Goal: Task Accomplishment & Management: Manage account settings

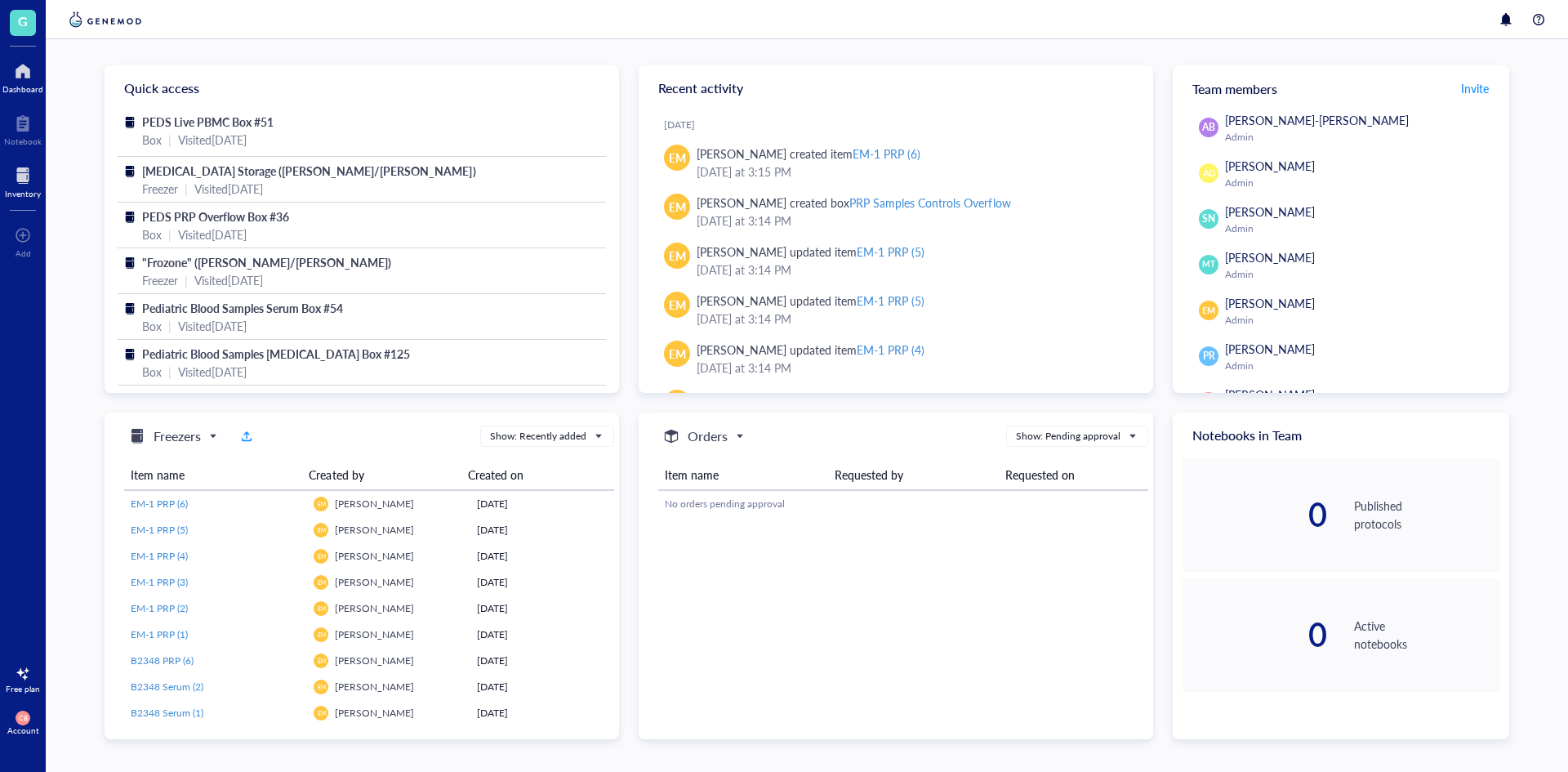
click at [39, 194] on div "Inventory" at bounding box center [22, 193] width 36 height 10
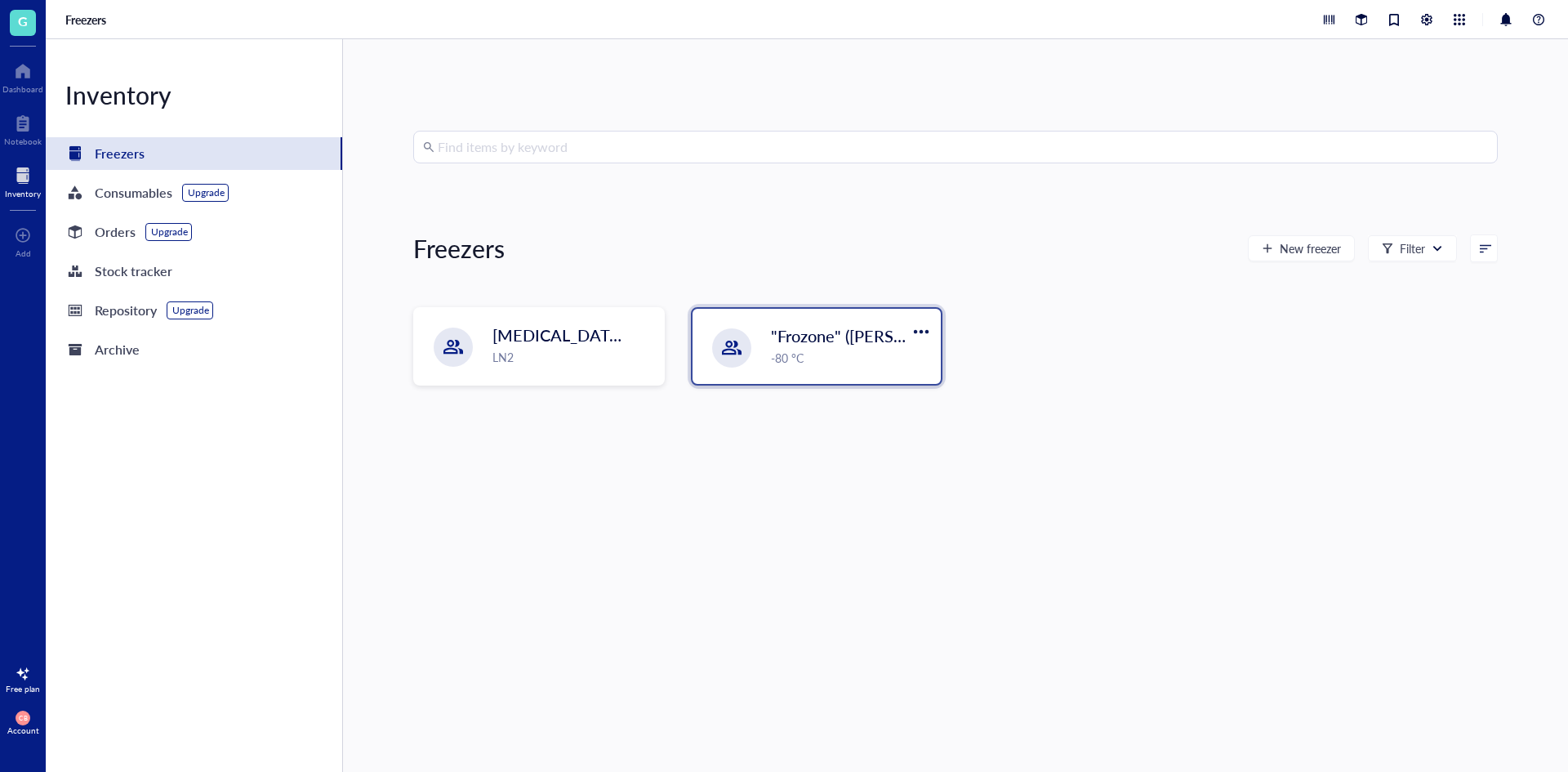
click at [824, 321] on div ""Frozone" ([PERSON_NAME]/[PERSON_NAME]) -80 °C" at bounding box center [817, 347] width 248 height 75
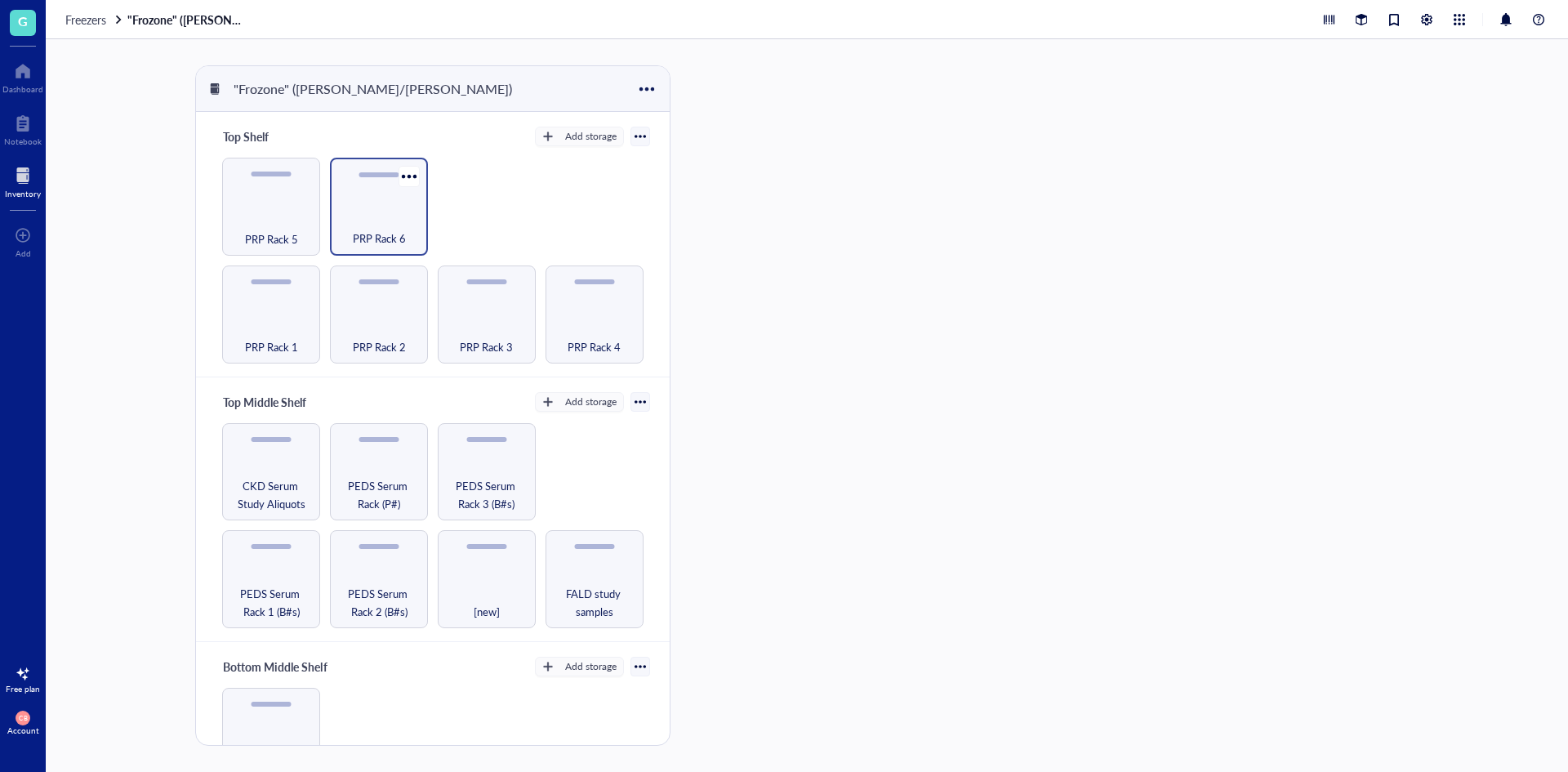
click at [381, 236] on span "PRP Rack 6" at bounding box center [380, 239] width 53 height 18
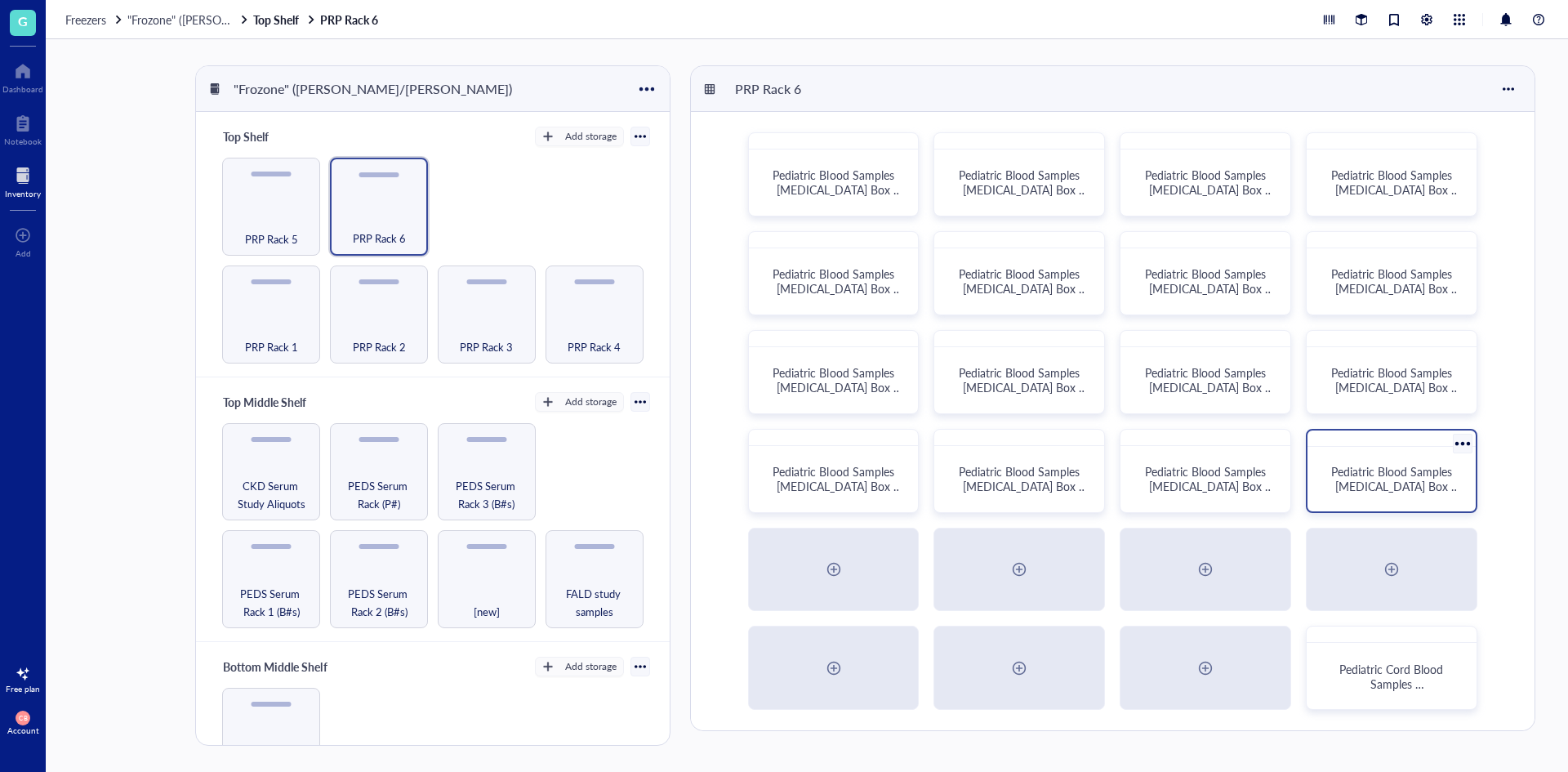
click at [1396, 502] on div "Pediatric Blood Samples [MEDICAL_DATA] Box #135" at bounding box center [1391, 479] width 155 height 52
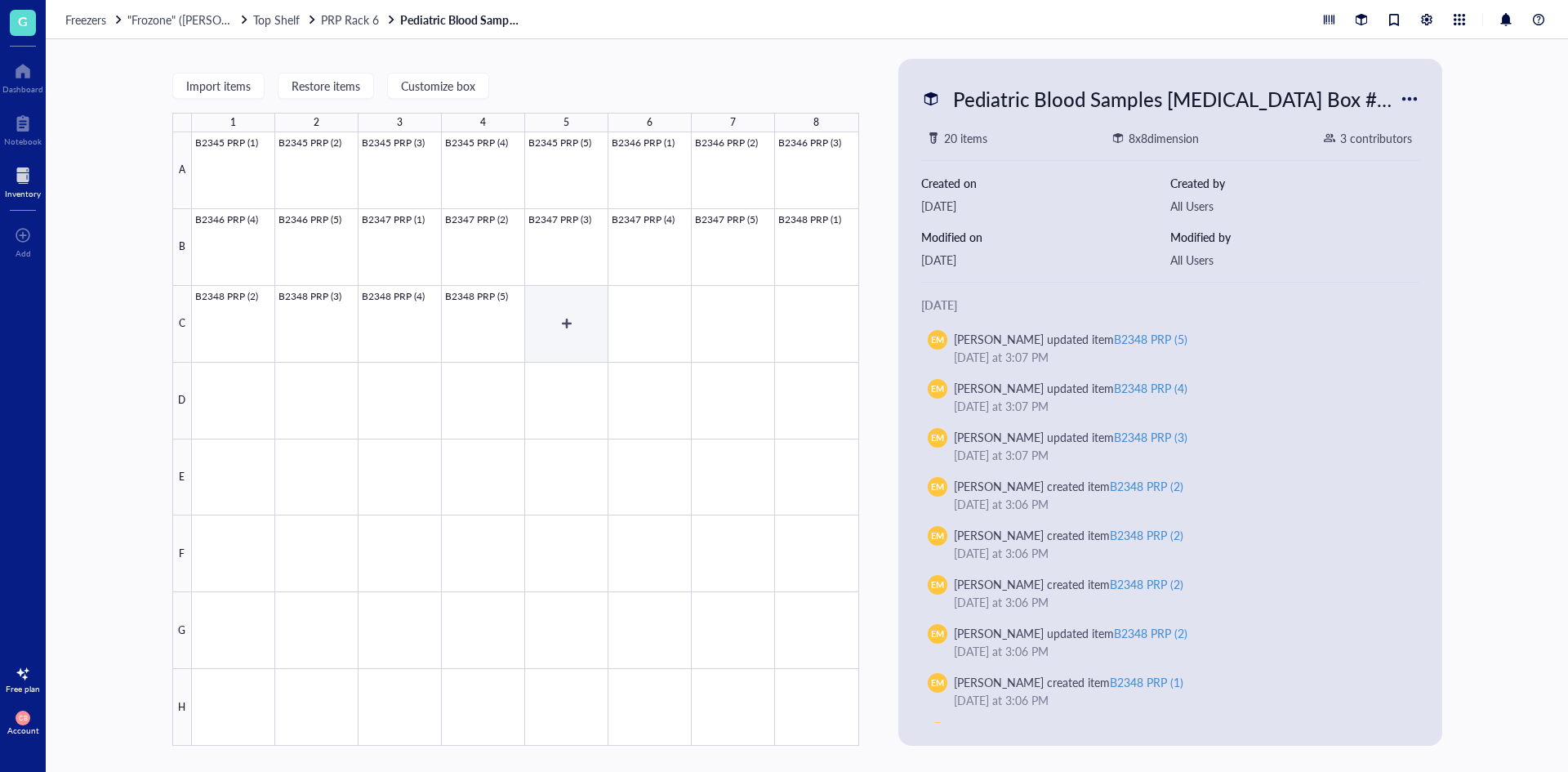
click at [552, 299] on div at bounding box center [526, 439] width 668 height 614
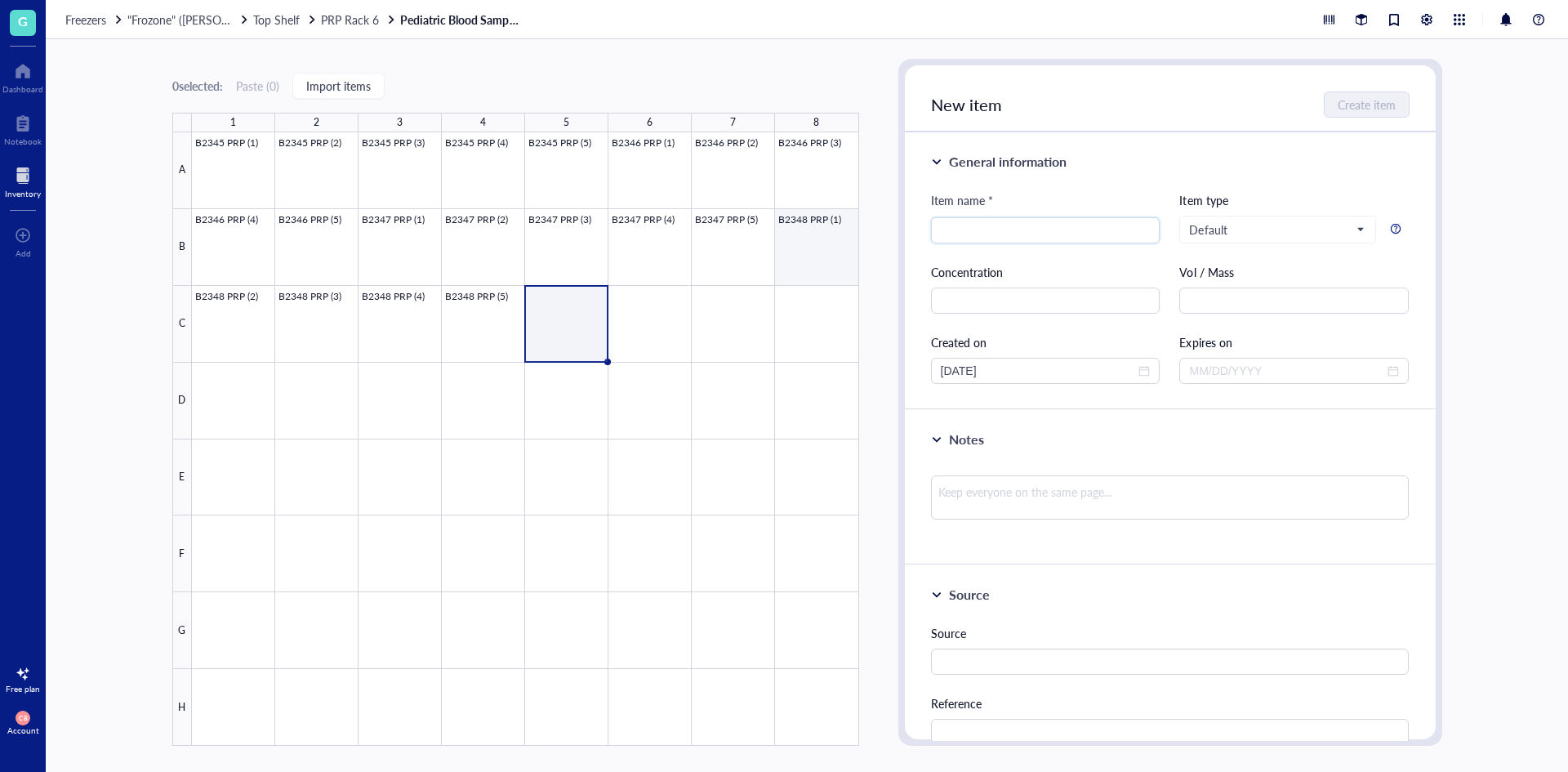
click at [797, 250] on div at bounding box center [526, 439] width 668 height 614
click at [581, 327] on div at bounding box center [526, 439] width 668 height 614
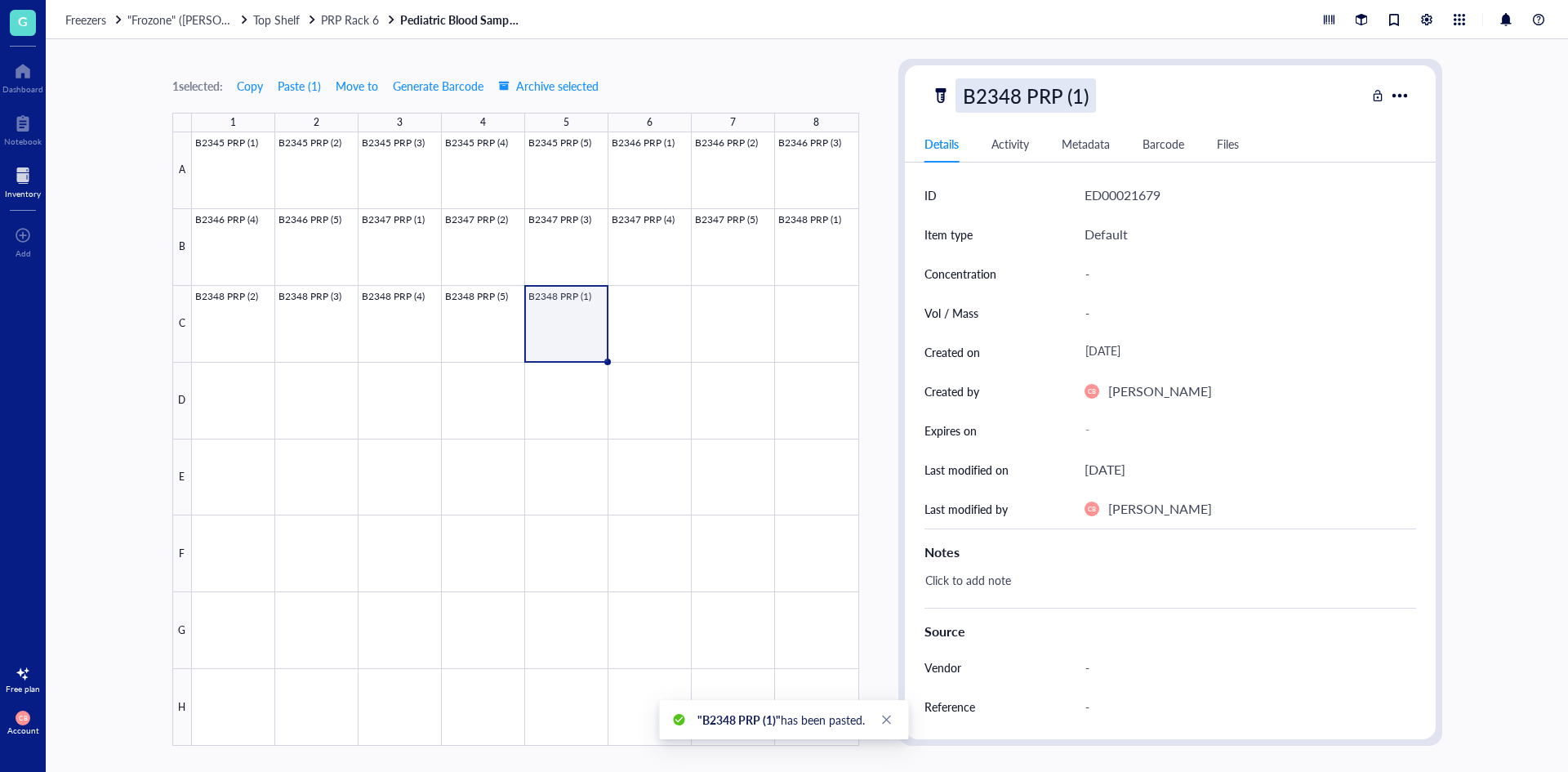
click at [1027, 89] on div "B2348 PRP (1)" at bounding box center [1025, 95] width 141 height 34
click at [1020, 95] on input "B2348 PRP (1)" at bounding box center [1042, 96] width 172 height 33
type input "B2349 PRP (1)"
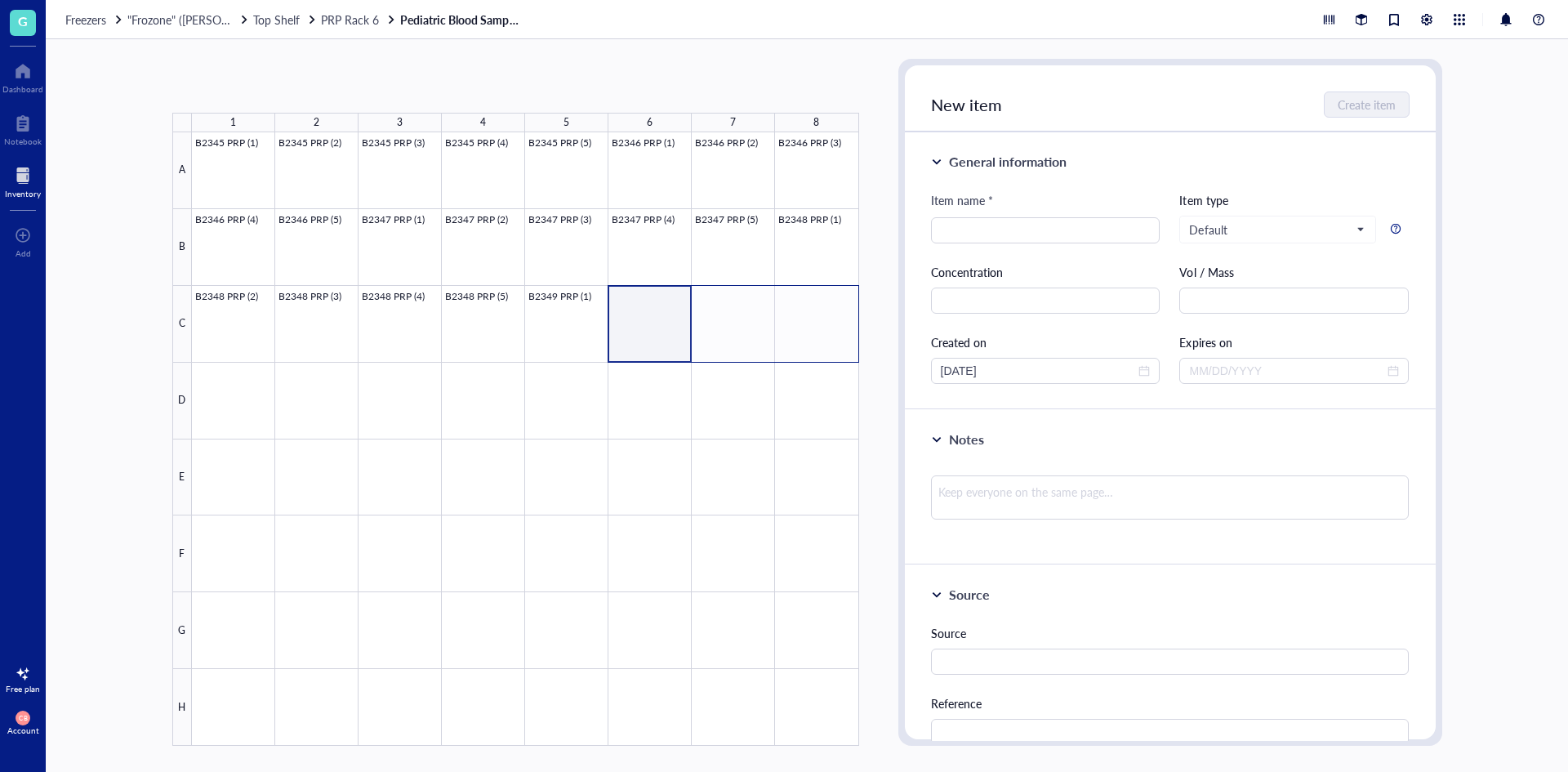
drag, startPoint x: 635, startPoint y: 318, endPoint x: 787, endPoint y: 313, distance: 152.1
click at [787, 313] on div at bounding box center [526, 439] width 668 height 614
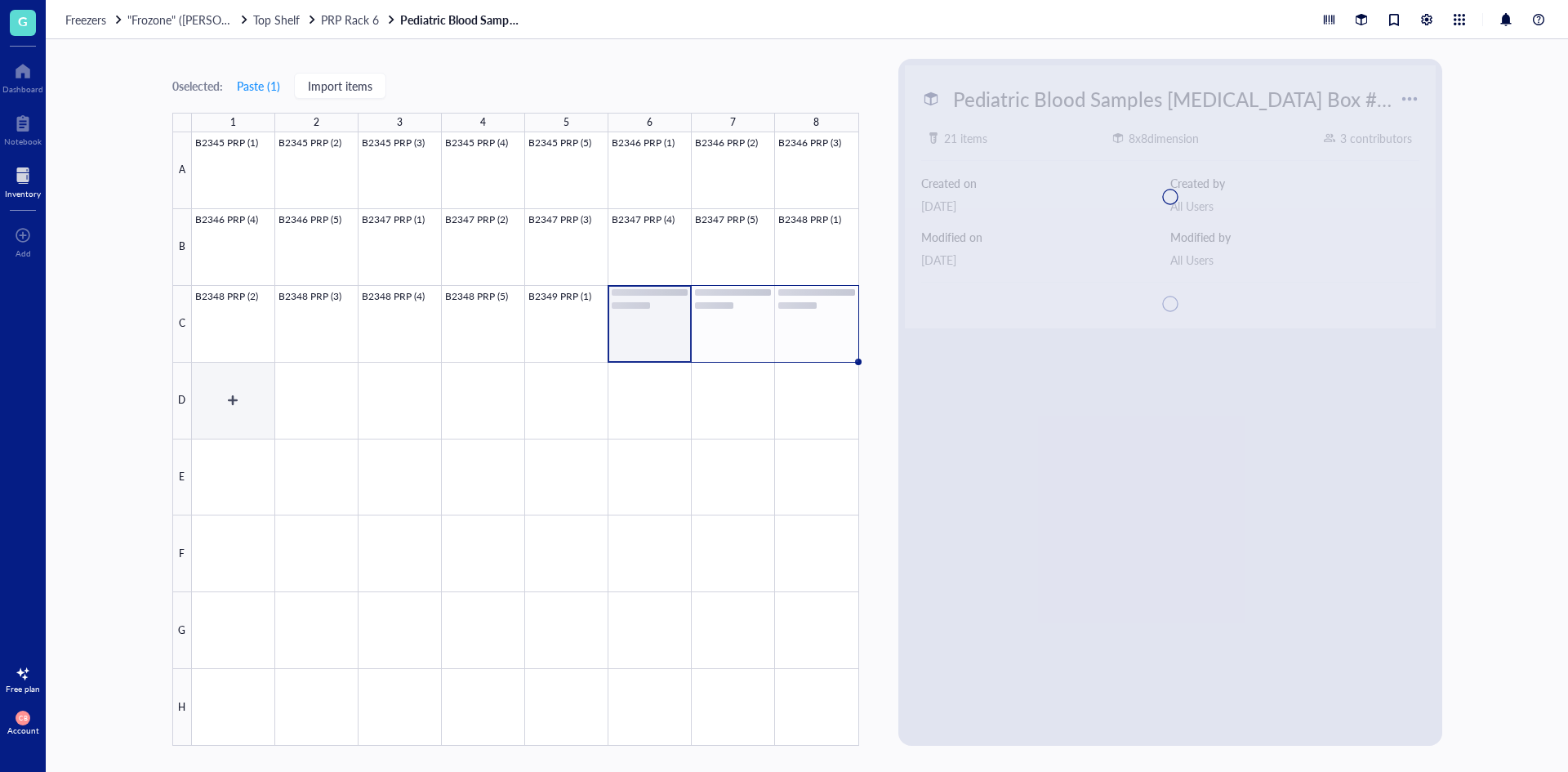
click at [261, 382] on div at bounding box center [526, 439] width 668 height 614
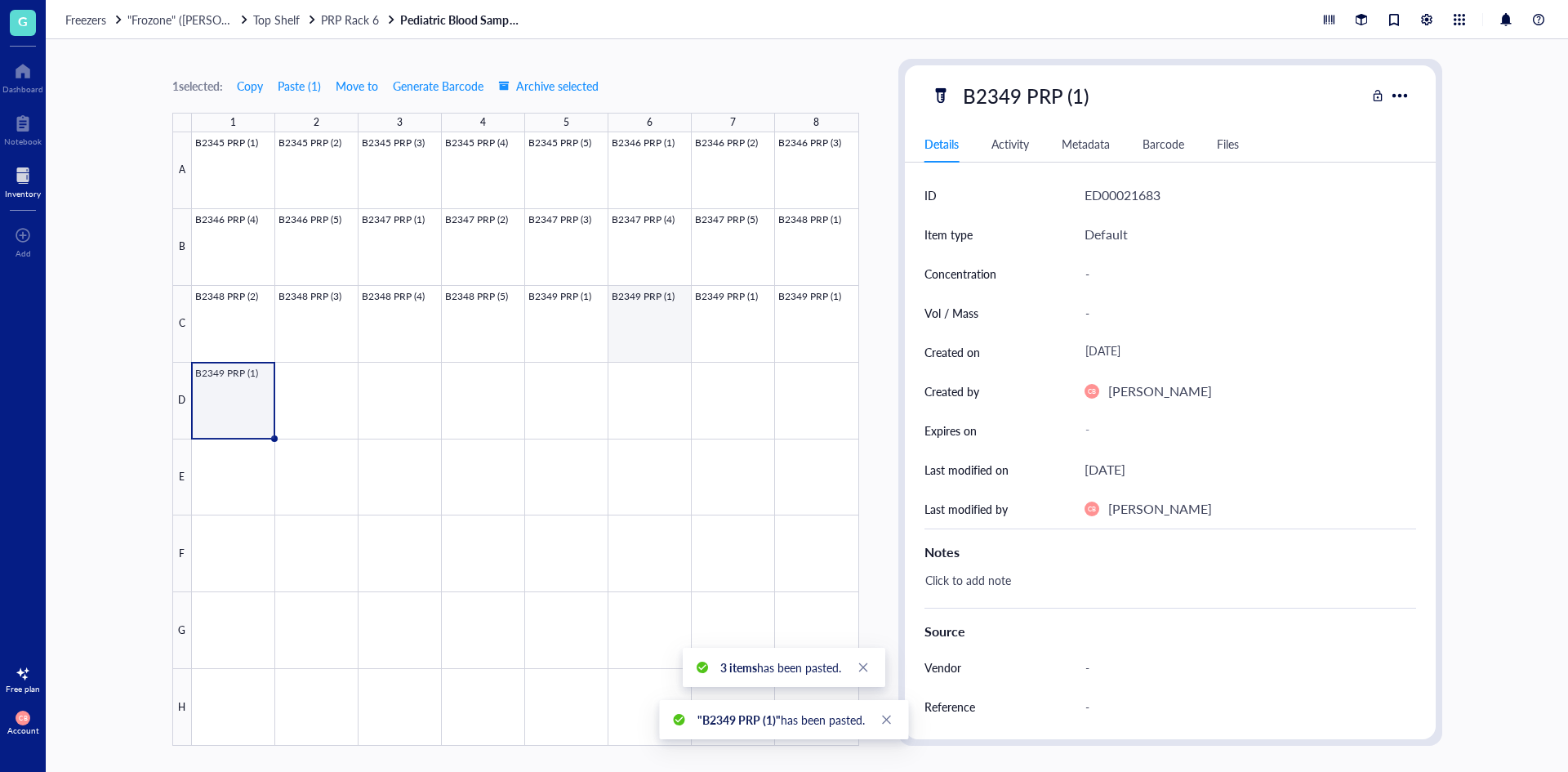
click at [669, 331] on div at bounding box center [526, 439] width 668 height 614
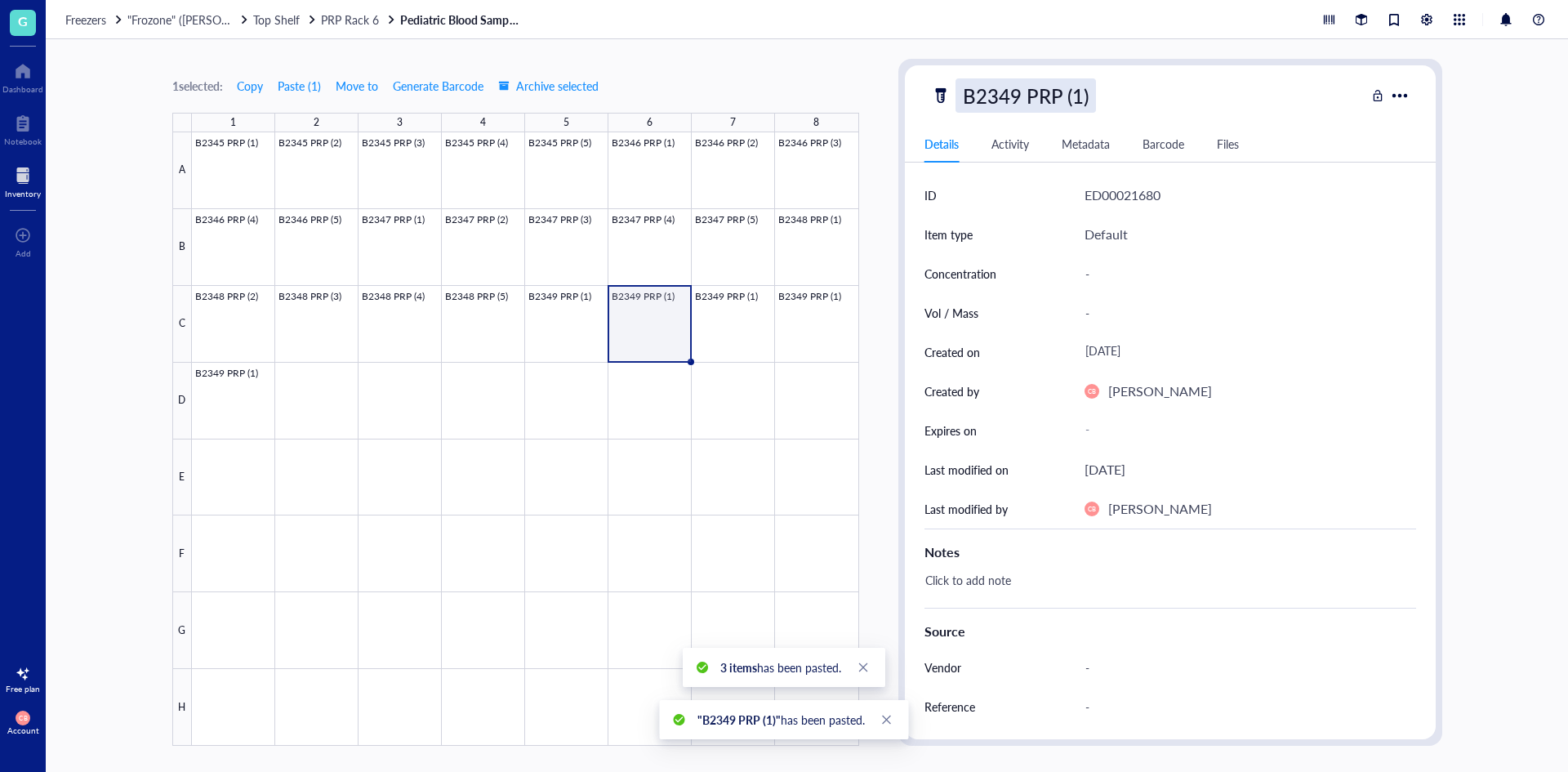
click at [1060, 86] on div "B2349 PRP (1)" at bounding box center [1025, 95] width 141 height 34
click at [1080, 93] on input "B2349 PRP (1)" at bounding box center [1042, 96] width 172 height 33
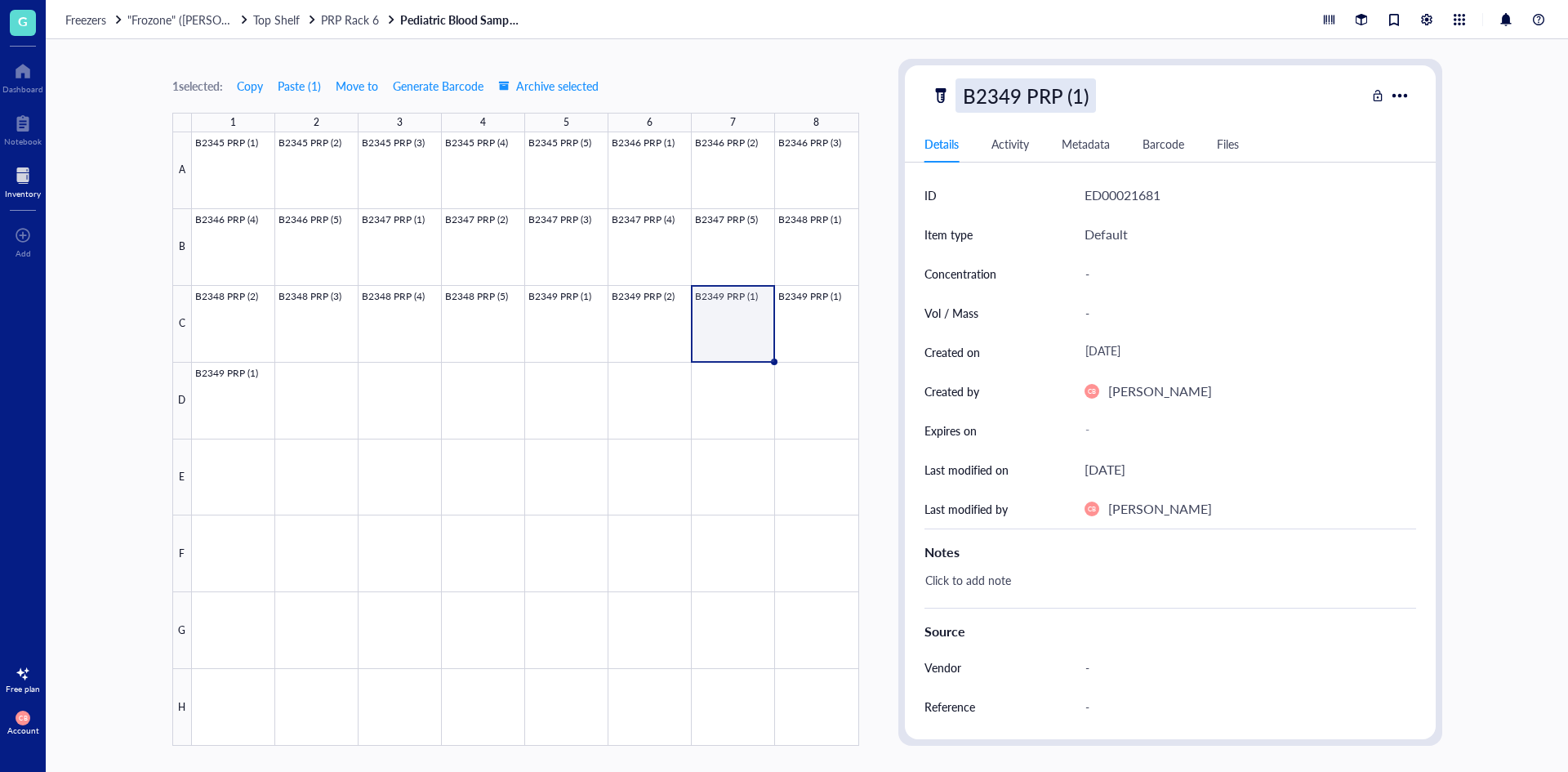
click at [1082, 84] on div "B2349 PRP (1)" at bounding box center [1025, 95] width 141 height 34
click at [1080, 87] on input "B2349 PRP (1)" at bounding box center [1042, 96] width 172 height 33
type input "B2349 PRP (3)"
click at [1079, 98] on div "B2349 PRP (1)" at bounding box center [1025, 95] width 141 height 34
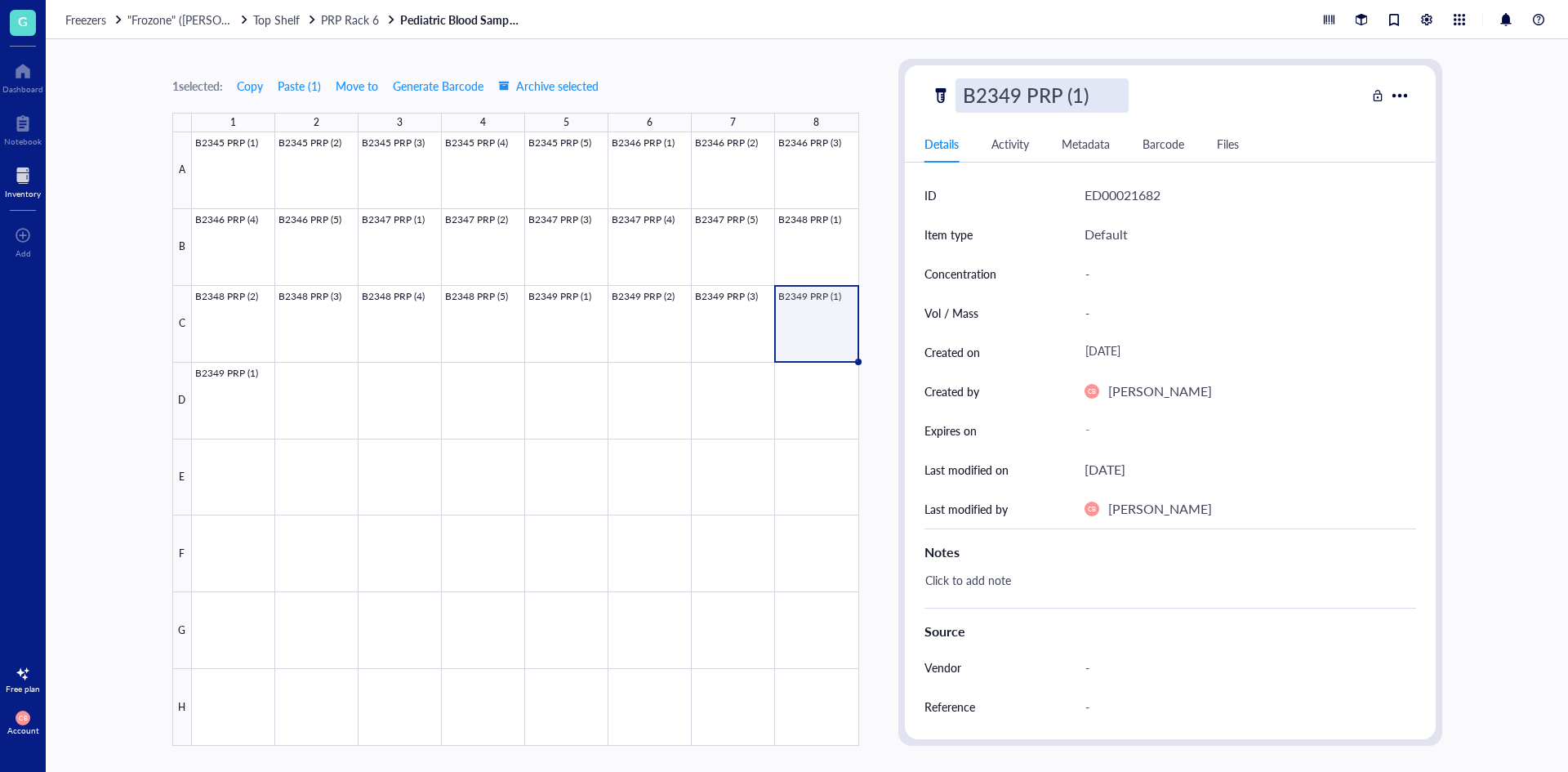
click at [1078, 99] on input "B2349 PRP (1)" at bounding box center [1042, 96] width 172 height 33
type input "B2349 PRP (4)"
click at [212, 374] on div at bounding box center [526, 439] width 668 height 614
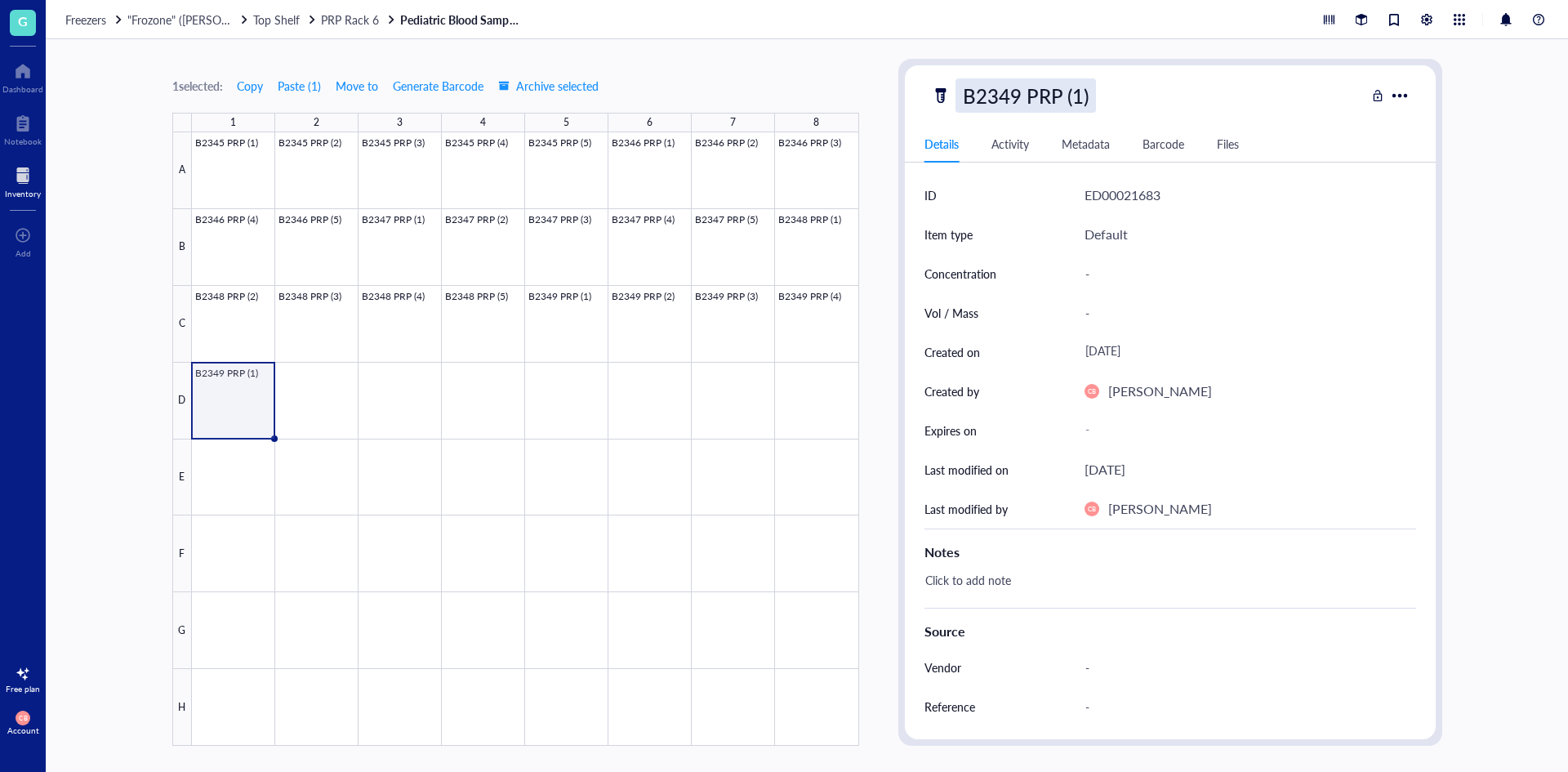
click at [1069, 106] on div "B2349 PRP (1)" at bounding box center [1025, 95] width 141 height 34
click at [1082, 93] on input "B2349 PRP (1)" at bounding box center [1042, 96] width 172 height 33
type input "B2349 PRP (5)"
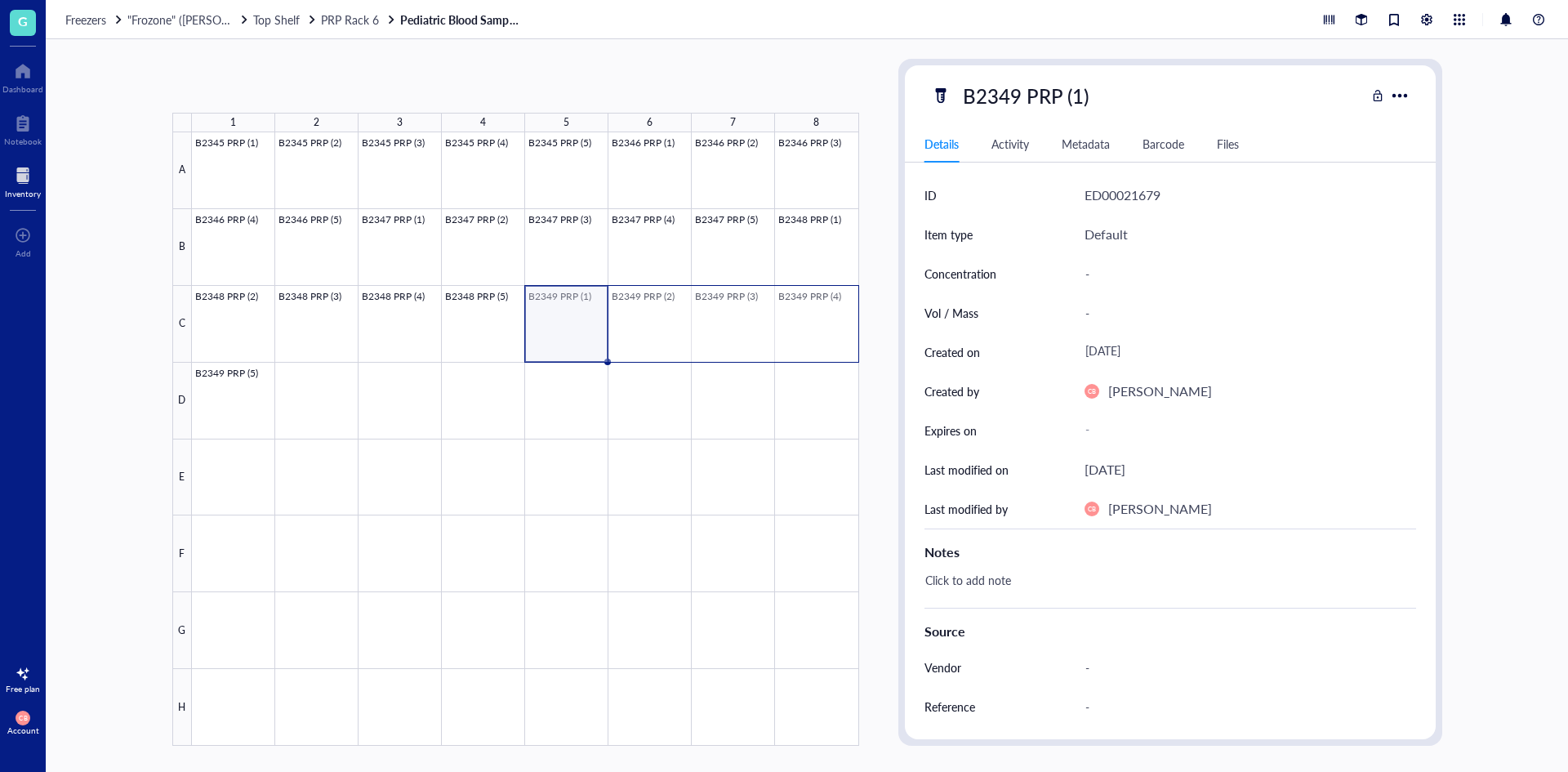
drag, startPoint x: 647, startPoint y: 294, endPoint x: 803, endPoint y: 298, distance: 156.1
click at [803, 298] on div at bounding box center [526, 439] width 668 height 614
click at [544, 326] on div at bounding box center [526, 439] width 668 height 614
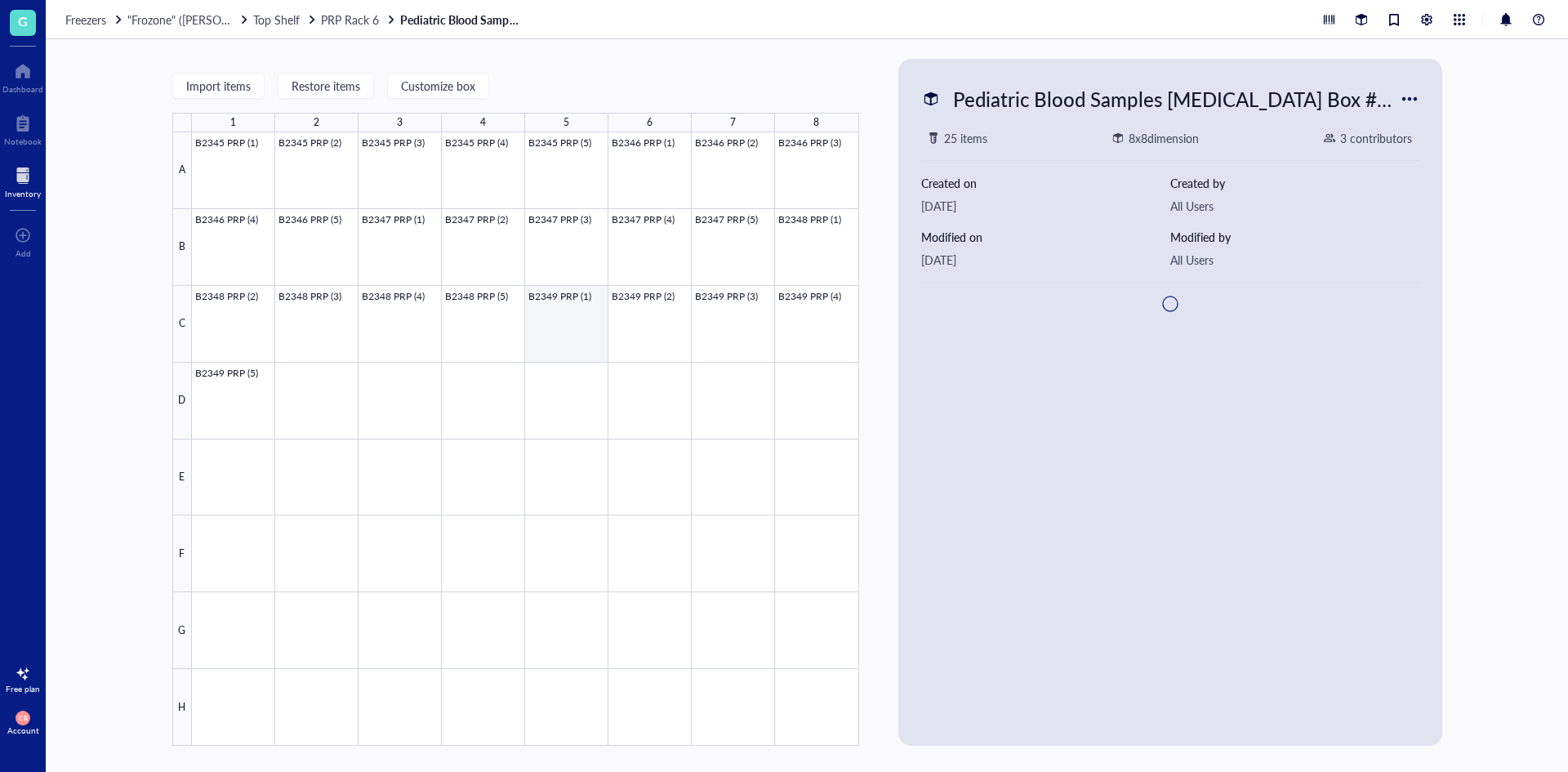
click at [554, 325] on div at bounding box center [526, 439] width 668 height 614
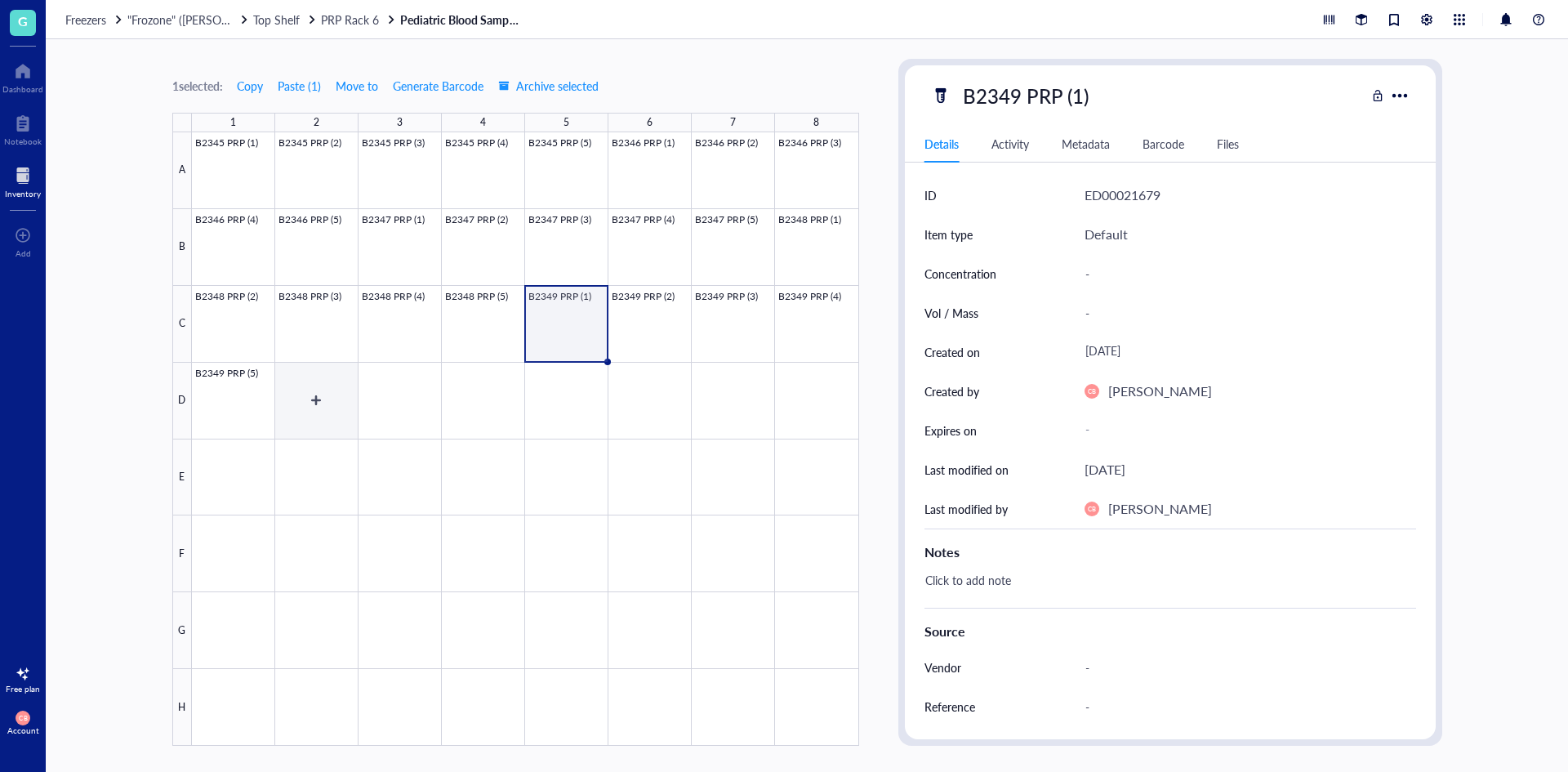
click at [328, 375] on div at bounding box center [526, 439] width 668 height 614
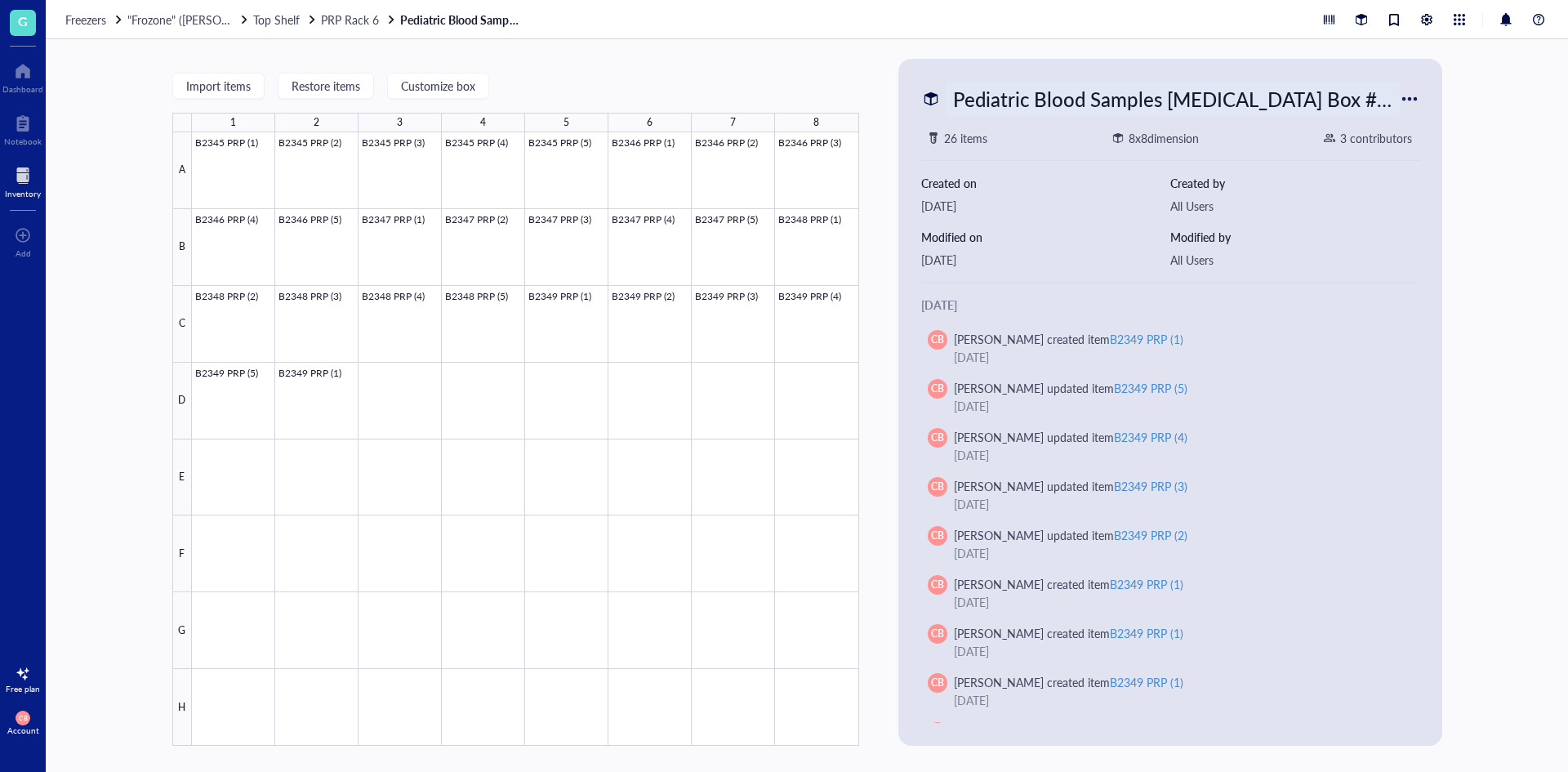
click at [1093, 99] on div "Pediatric Blood Samples [MEDICAL_DATA] Box #135" at bounding box center [1173, 98] width 454 height 34
click at [1440, 231] on div "Pediatric Blood Samples [MEDICAL_DATA] Box #135 26 items 8 x 8 dimension 3 cont…" at bounding box center [1171, 402] width 544 height 687
click at [290, 391] on div at bounding box center [526, 439] width 668 height 614
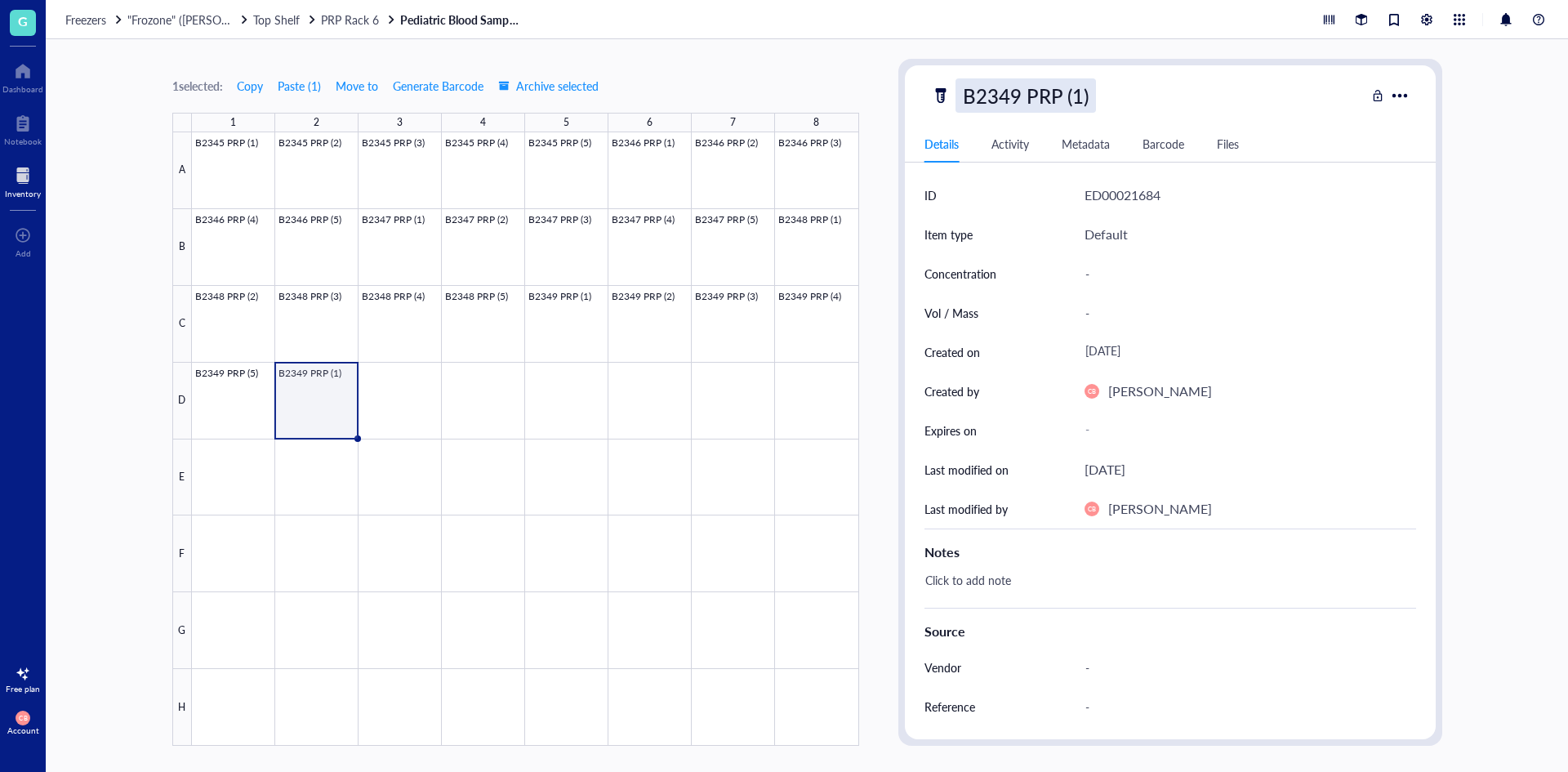
click at [996, 93] on div "B2349 PRP (1)" at bounding box center [1025, 95] width 141 height 34
drag, startPoint x: 1018, startPoint y: 91, endPoint x: 1003, endPoint y: 96, distance: 15.8
click at [1003, 96] on input "B2349 PRP (1)" at bounding box center [1042, 96] width 172 height 33
type input "B2350 PRP (1)"
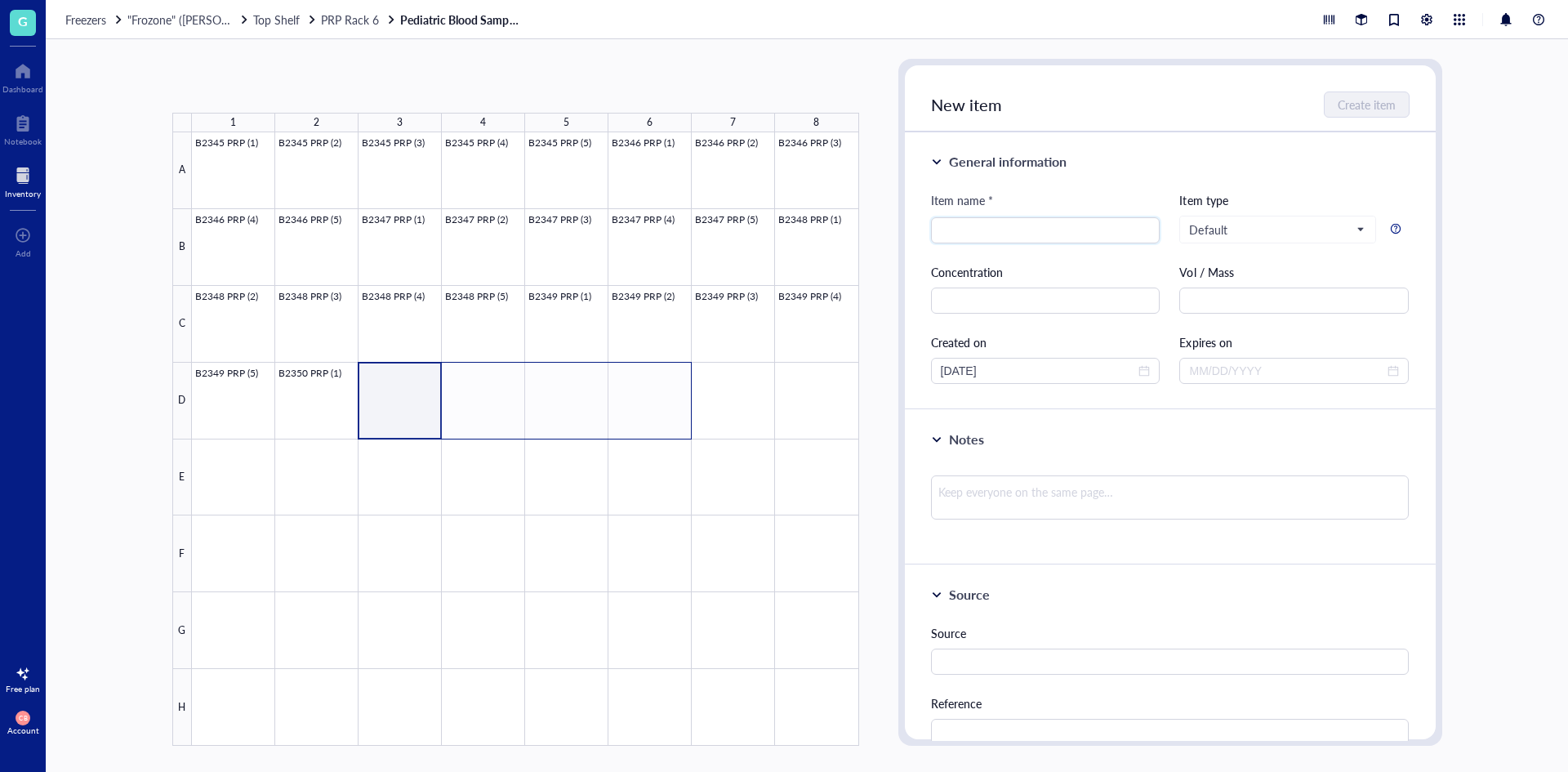
drag, startPoint x: 434, startPoint y: 398, endPoint x: 610, endPoint y: 406, distance: 176.2
click at [610, 406] on div at bounding box center [526, 439] width 668 height 614
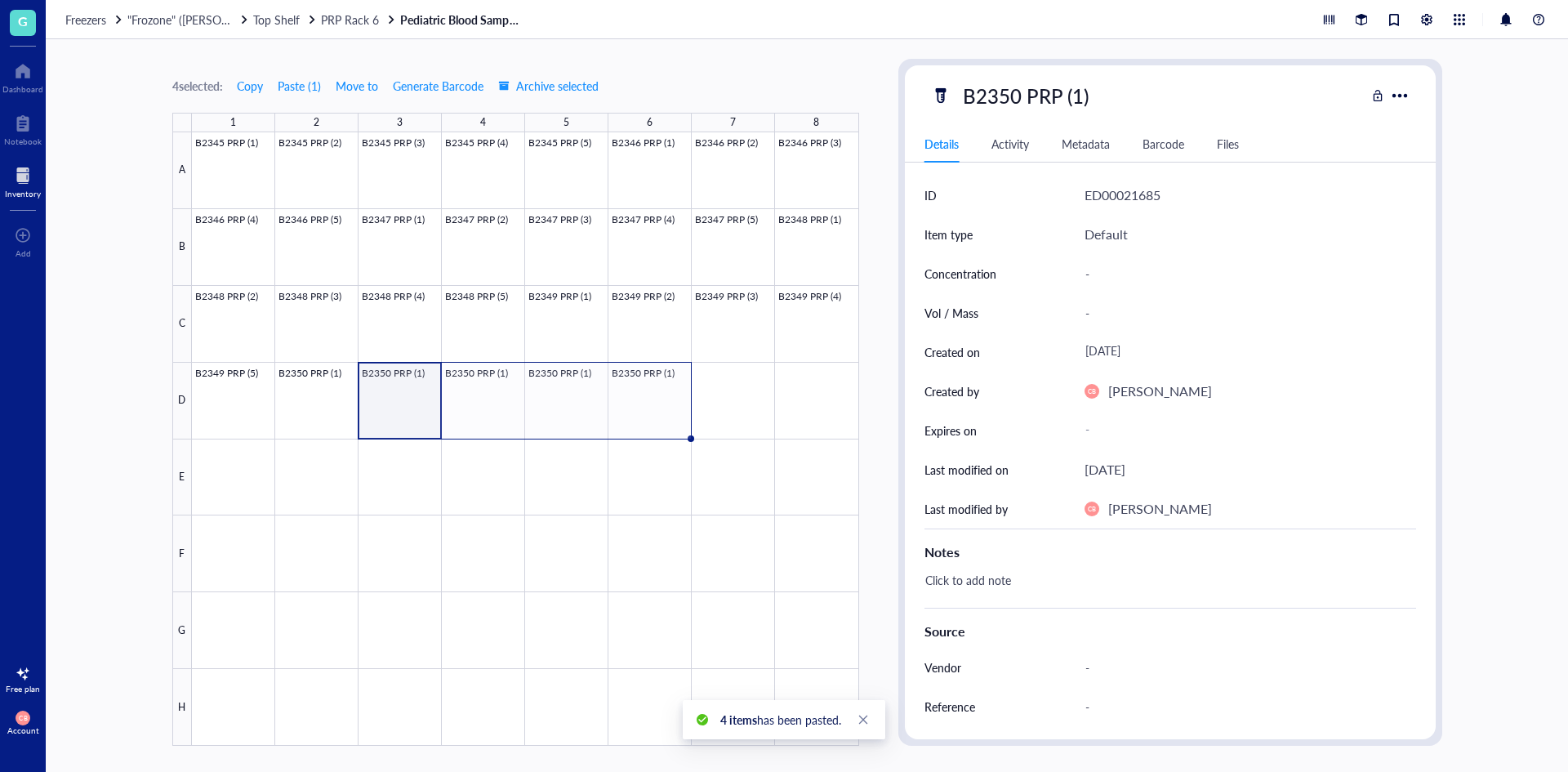
click at [396, 398] on div at bounding box center [526, 439] width 668 height 614
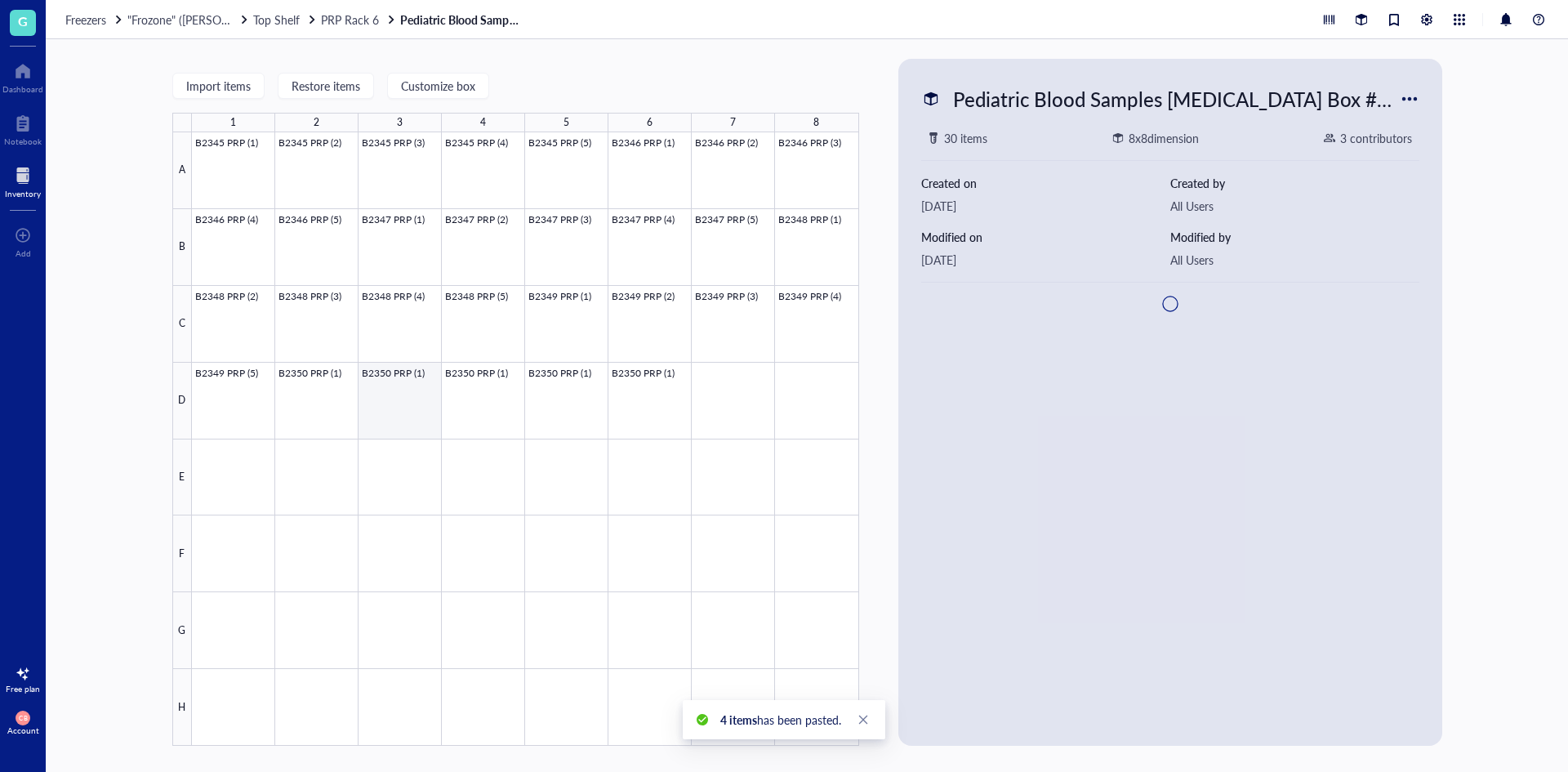
click at [396, 398] on div at bounding box center [526, 439] width 668 height 614
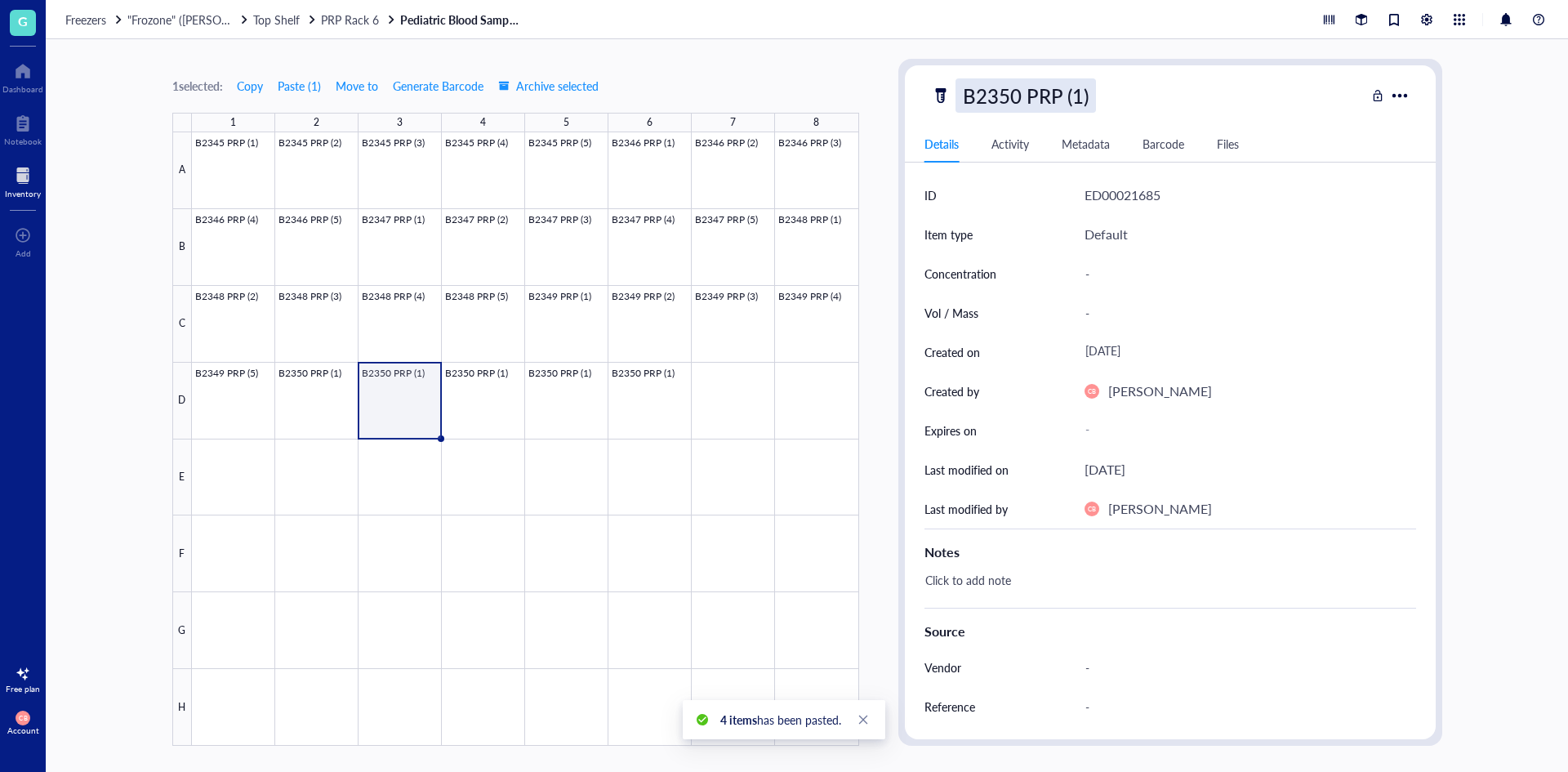
click at [1063, 91] on div "B2350 PRP (1)" at bounding box center [1025, 95] width 141 height 34
click at [1078, 88] on input "B2350 PRP (1)" at bounding box center [1042, 96] width 172 height 33
type input "B2350 PRP (2)"
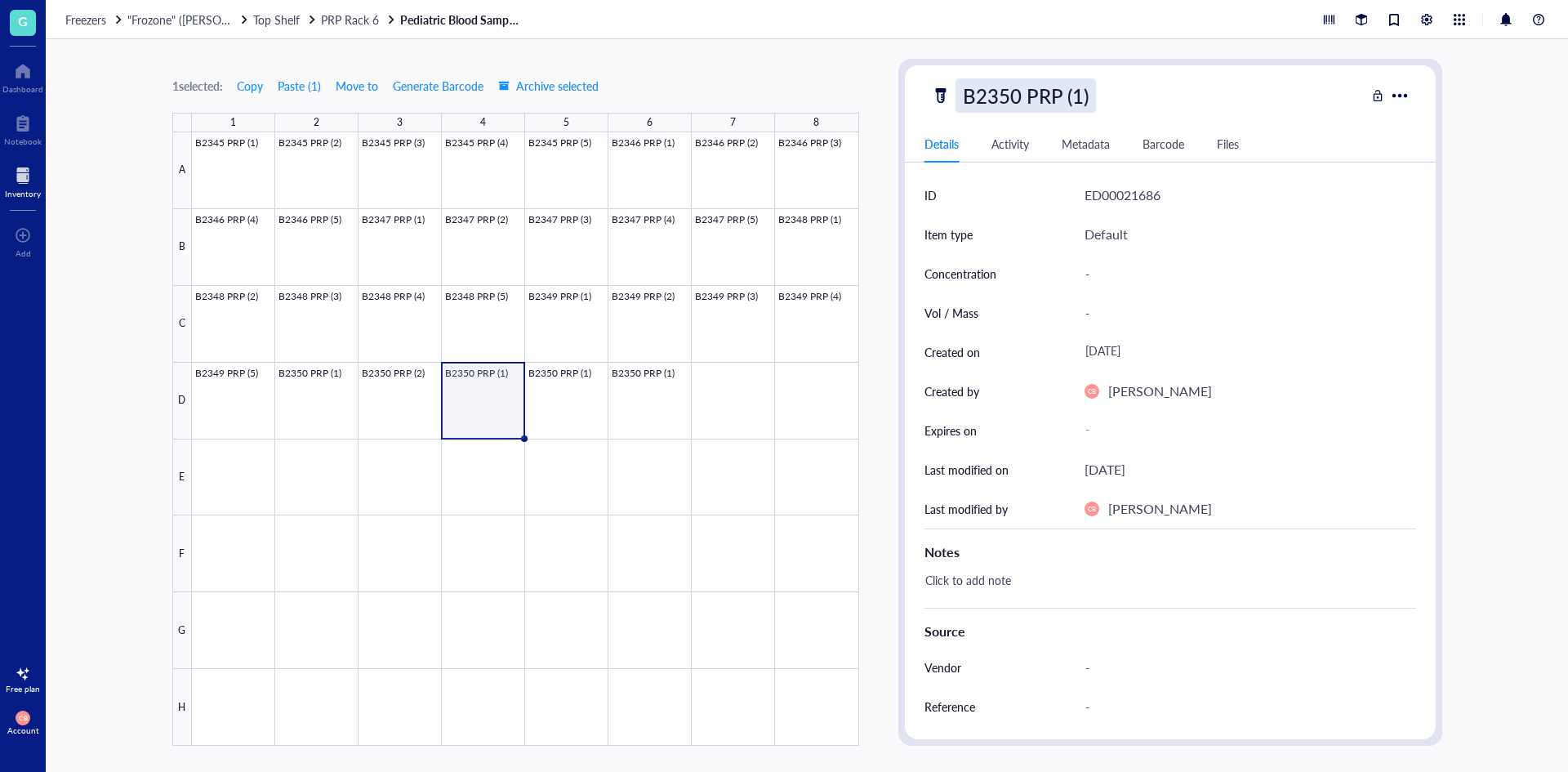
click at [1081, 98] on div "B2350 PRP (1)" at bounding box center [1025, 95] width 141 height 34
click at [1078, 97] on input "B2350 PRP (1)" at bounding box center [1042, 96] width 172 height 33
type input "B2350 PRP (3)"
click at [1073, 92] on div "B2350 PRP (1)" at bounding box center [1025, 95] width 141 height 34
click at [1078, 93] on input "B2350 PRP (1)" at bounding box center [1042, 96] width 172 height 33
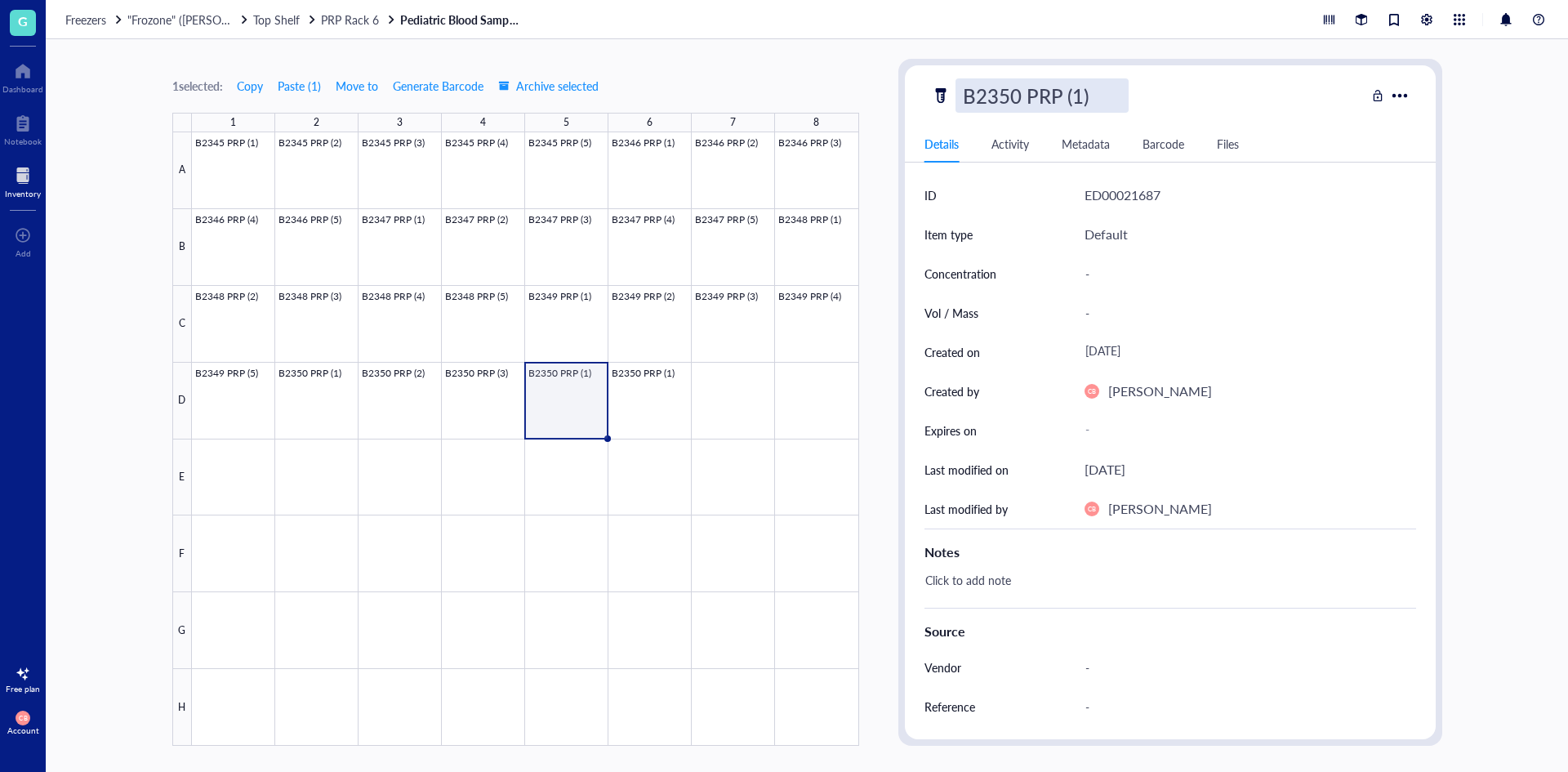
type input "B2350 PRP (4)"
click at [1069, 91] on div "B2350 PRP (1)" at bounding box center [1025, 95] width 141 height 34
drag, startPoint x: 1070, startPoint y: 91, endPoint x: 1080, endPoint y: 91, distance: 10.0
click at [1080, 91] on input "B2350 PRP (1)" at bounding box center [1042, 96] width 172 height 33
type input "B2350 PRP (5)"
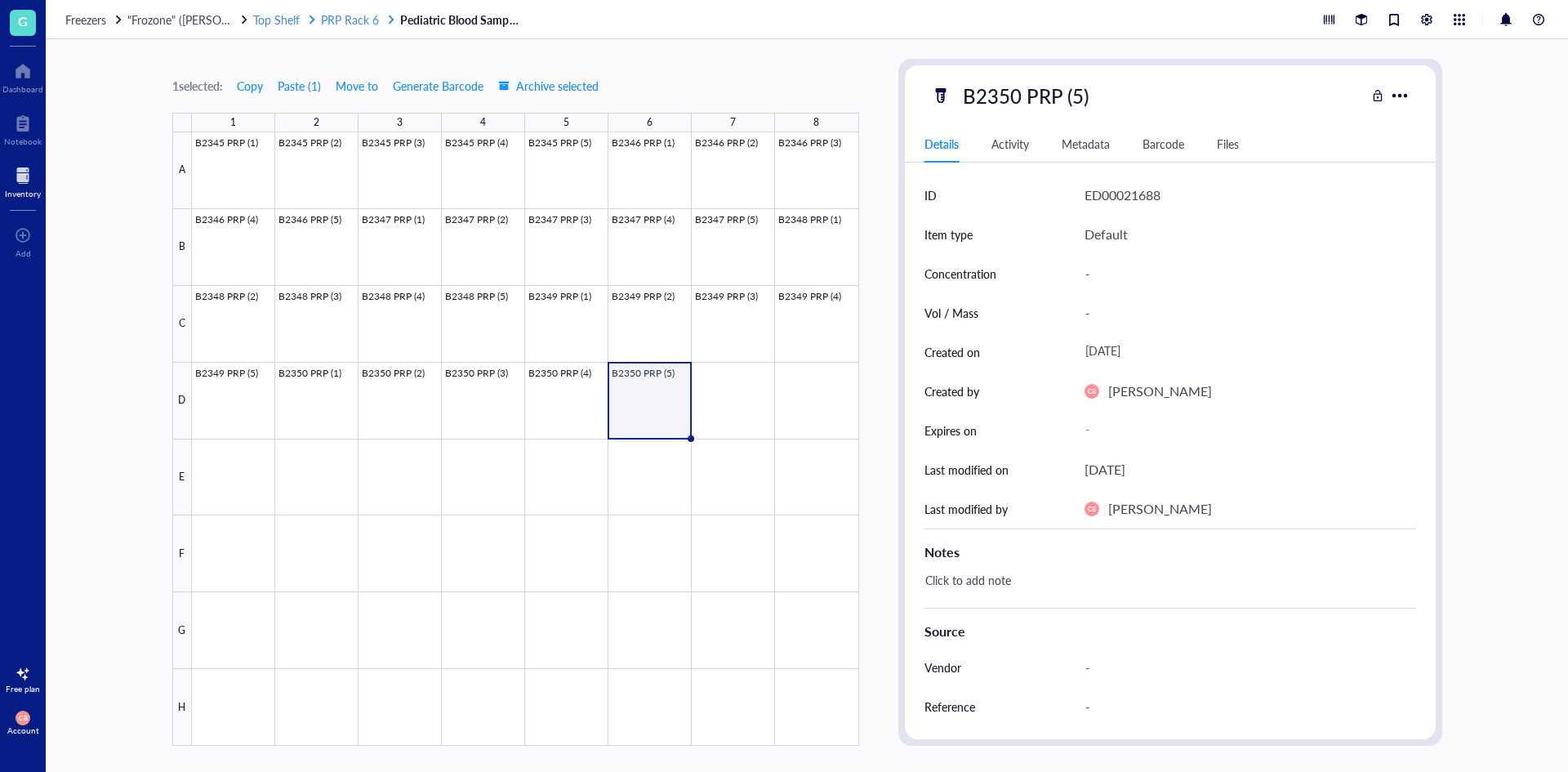
click at [347, 15] on span "PRP Rack 6" at bounding box center [349, 19] width 58 height 17
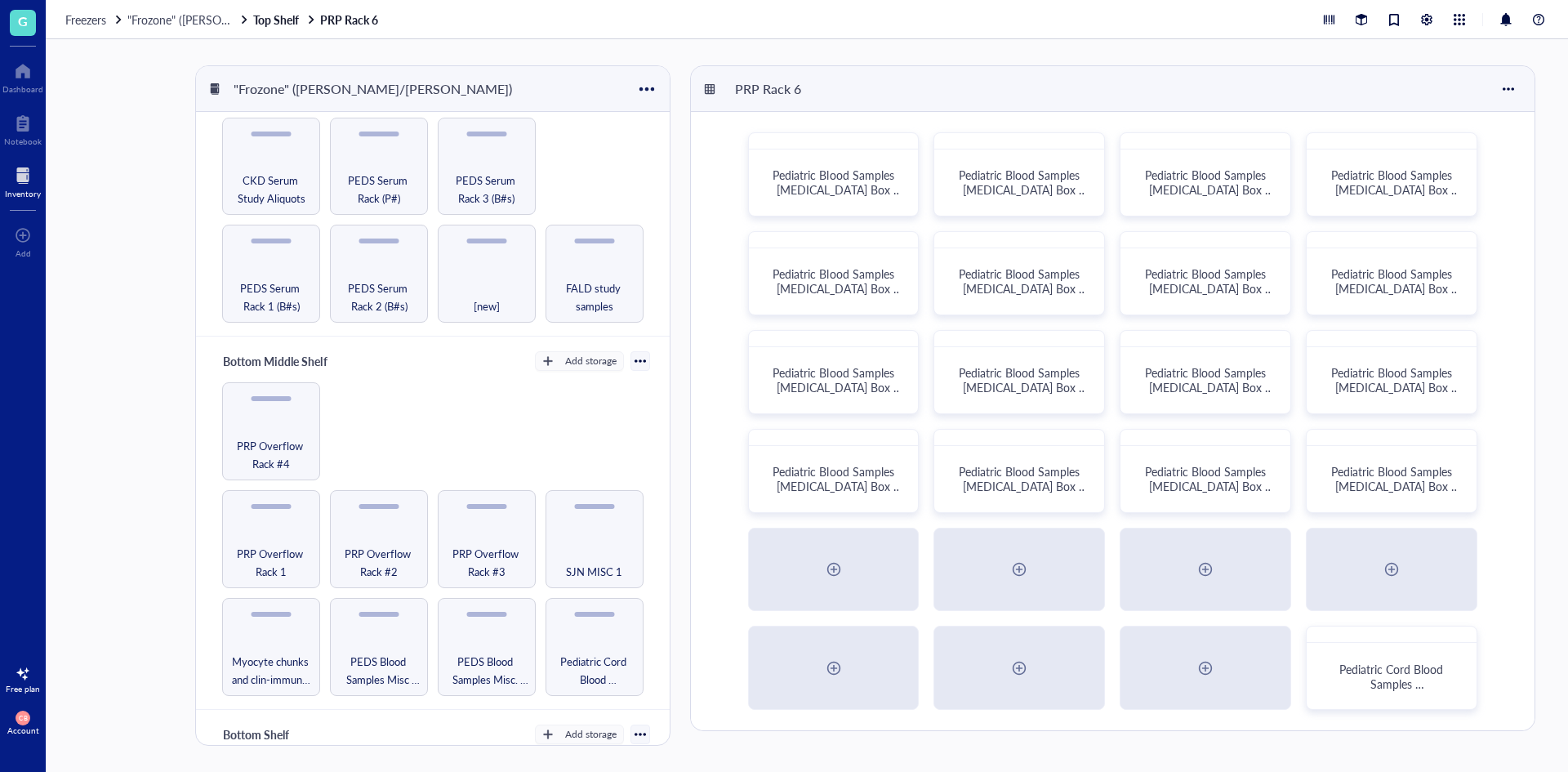
scroll to position [327, 0]
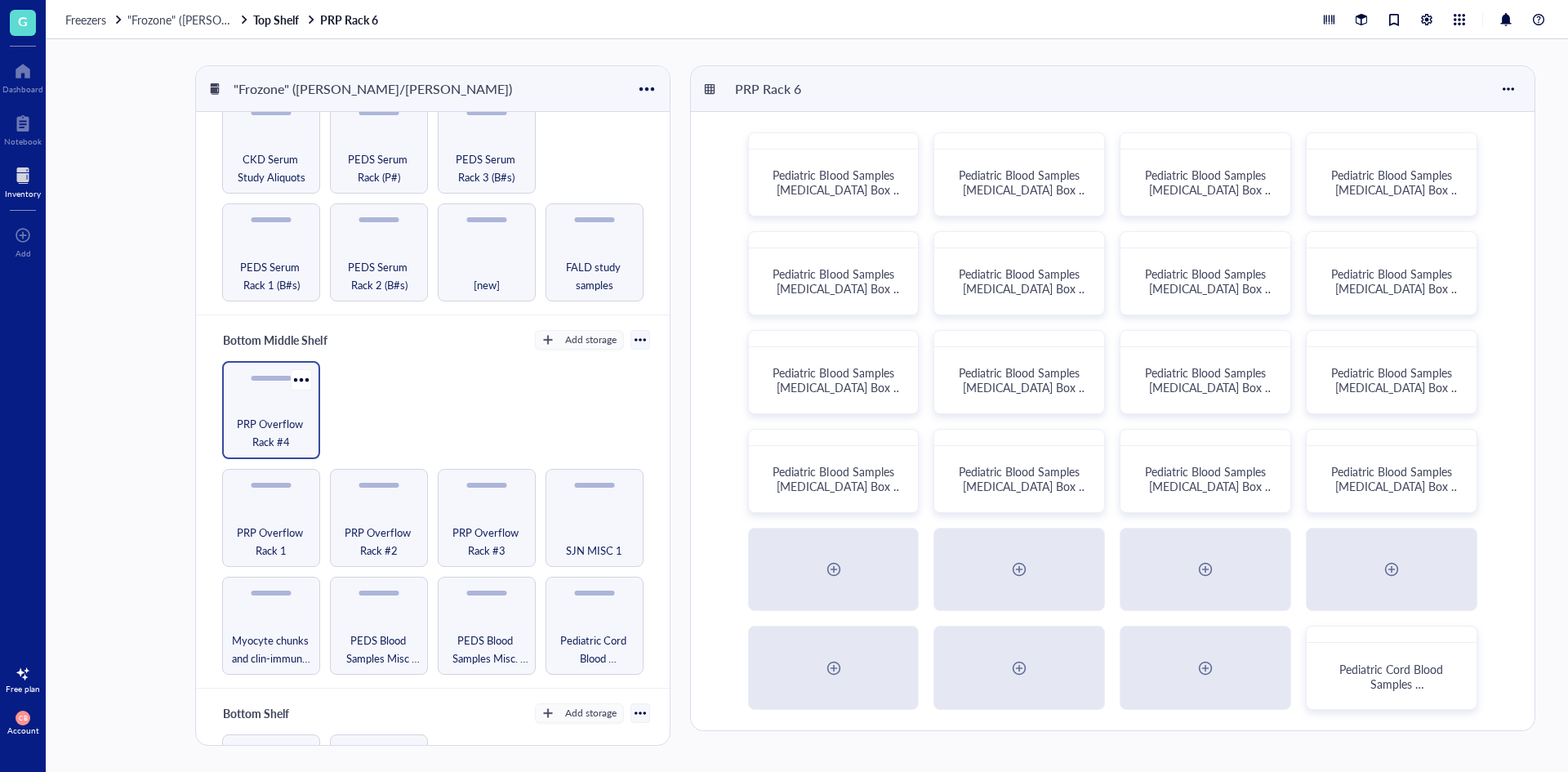
click at [284, 415] on span "PRP Overflow Rack #4" at bounding box center [270, 432] width 82 height 36
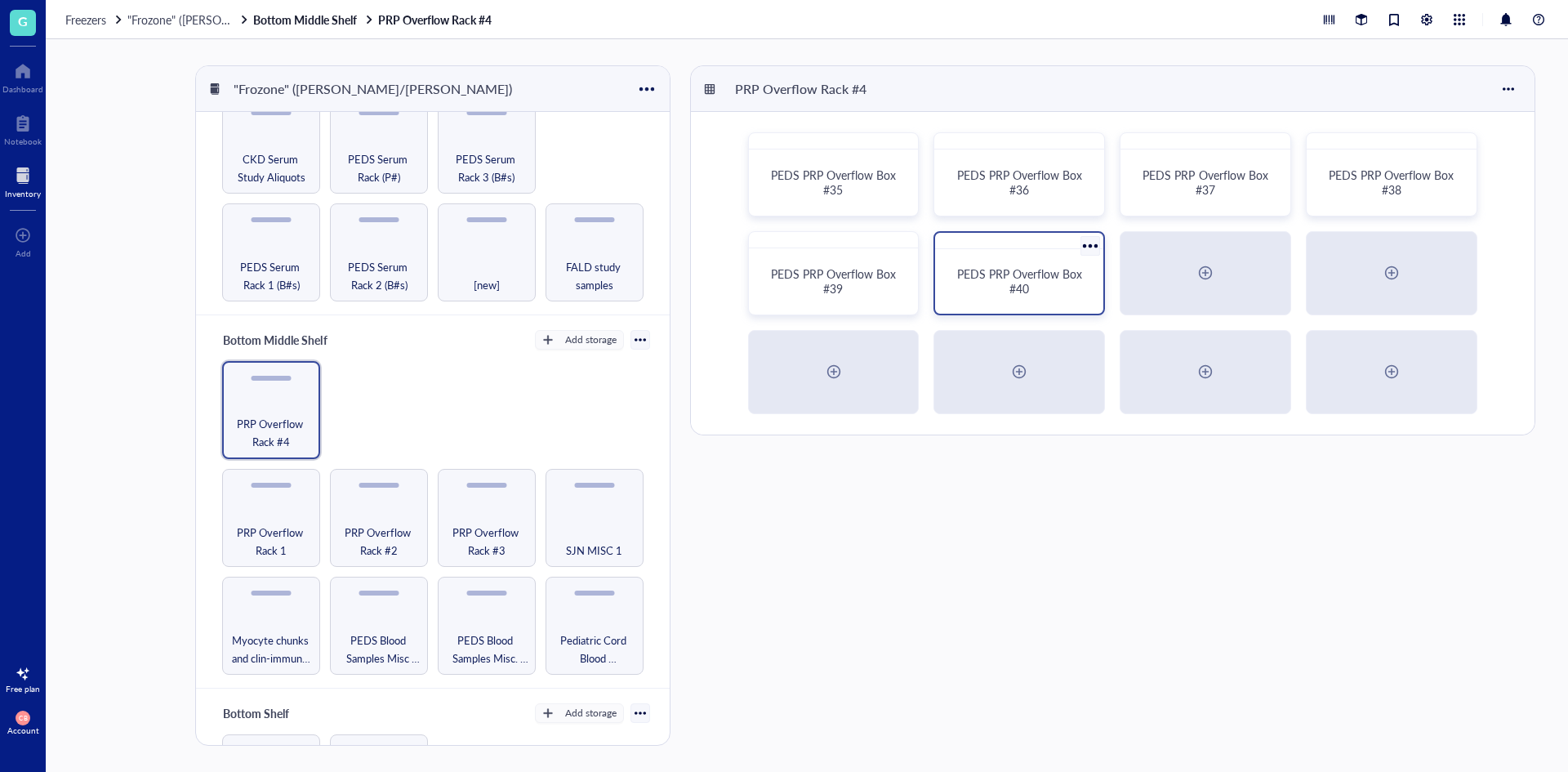
click at [980, 283] on div "PEDS PRP Overflow Box #40" at bounding box center [1019, 282] width 129 height 29
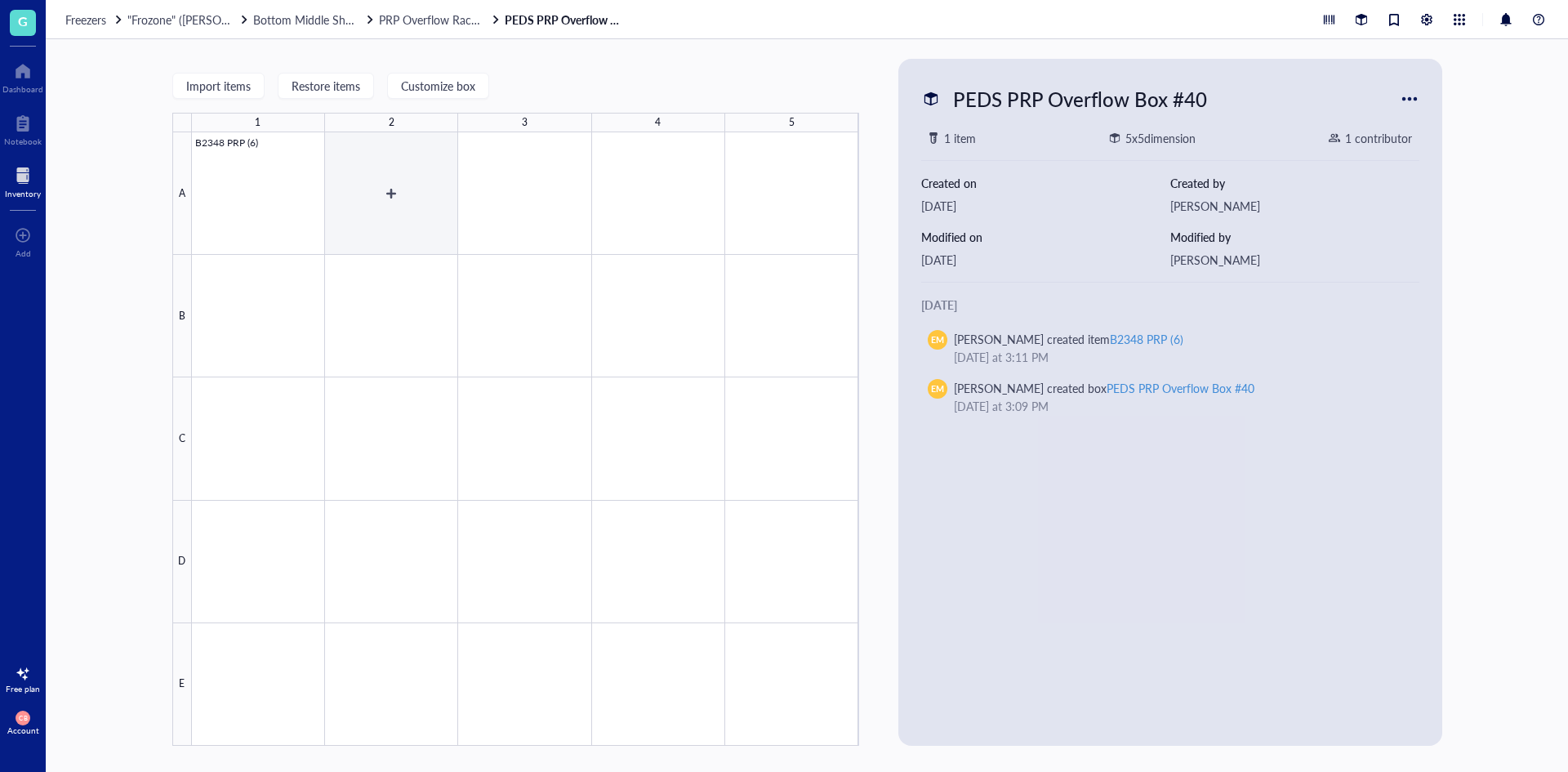
click at [341, 188] on div at bounding box center [526, 439] width 668 height 614
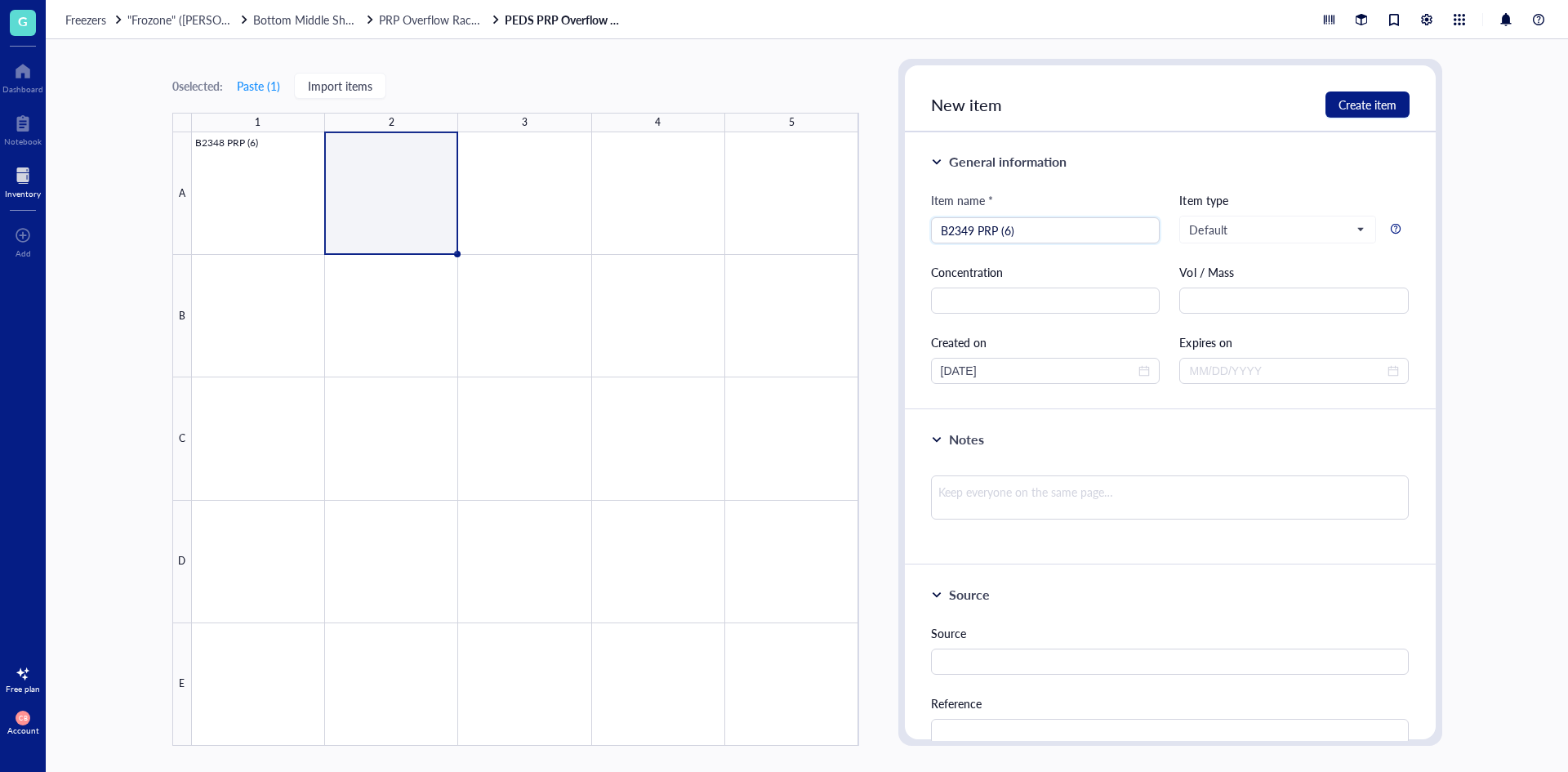
type input "B2349 PRP (6)"
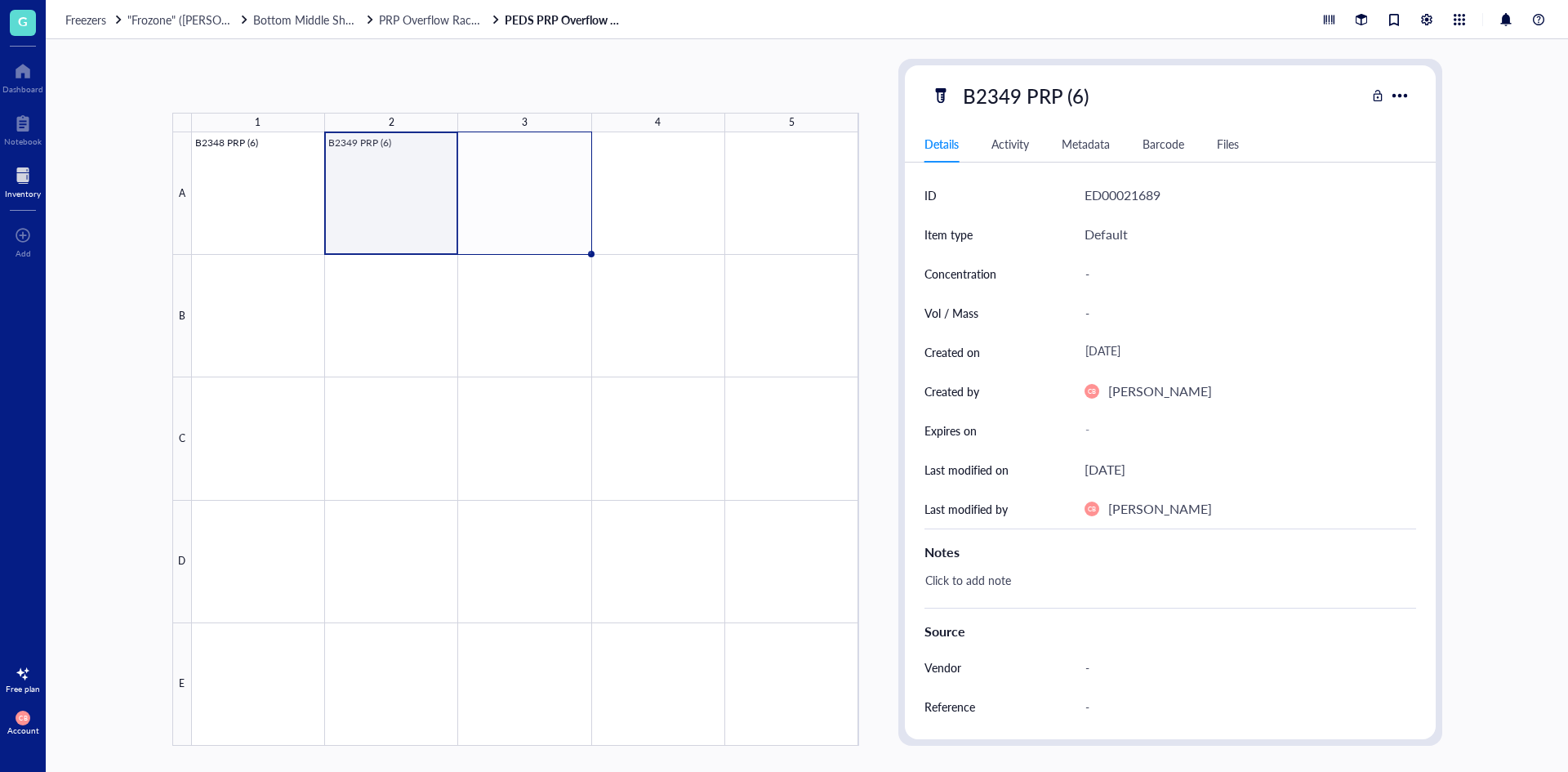
drag, startPoint x: 458, startPoint y: 253, endPoint x: 505, endPoint y: 248, distance: 47.3
click at [0, 0] on div "B2348 PRP (6) B2349 PRP (6)" at bounding box center [0, 0] width 0 height 0
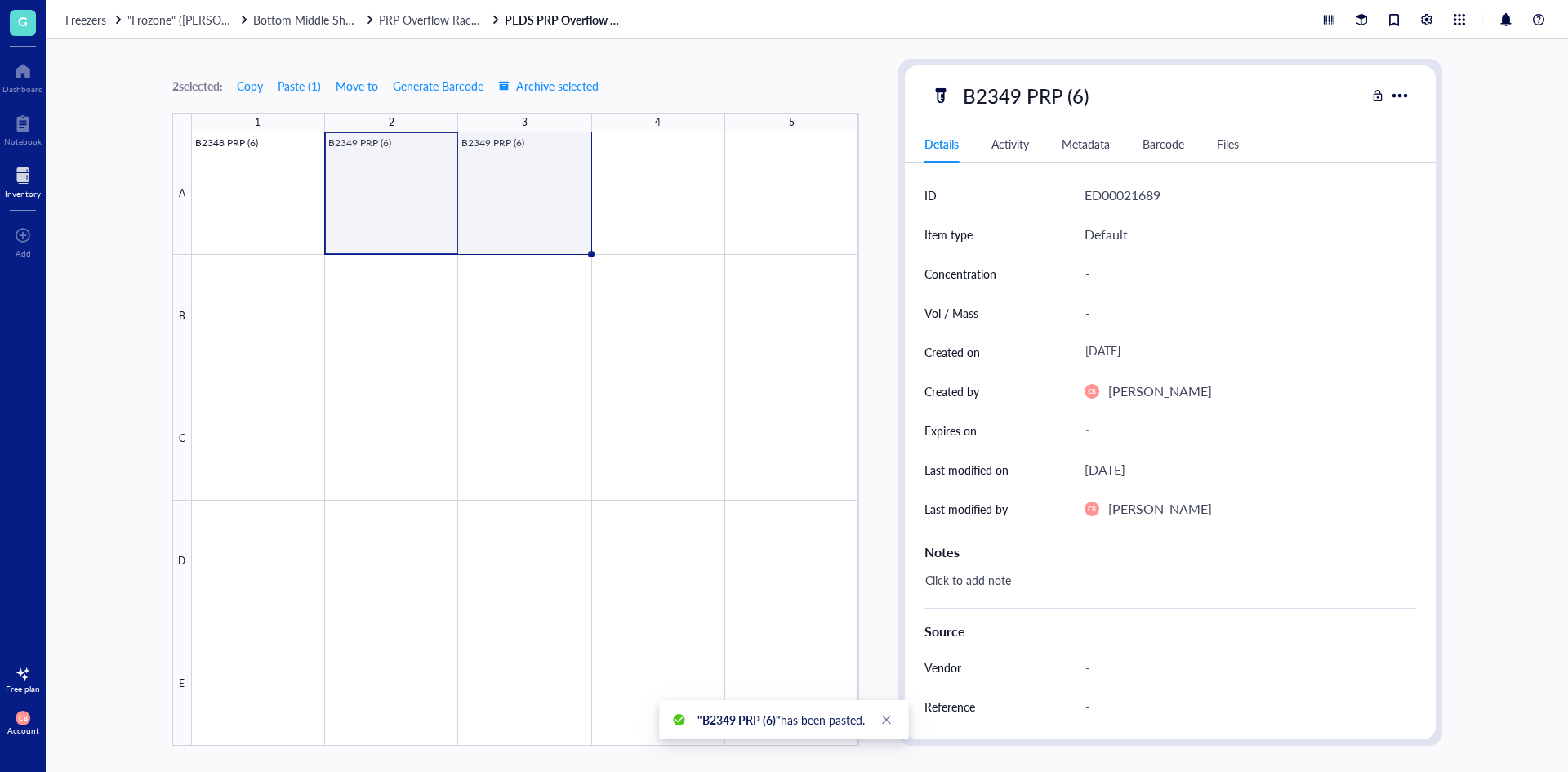
click at [531, 202] on div at bounding box center [526, 439] width 668 height 614
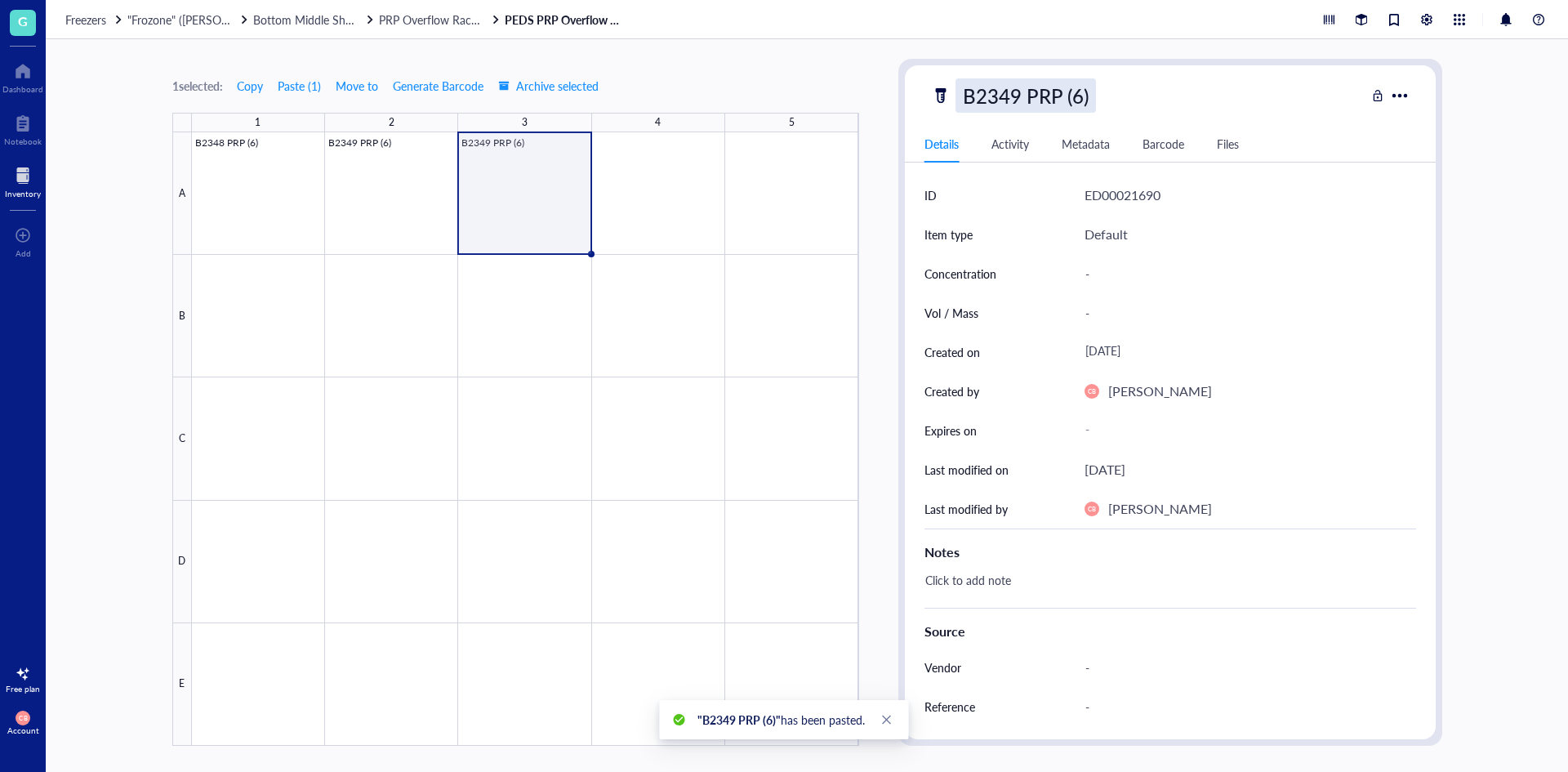
click at [1037, 86] on div "B2349 PRP (6)" at bounding box center [1025, 95] width 141 height 34
drag, startPoint x: 1023, startPoint y: 90, endPoint x: 996, endPoint y: 98, distance: 28.2
click at [996, 98] on input "B2349 PRP (6)" at bounding box center [1042, 96] width 172 height 33
type input "B2350 PRP (6)"
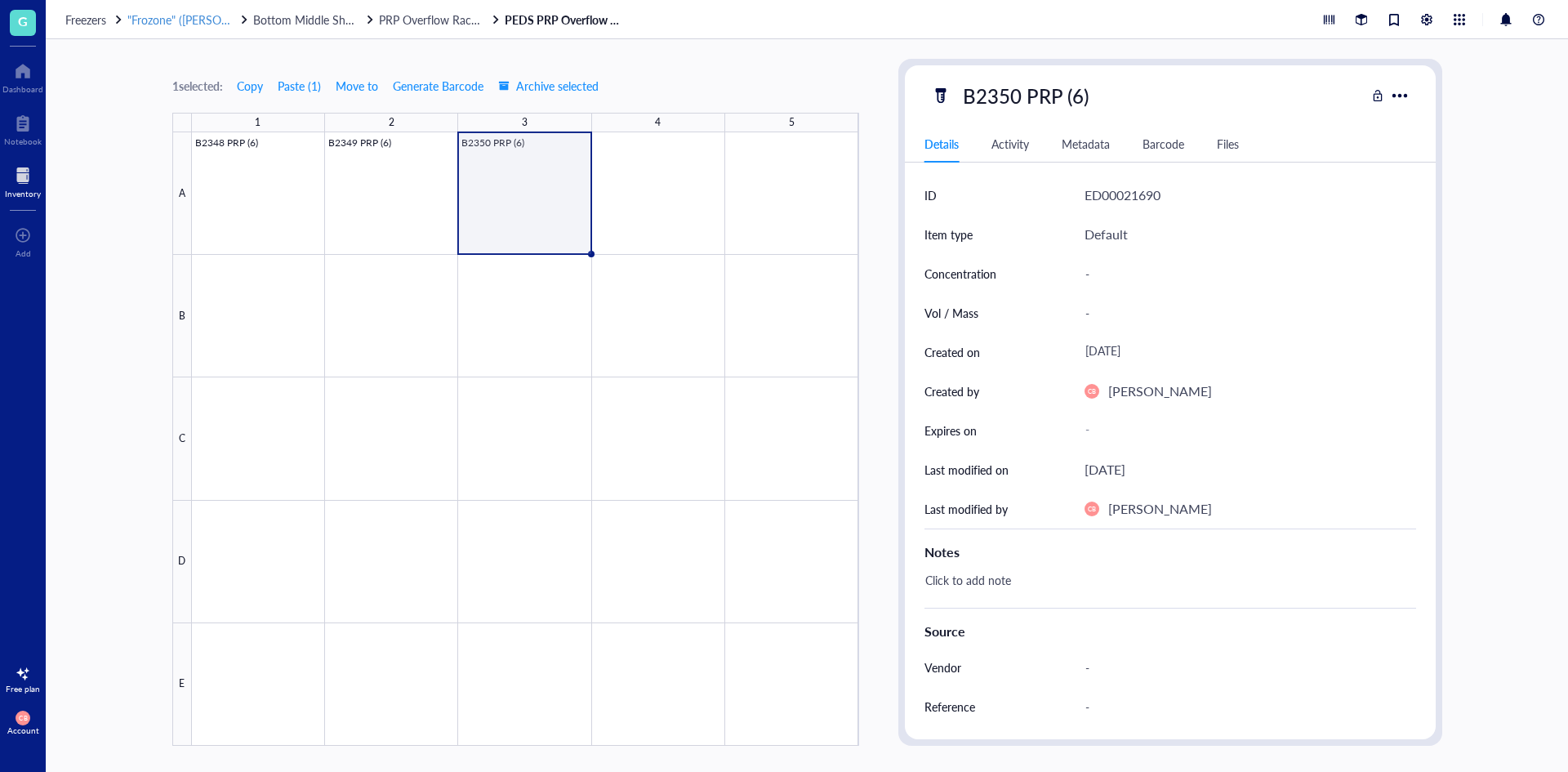
click at [201, 14] on span ""Frozone" ([PERSON_NAME]/[PERSON_NAME])" at bounding box center [249, 19] width 243 height 17
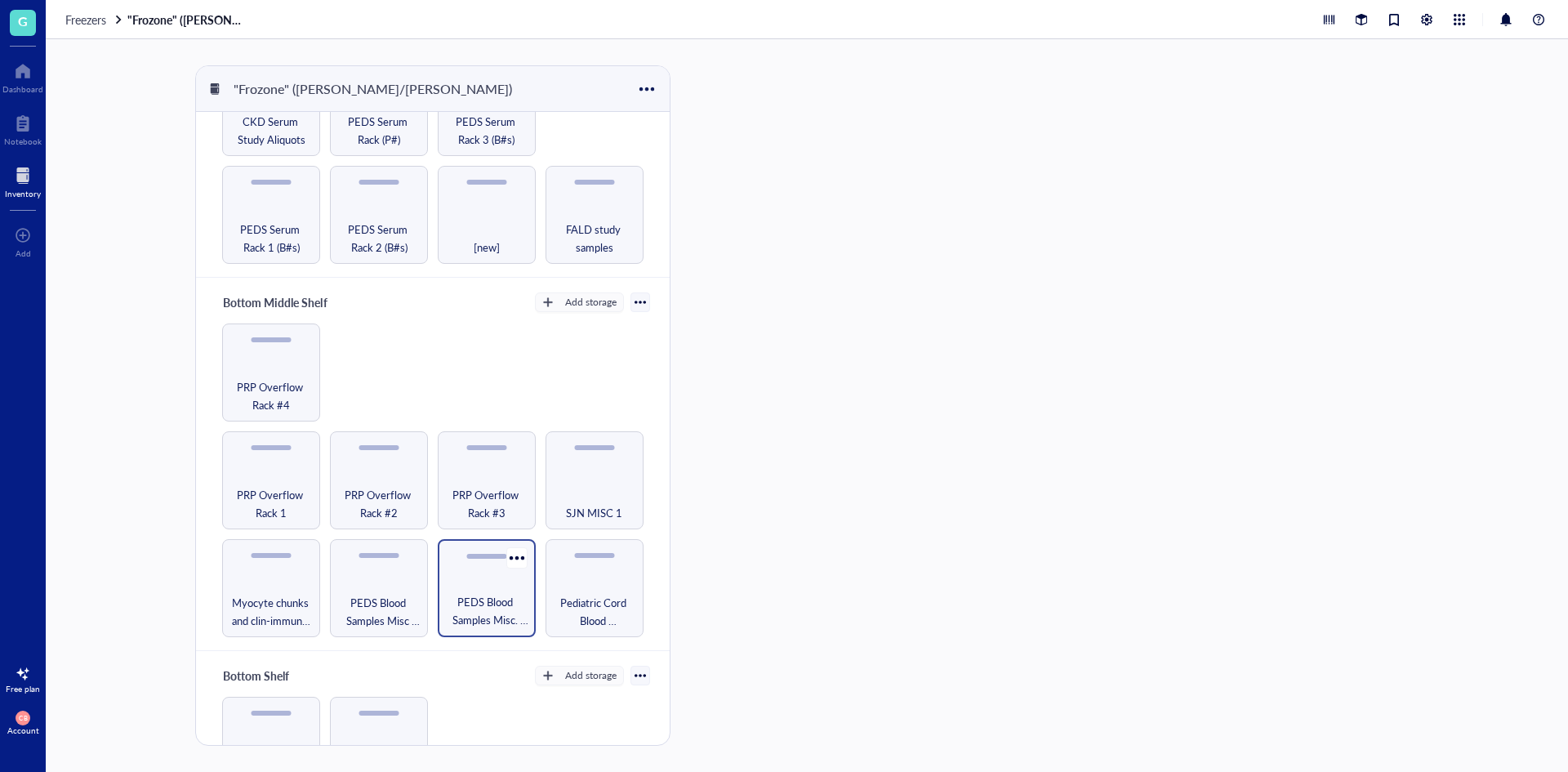
scroll to position [409, 0]
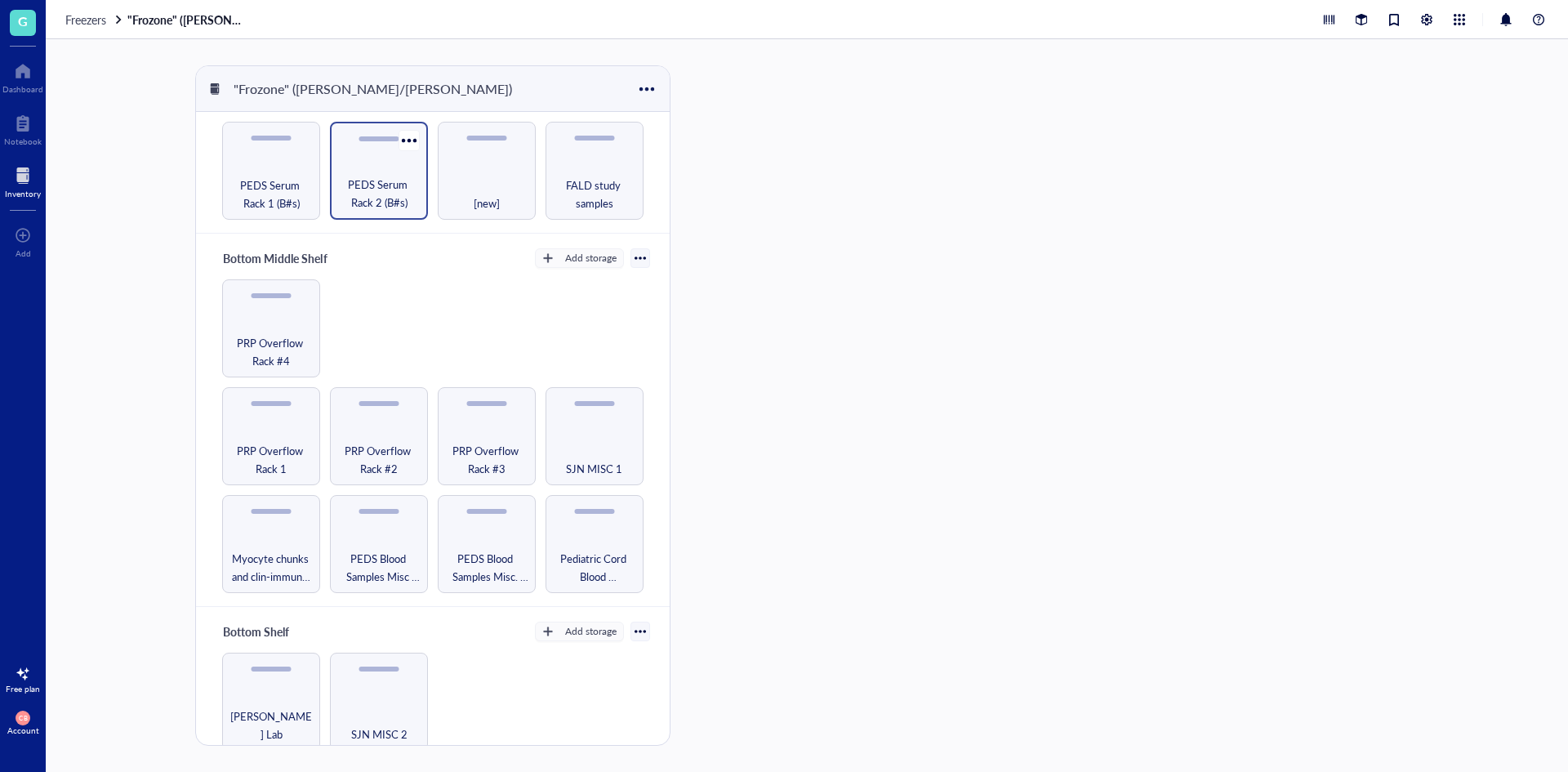
click at [390, 194] on span "PEDS Serum Rack 2 (B#s)" at bounding box center [379, 193] width 82 height 36
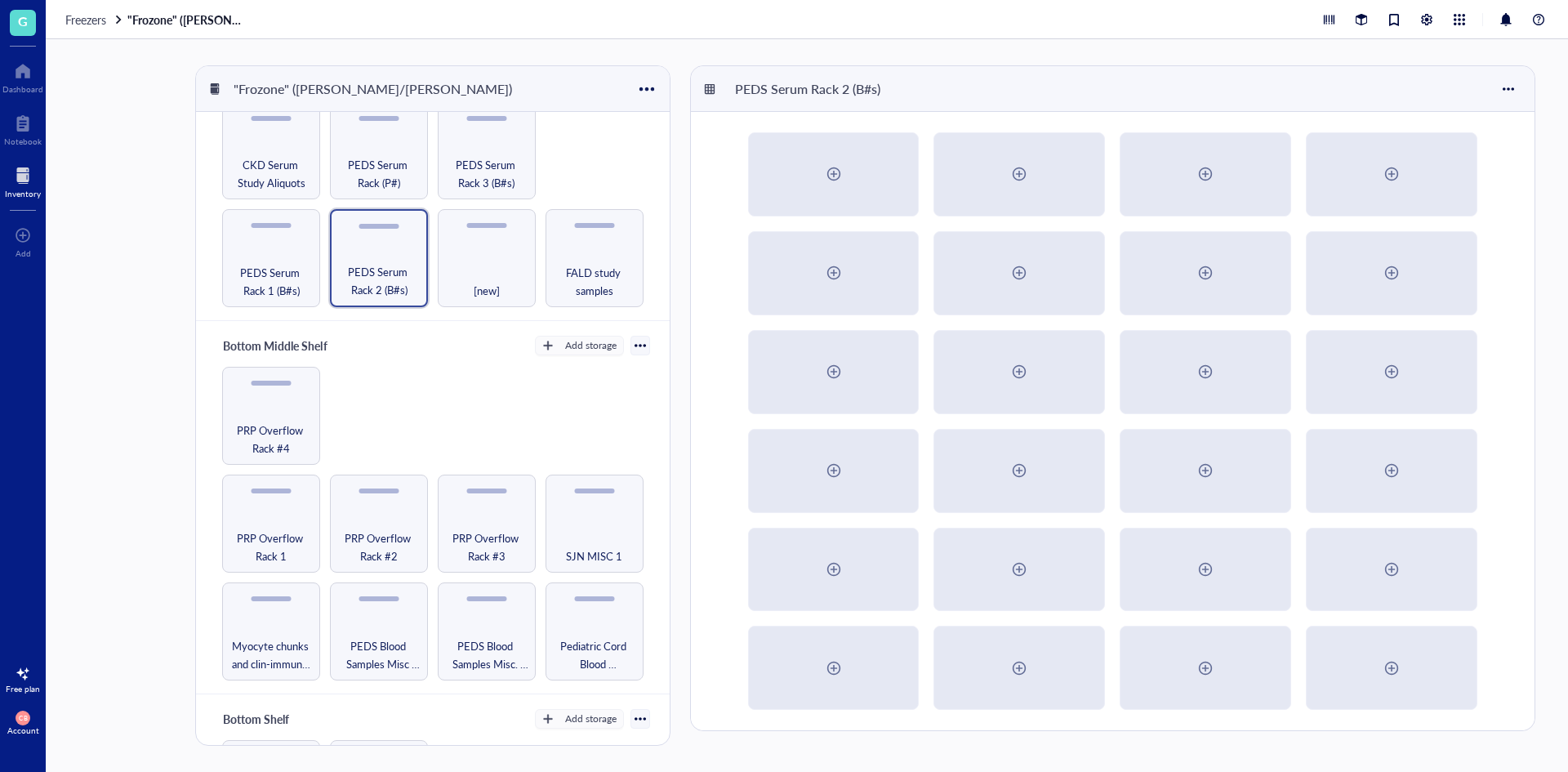
scroll to position [82, 0]
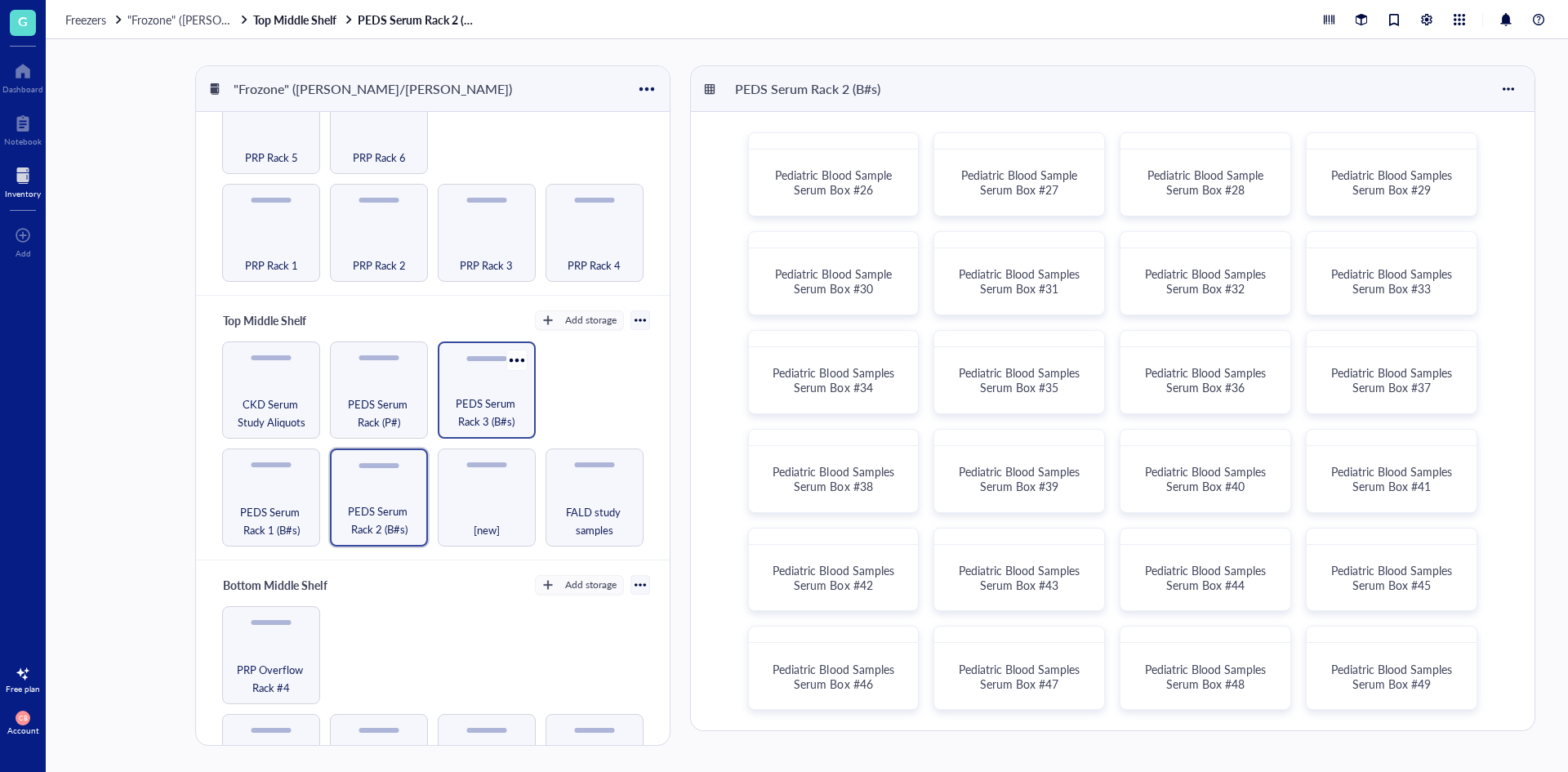
click at [496, 398] on span "PEDS Serum Rack 3 (B#s)" at bounding box center [486, 412] width 82 height 36
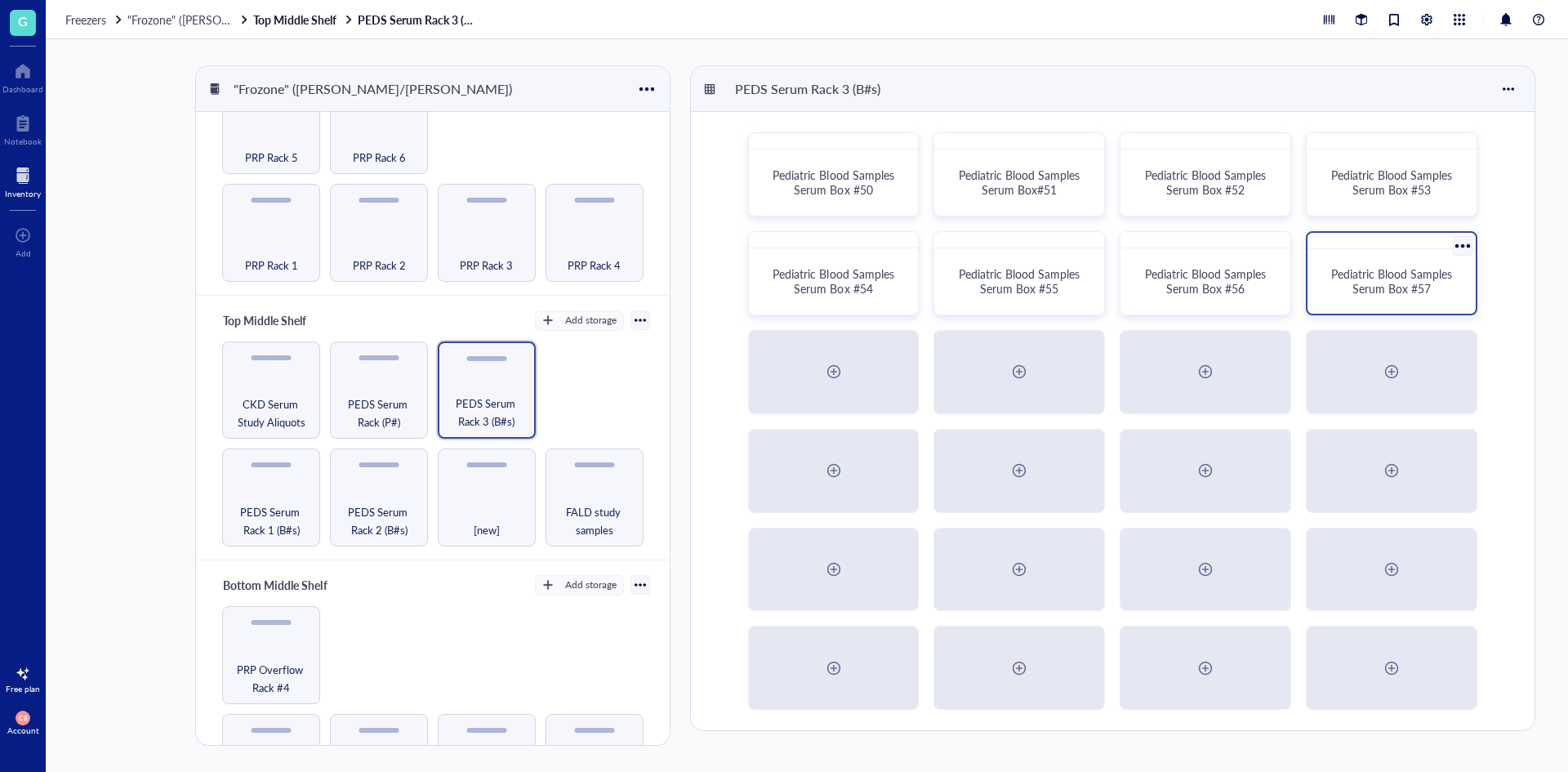
click at [1361, 290] on span "Pediatric Blood Samples Serum Box #57" at bounding box center [1393, 282] width 124 height 31
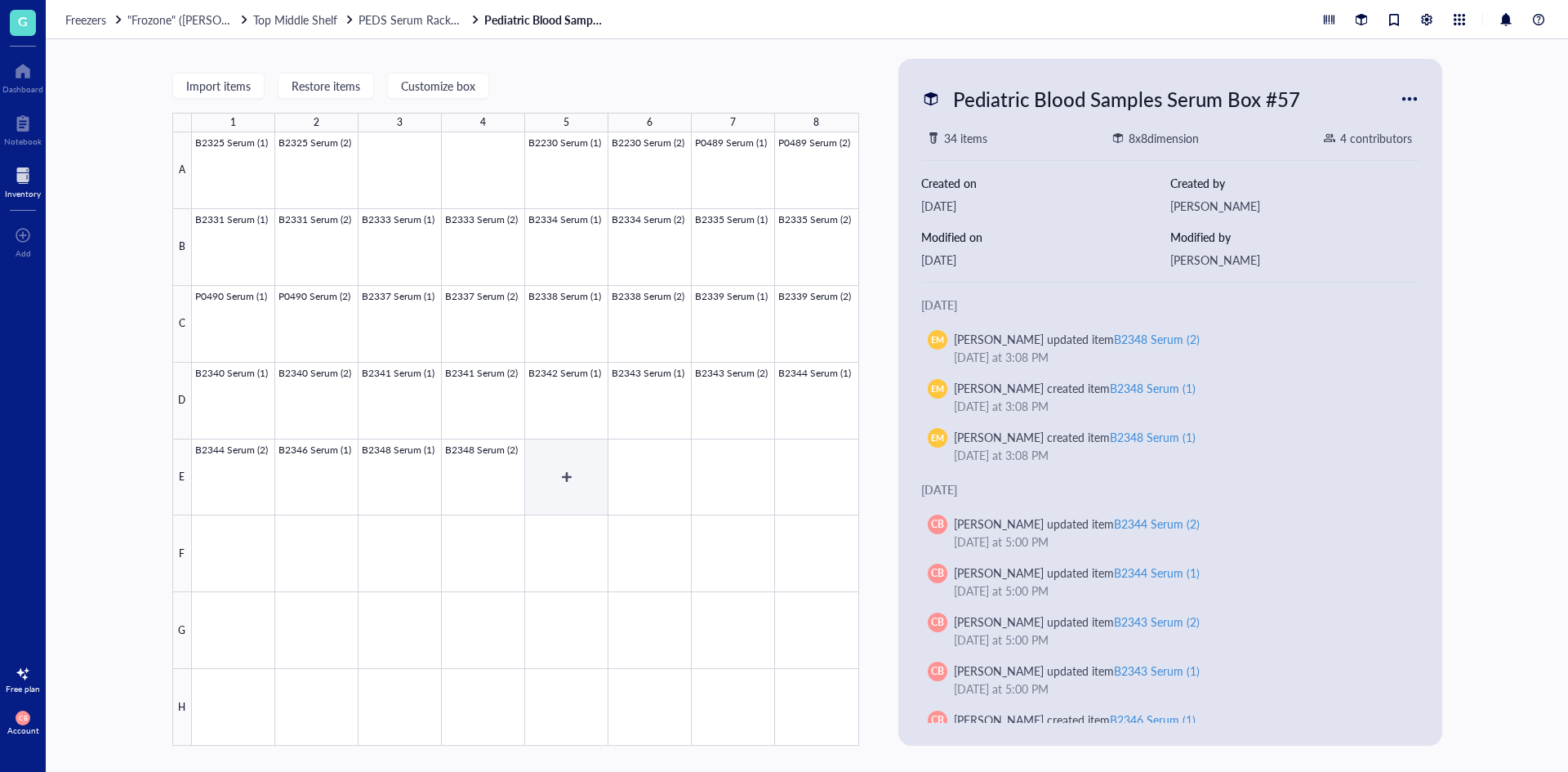
click at [558, 485] on div at bounding box center [526, 439] width 668 height 614
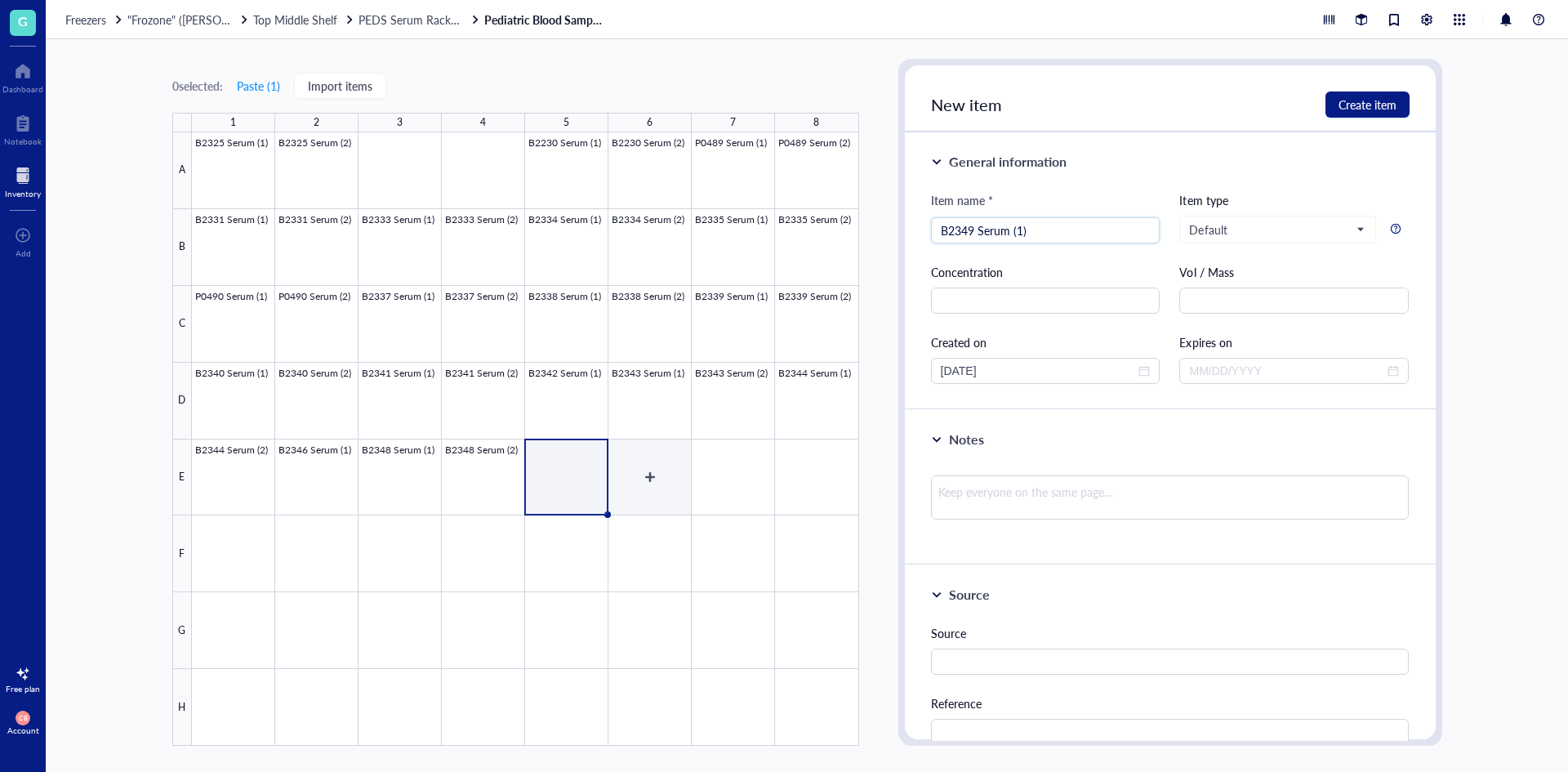
type input "B2349 Serum (1)"
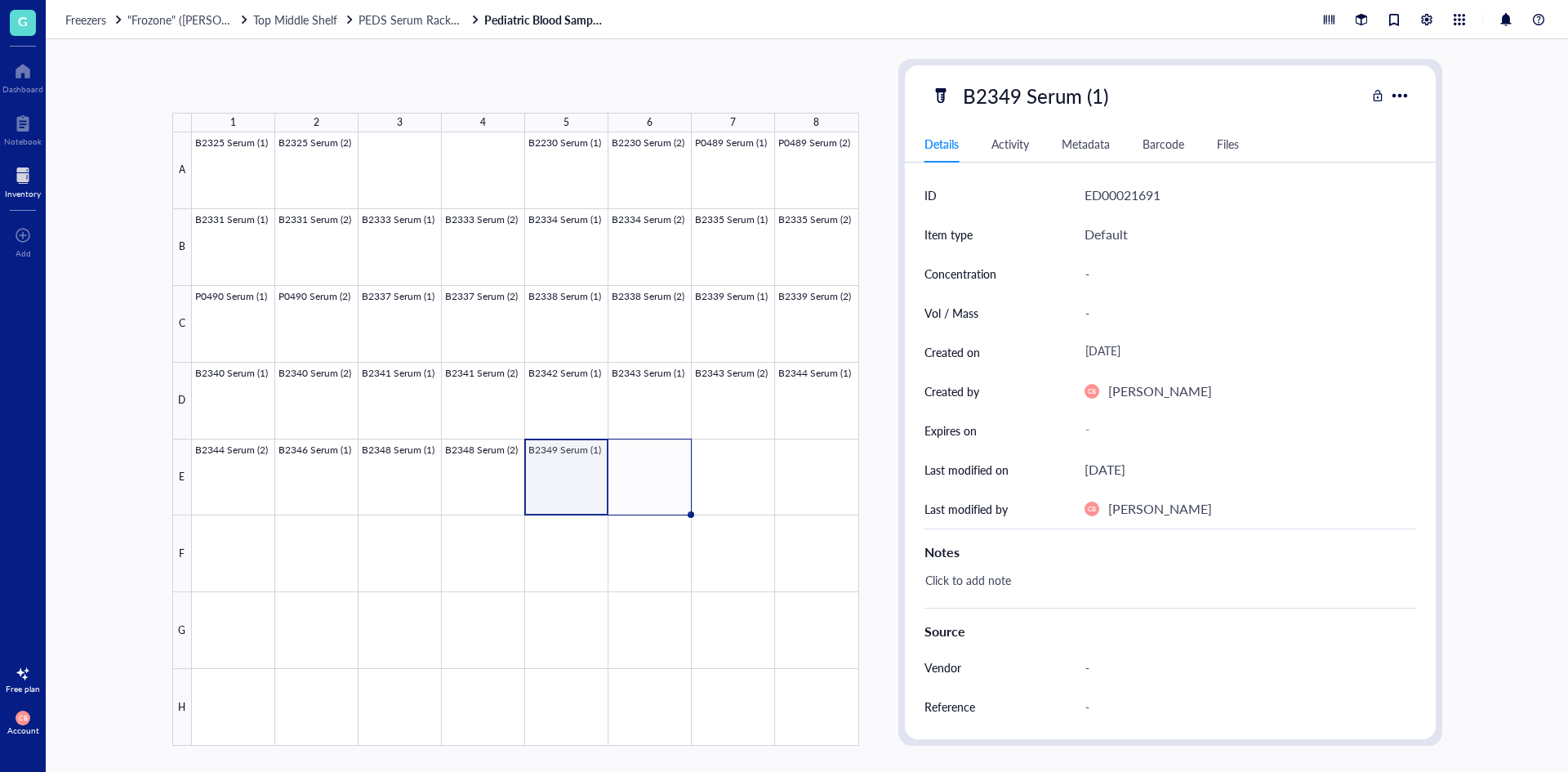
drag, startPoint x: 607, startPoint y: 513, endPoint x: 664, endPoint y: 505, distance: 57.6
click at [0, 0] on div "B2325 Serum (1) B2325 Serum (2) B2230 Serum (1) B2230 Serum (2) P0489 Serum (1)…" at bounding box center [0, 0] width 0 height 0
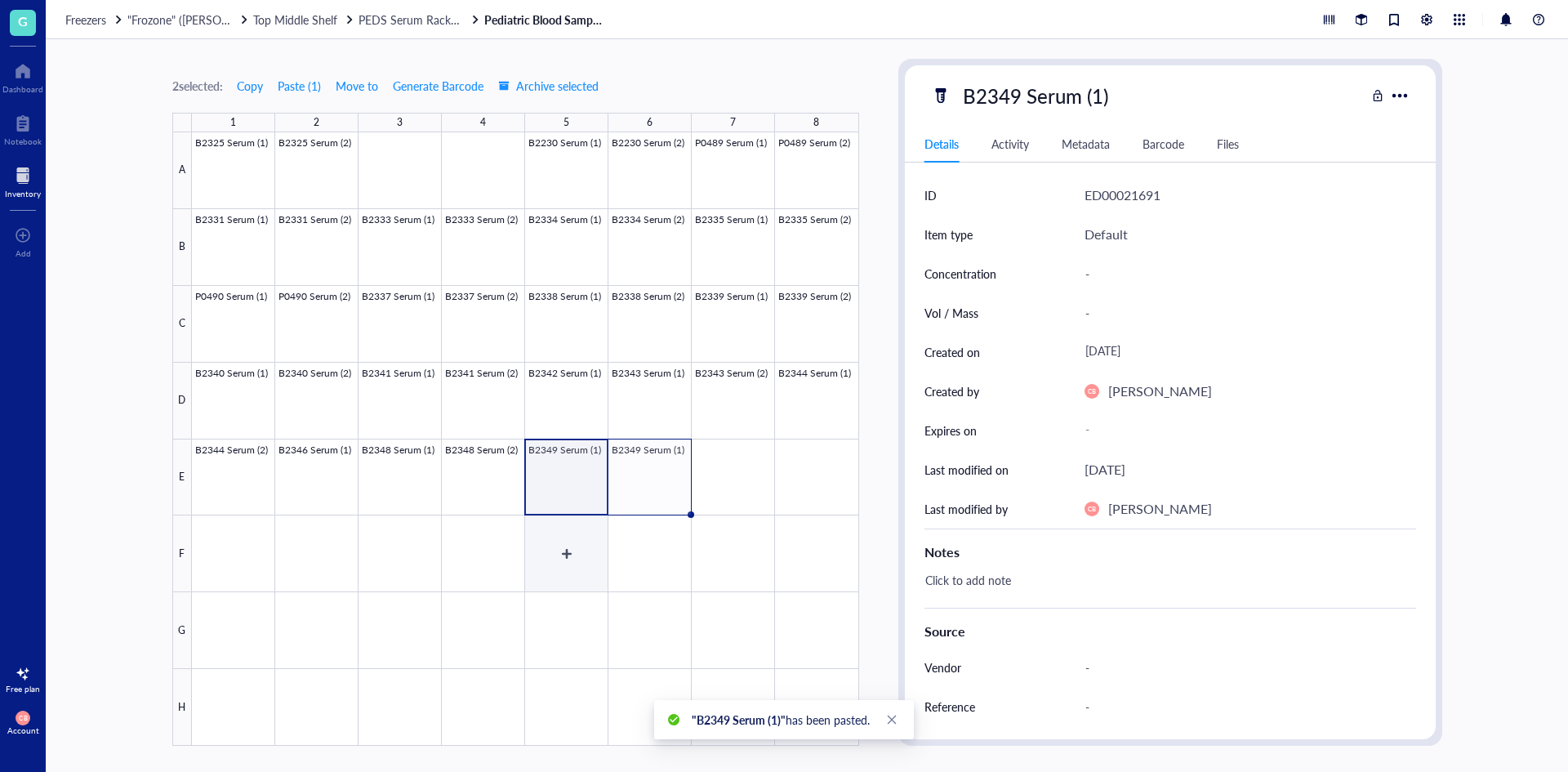
click at [626, 487] on div at bounding box center [526, 439] width 668 height 614
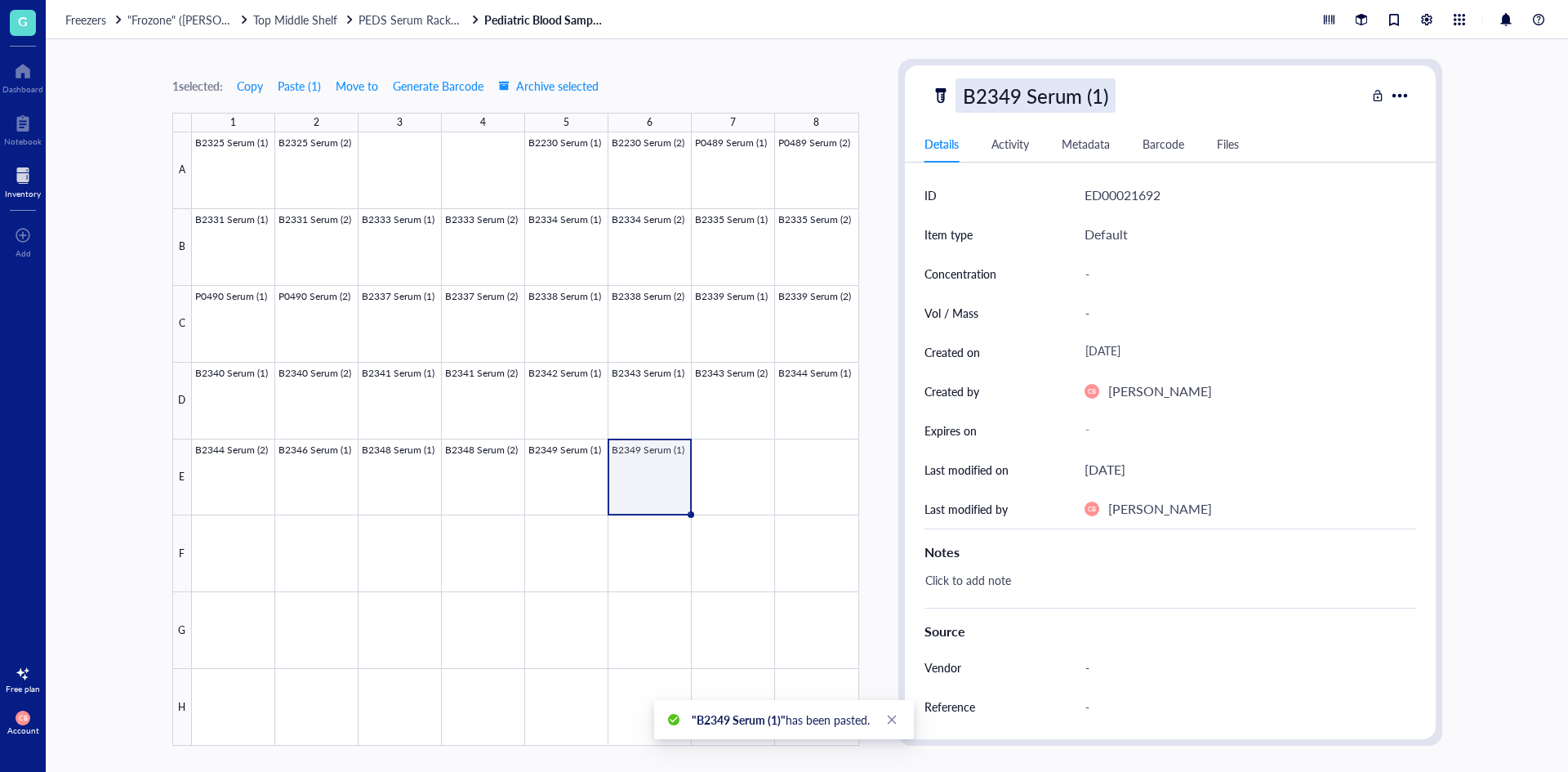
click at [1014, 87] on div "B2349 Serum (1)" at bounding box center [1036, 95] width 160 height 34
drag, startPoint x: 1020, startPoint y: 88, endPoint x: 999, endPoint y: 98, distance: 23.3
click at [999, 98] on input "B2349 Serum (1)" at bounding box center [1053, 96] width 194 height 33
type input "B2350 Serum (1)"
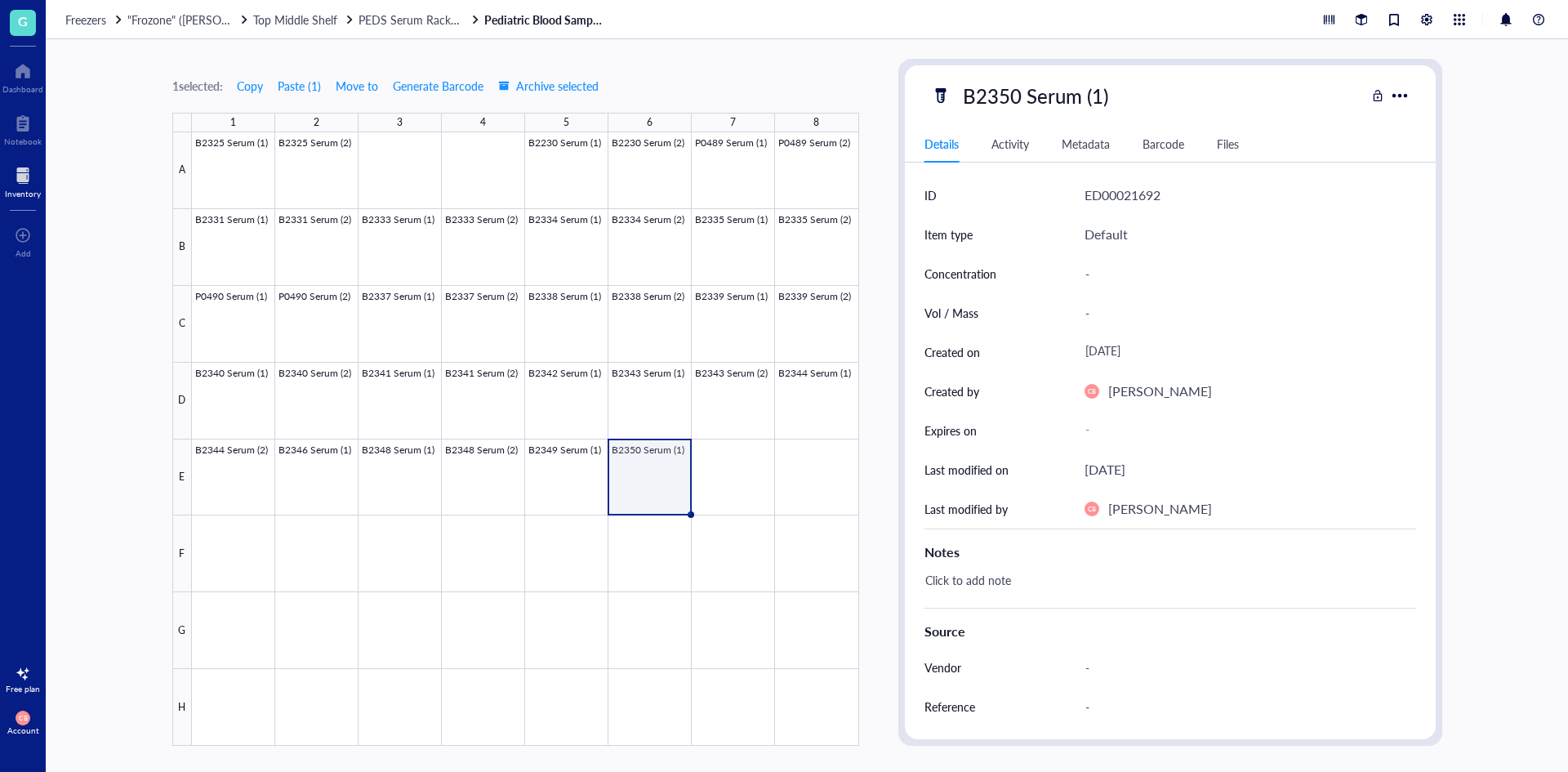
click at [328, 6] on div "Freezers "Frozone" ([PERSON_NAME]/[PERSON_NAME]) Top Middle Shelf PEDS Serum Ra…" at bounding box center [807, 19] width 1523 height 40
click at [315, 17] on span "Top Middle Shelf" at bounding box center [294, 19] width 84 height 17
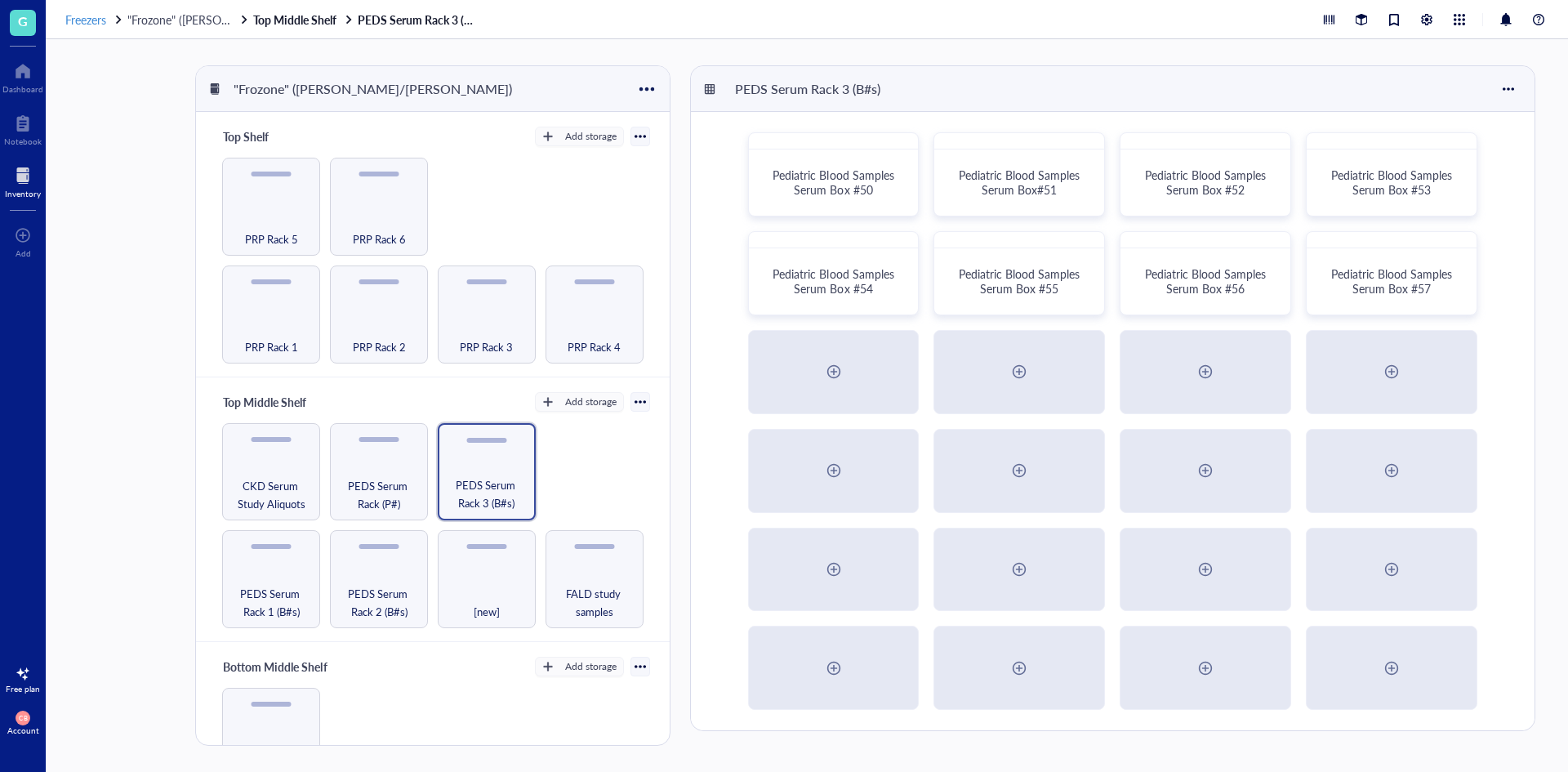
click at [89, 14] on span "Freezers" at bounding box center [86, 19] width 40 height 17
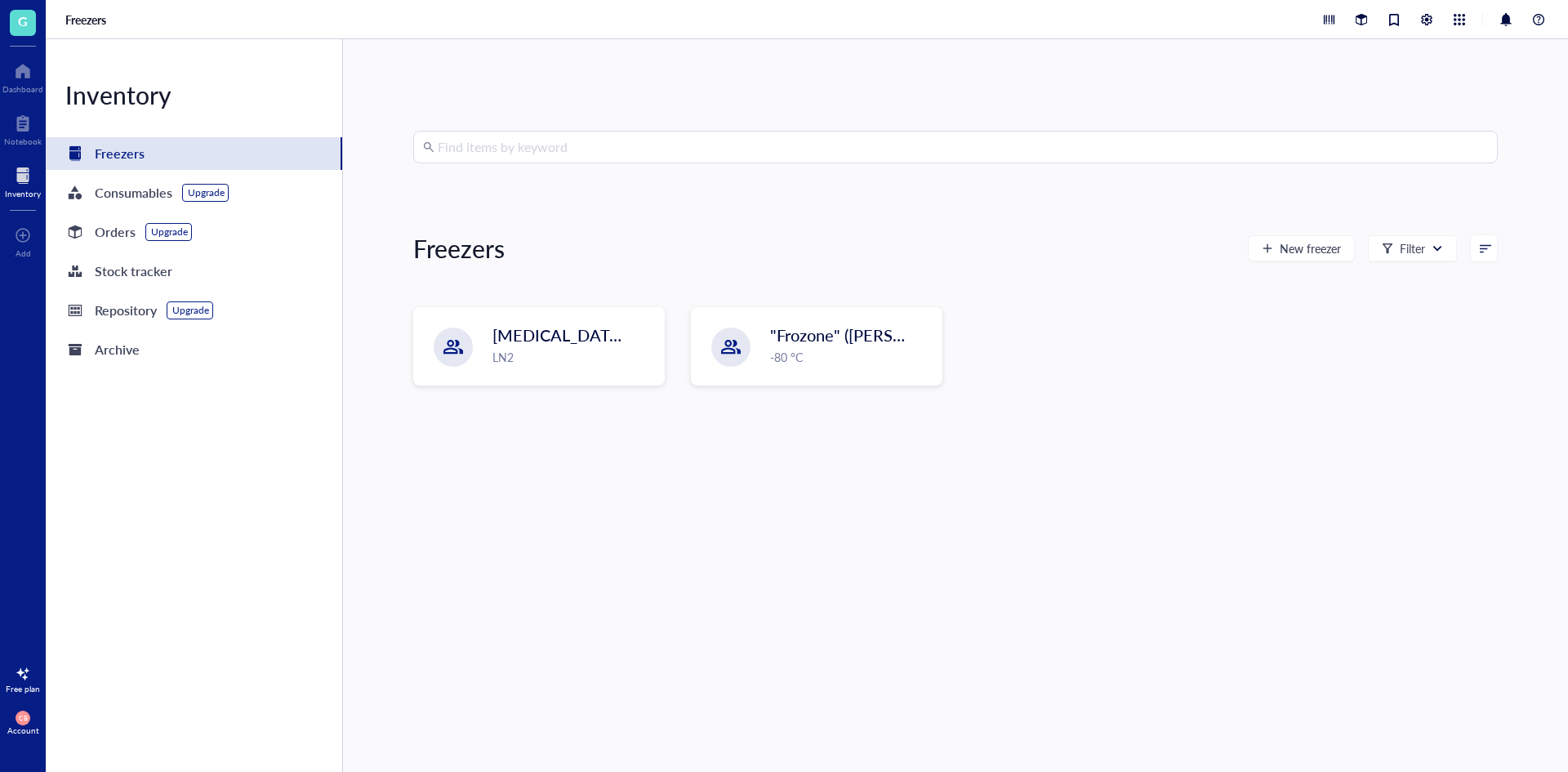
click at [508, 392] on div "[MEDICAL_DATA] Storage ([PERSON_NAME]/[PERSON_NAME]) LN2 "Frozone" ([PERSON_NAM…" at bounding box center [956, 360] width 1085 height 105
click at [509, 340] on span "[MEDICAL_DATA] Storage ([PERSON_NAME]/[PERSON_NAME])" at bounding box center [729, 336] width 473 height 23
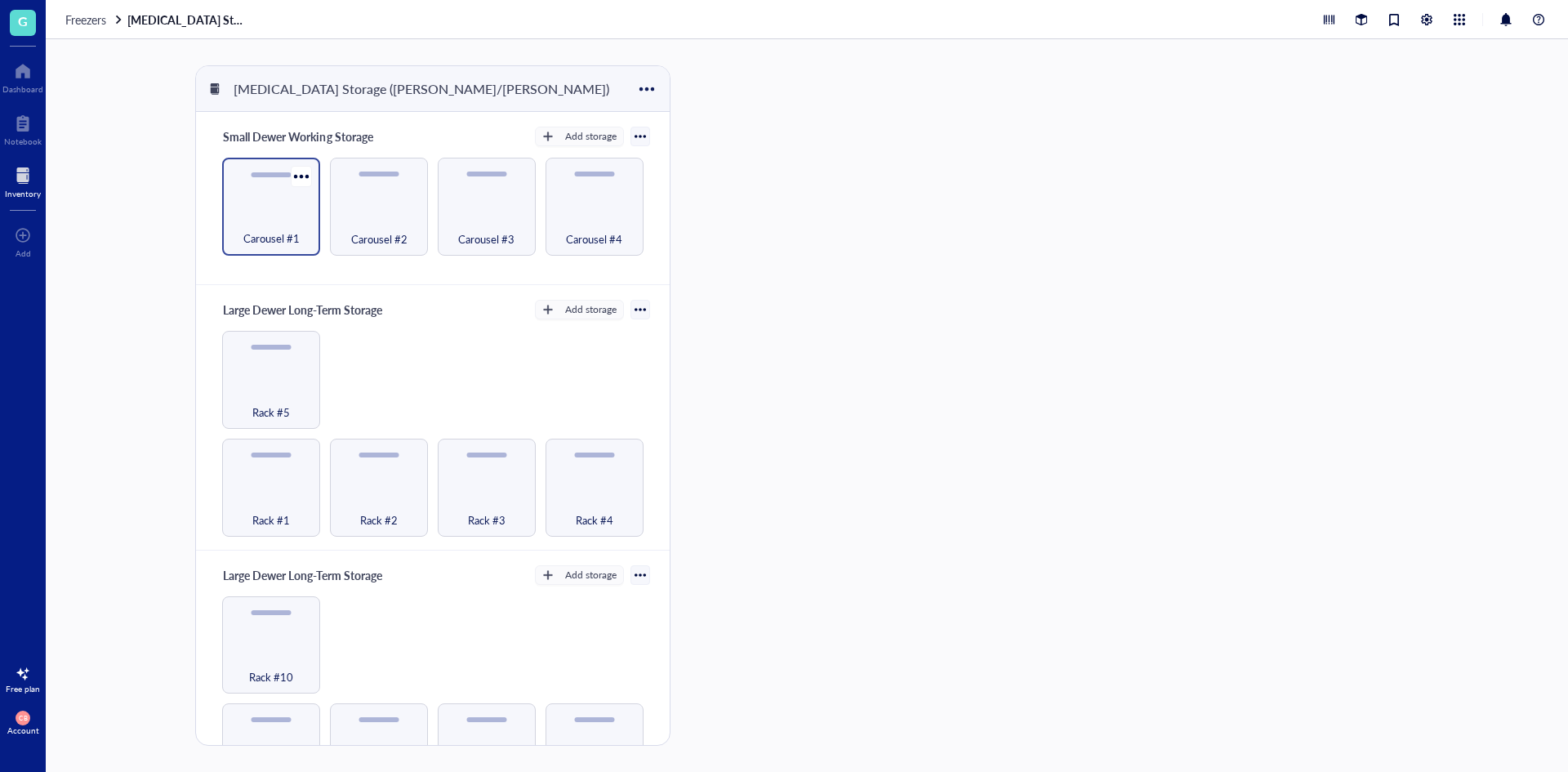
click at [288, 223] on div "Carousel #1" at bounding box center [270, 229] width 82 height 36
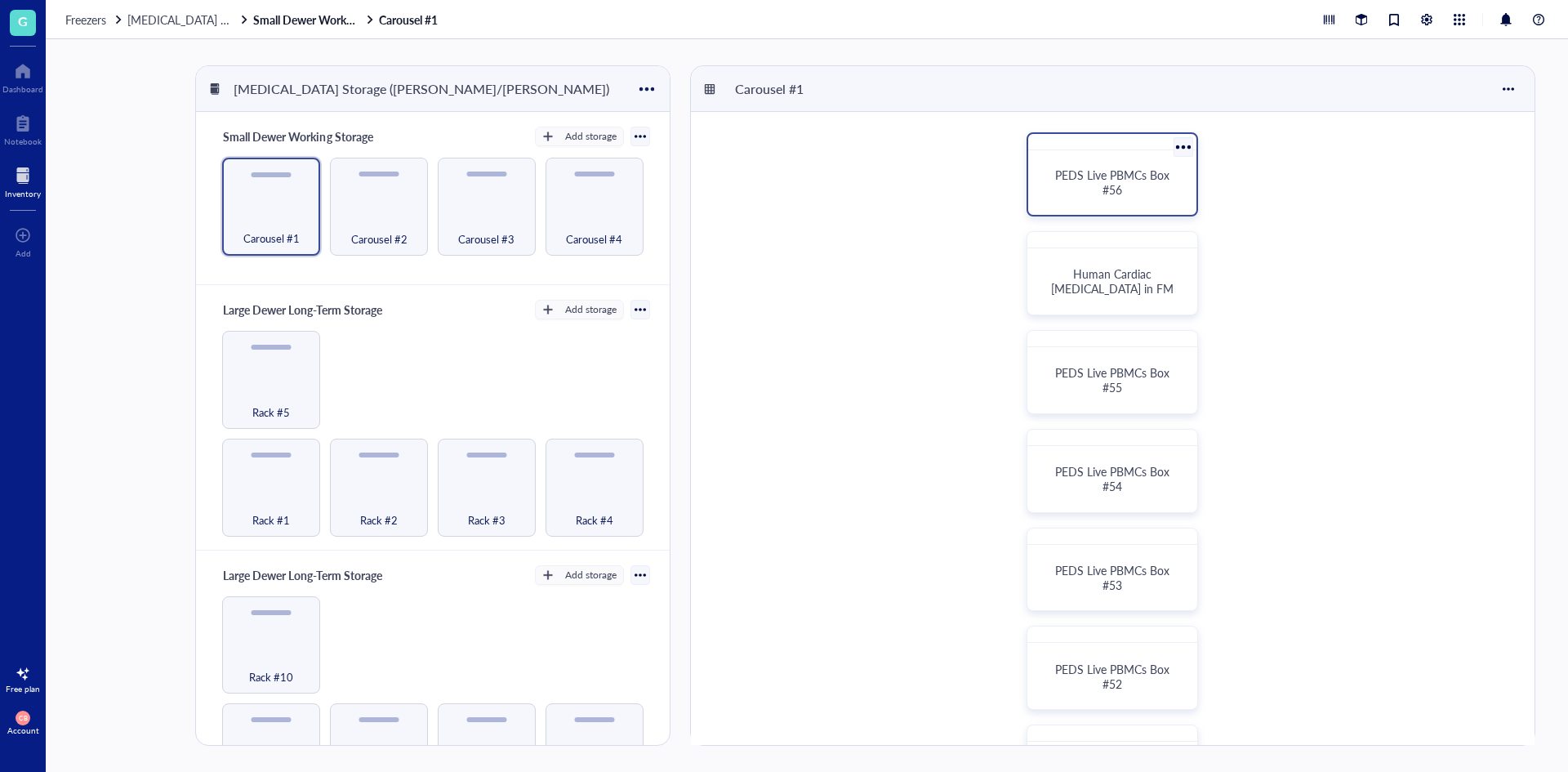
click at [1070, 192] on div "PEDS Live PBMCs Box #56" at bounding box center [1113, 182] width 129 height 29
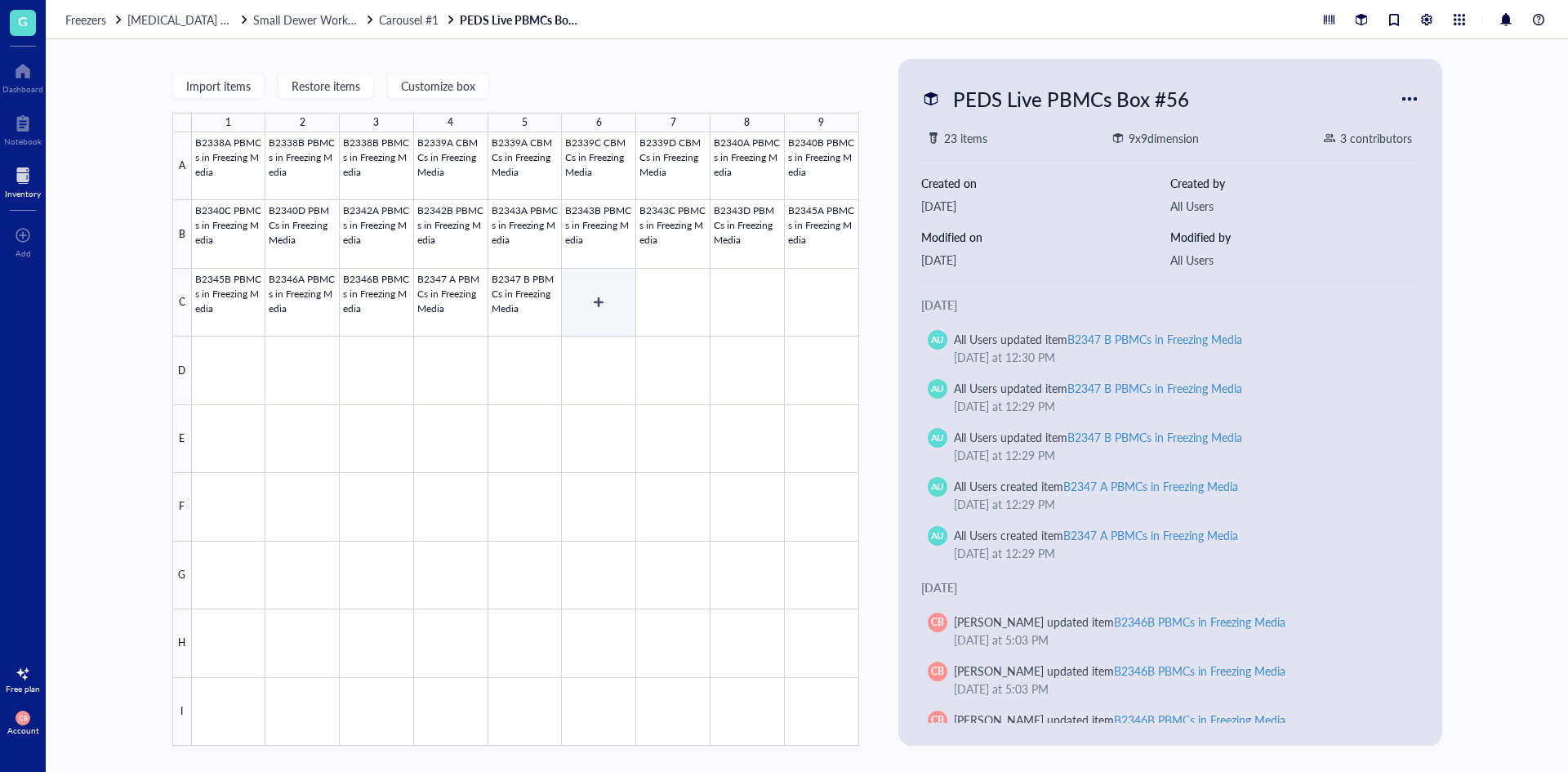
click at [612, 279] on div at bounding box center [526, 439] width 668 height 614
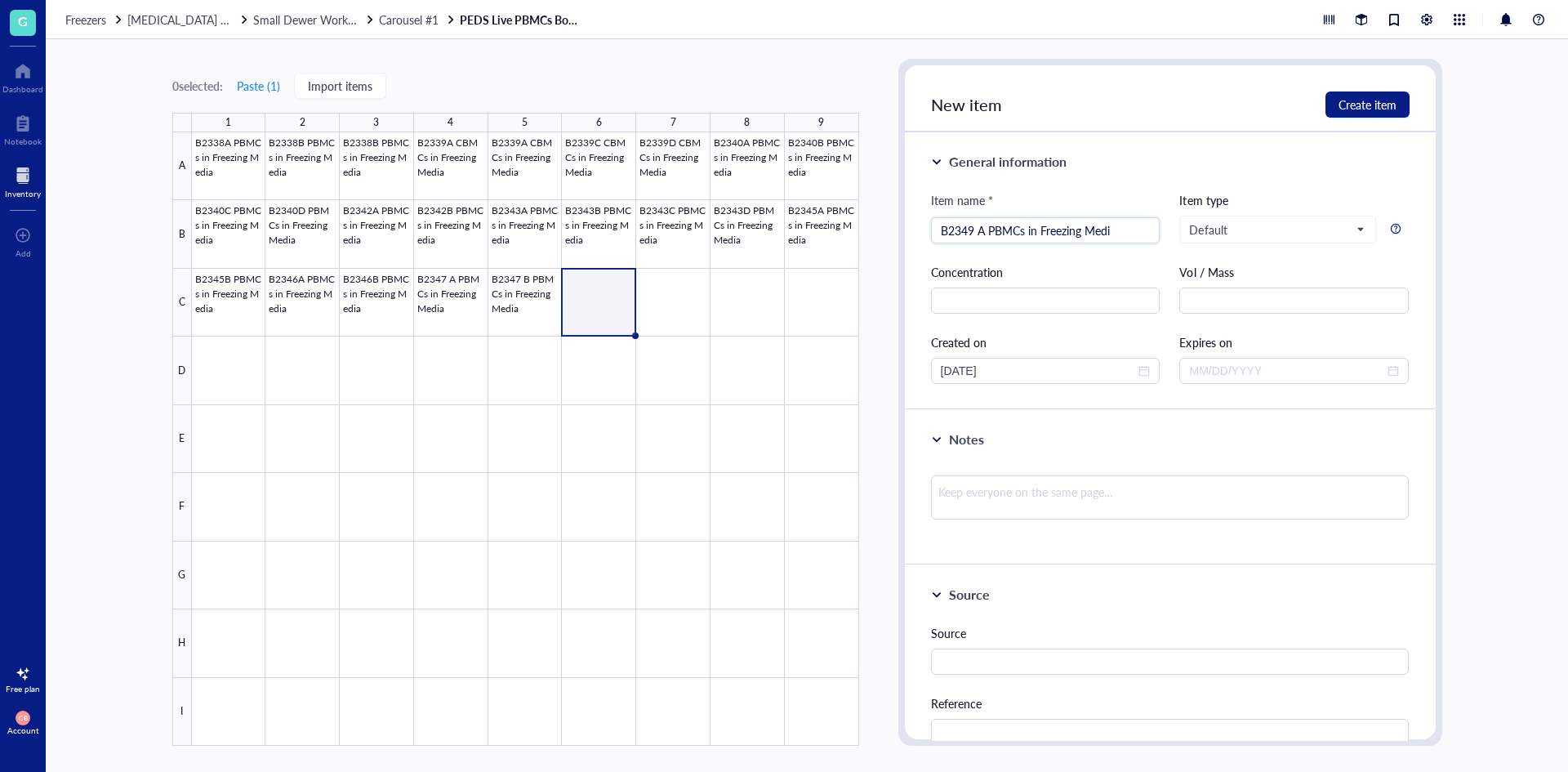
type input "B2349 A PBMCs in Freezing Media"
click at [612, 279] on div at bounding box center [526, 439] width 668 height 614
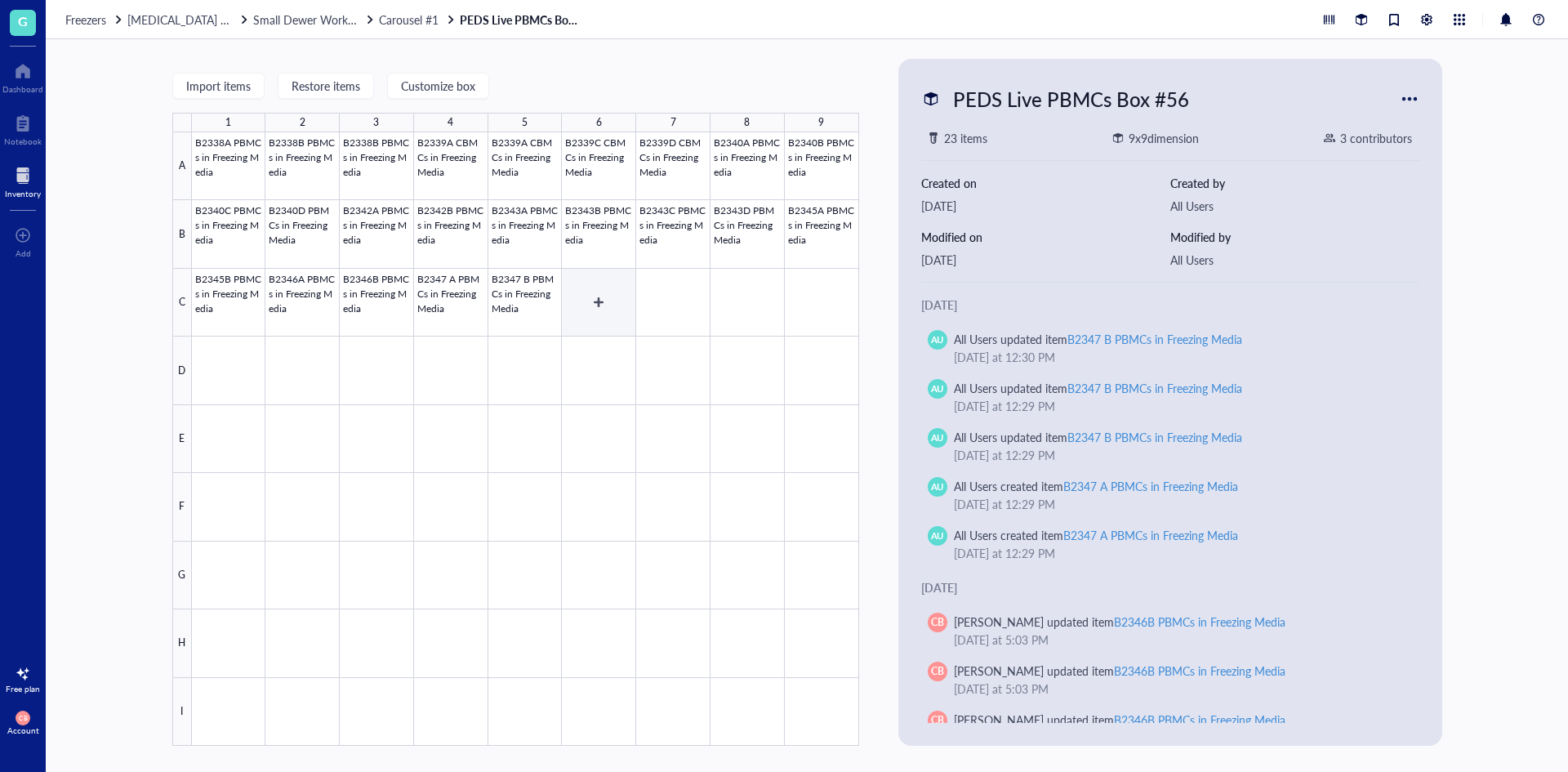
click at [611, 304] on div at bounding box center [526, 439] width 668 height 614
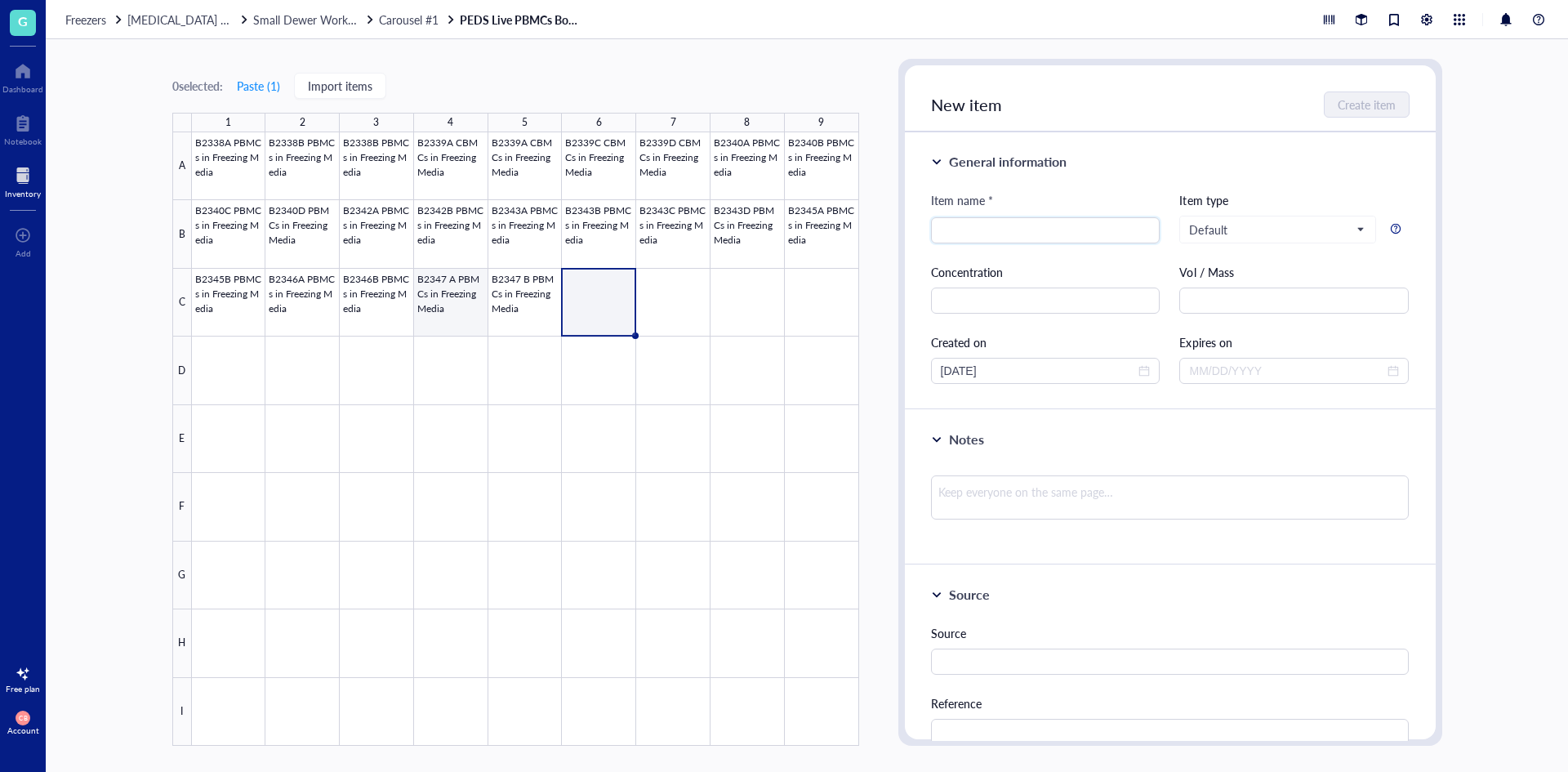
click at [450, 297] on div at bounding box center [526, 439] width 668 height 614
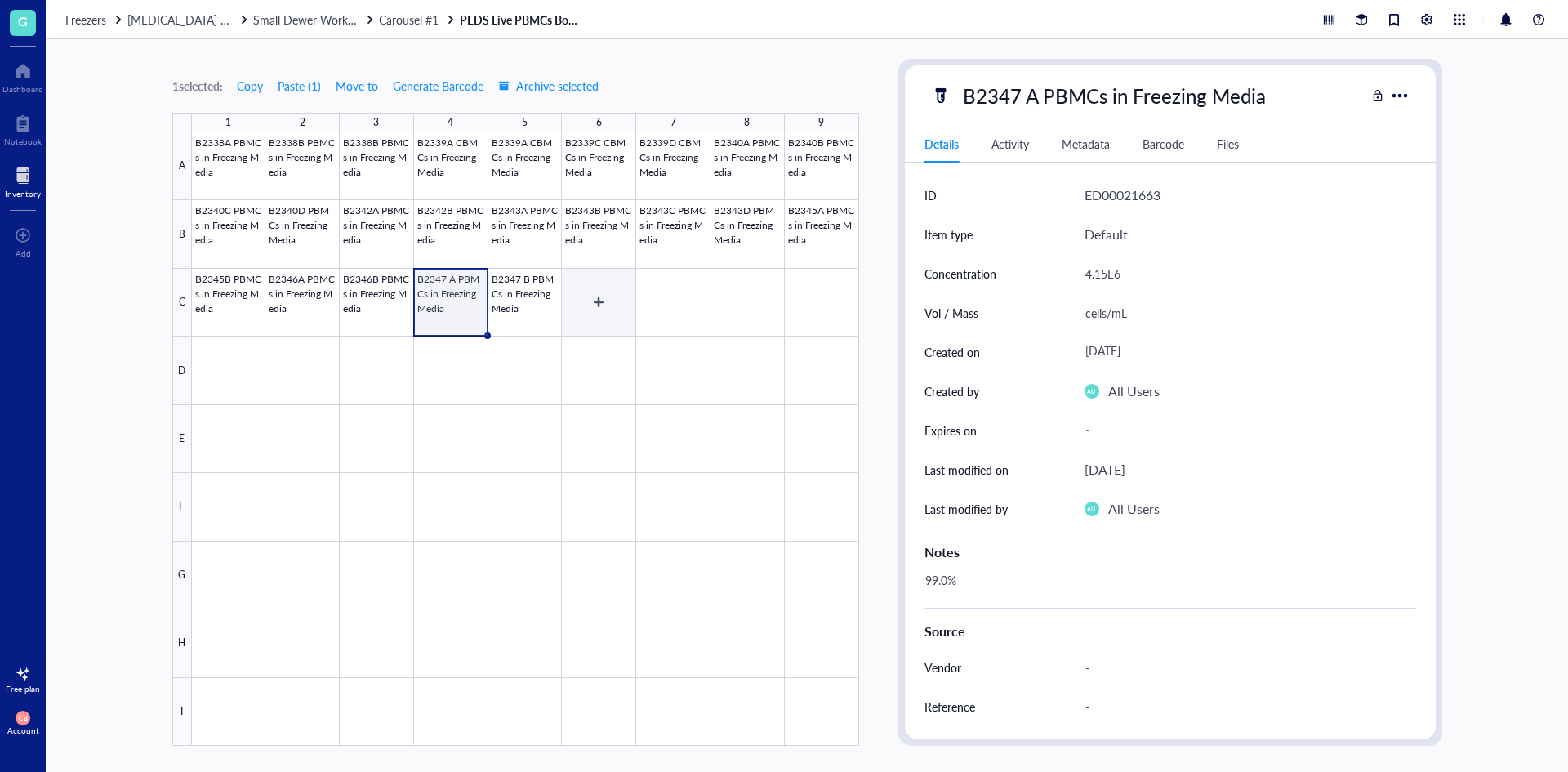
click at [593, 296] on div at bounding box center [526, 439] width 668 height 614
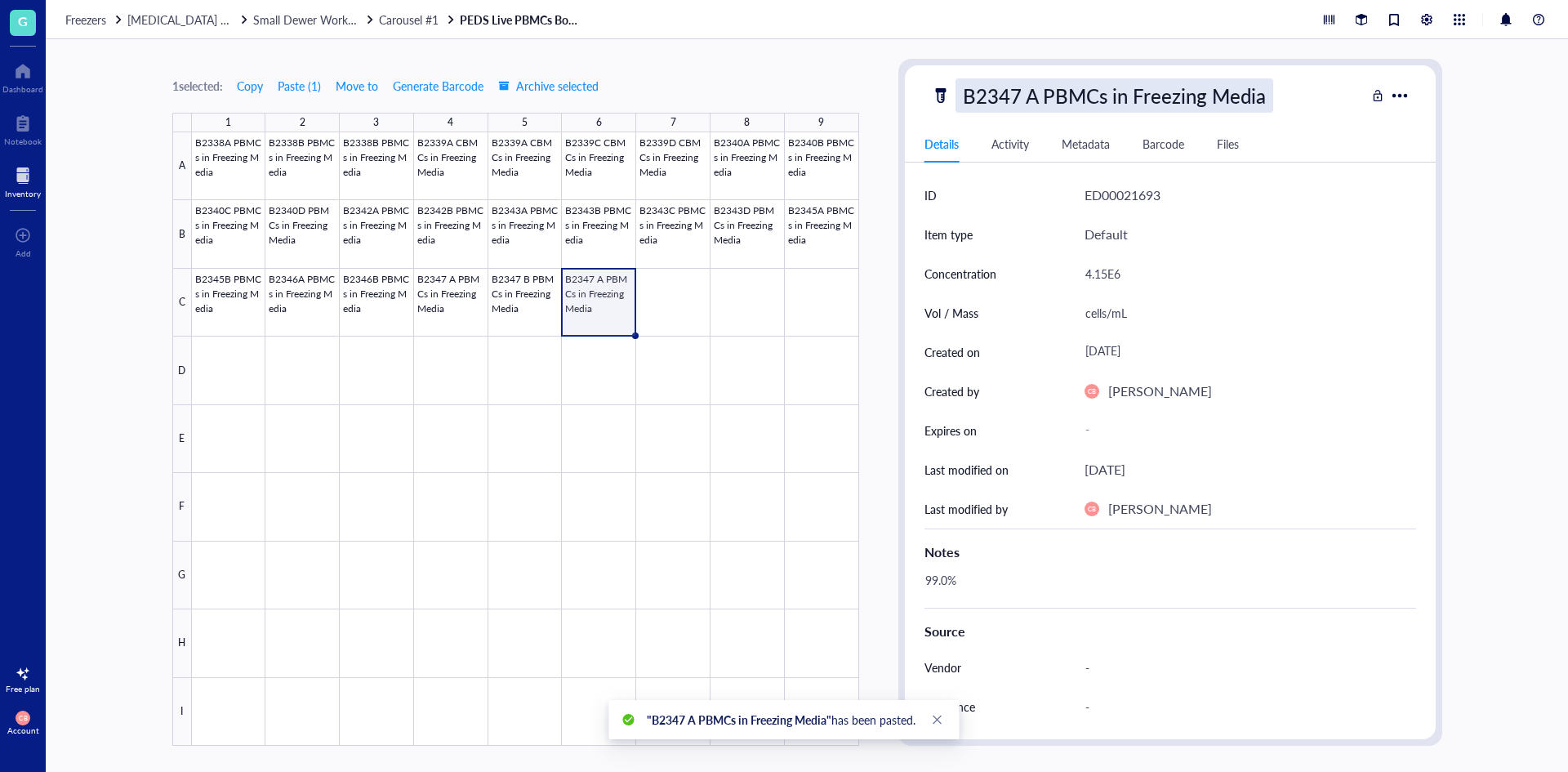
click at [1010, 99] on div "B2347 A PBMCs in Freezing Media" at bounding box center [1115, 95] width 318 height 34
click at [1013, 97] on input "B2347 A PBMCs in Freezing Media" at bounding box center [1145, 96] width 377 height 33
type input "B2349 A PBMCs in Freezing Media"
click at [1156, 292] on div "4.15E6" at bounding box center [1251, 273] width 332 height 40
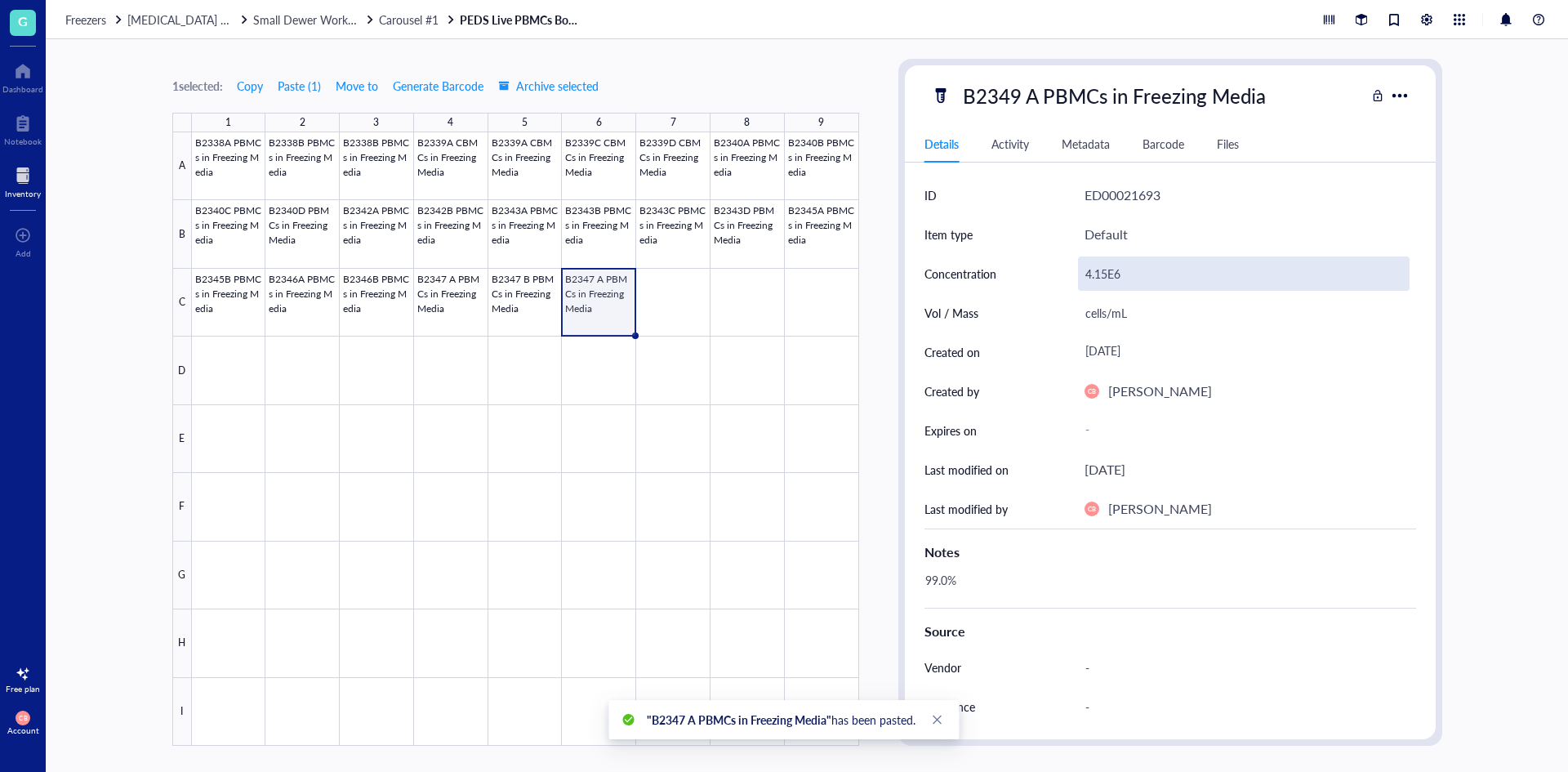
click at [1150, 271] on div "4.15E6" at bounding box center [1243, 273] width 332 height 34
click at [1148, 271] on div "4.15E6" at bounding box center [1243, 273] width 332 height 34
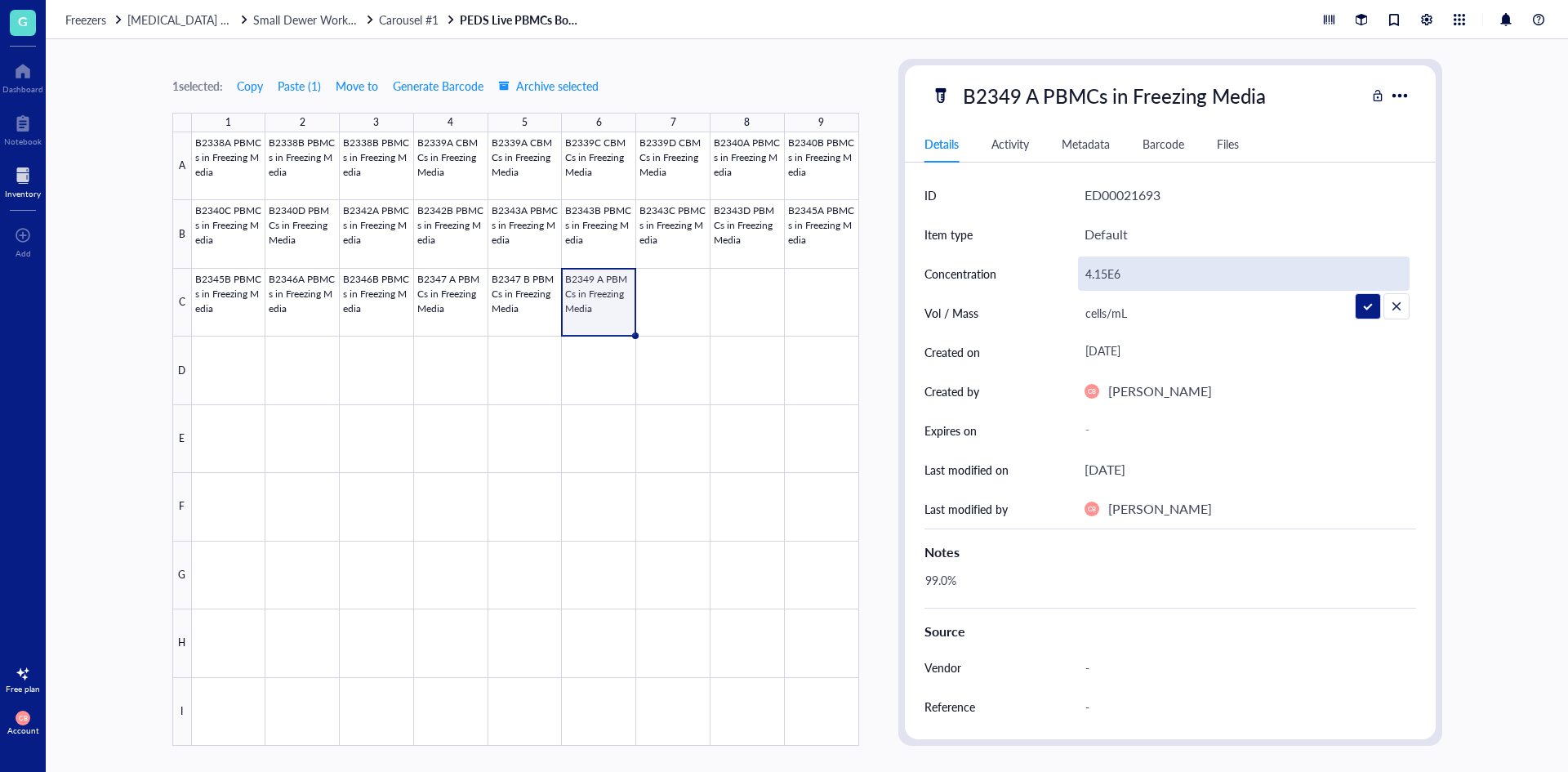
click at [1148, 271] on input "4.15E6" at bounding box center [1243, 274] width 330 height 33
type input "5.21e6"
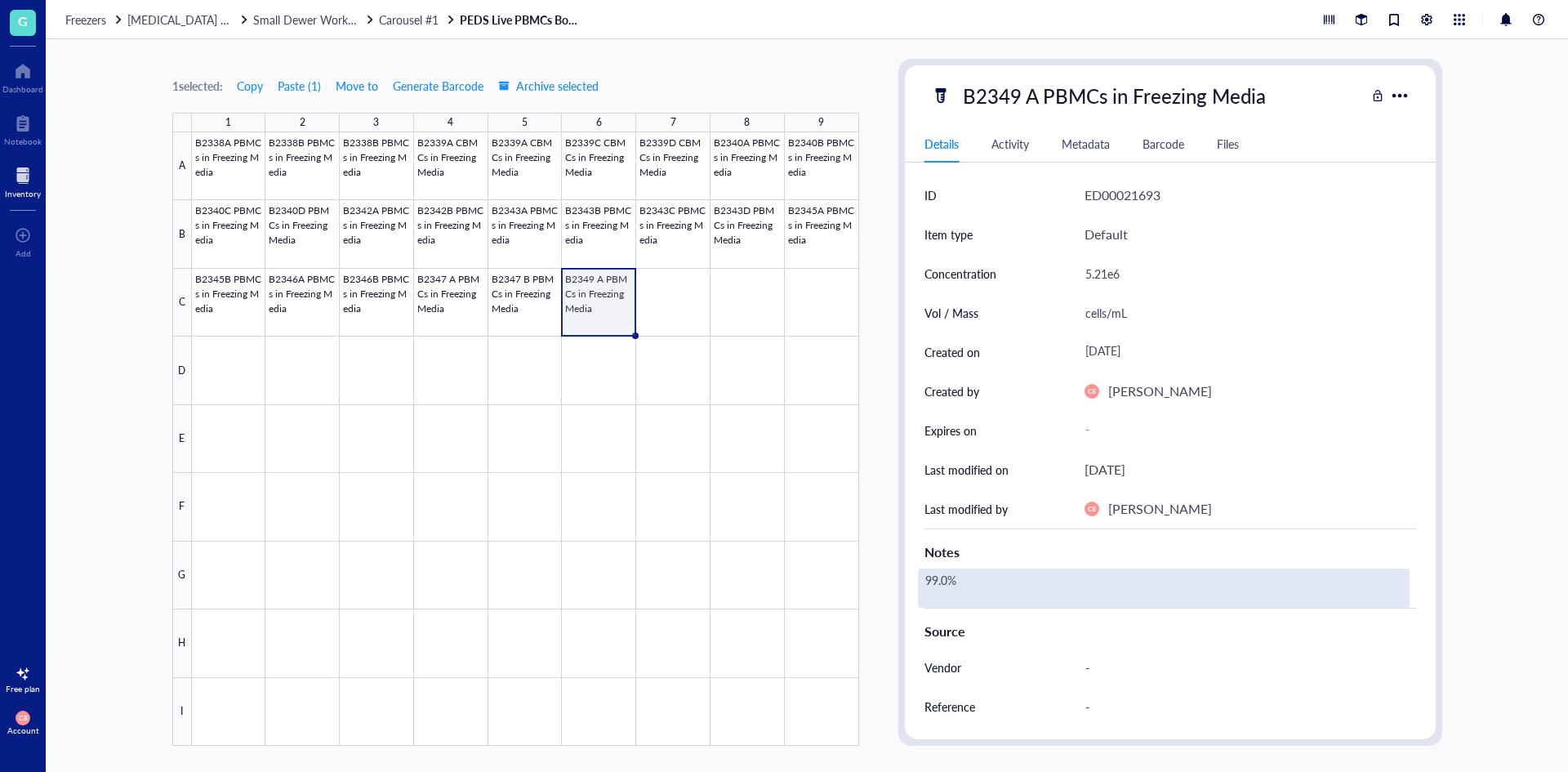
click at [1005, 580] on div "99.0%" at bounding box center [1163, 588] width 492 height 40
click at [956, 582] on div "99.0%" at bounding box center [1163, 588] width 492 height 40
drag, startPoint x: 959, startPoint y: 581, endPoint x: 901, endPoint y: 582, distance: 58.0
click at [901, 582] on div "B2349 A PBMCs in Freezing Media Details Activity Metadata Barcode Files ID ED00…" at bounding box center [1171, 402] width 544 height 687
type textarea "Slot# 24 Viability: 78.5%"
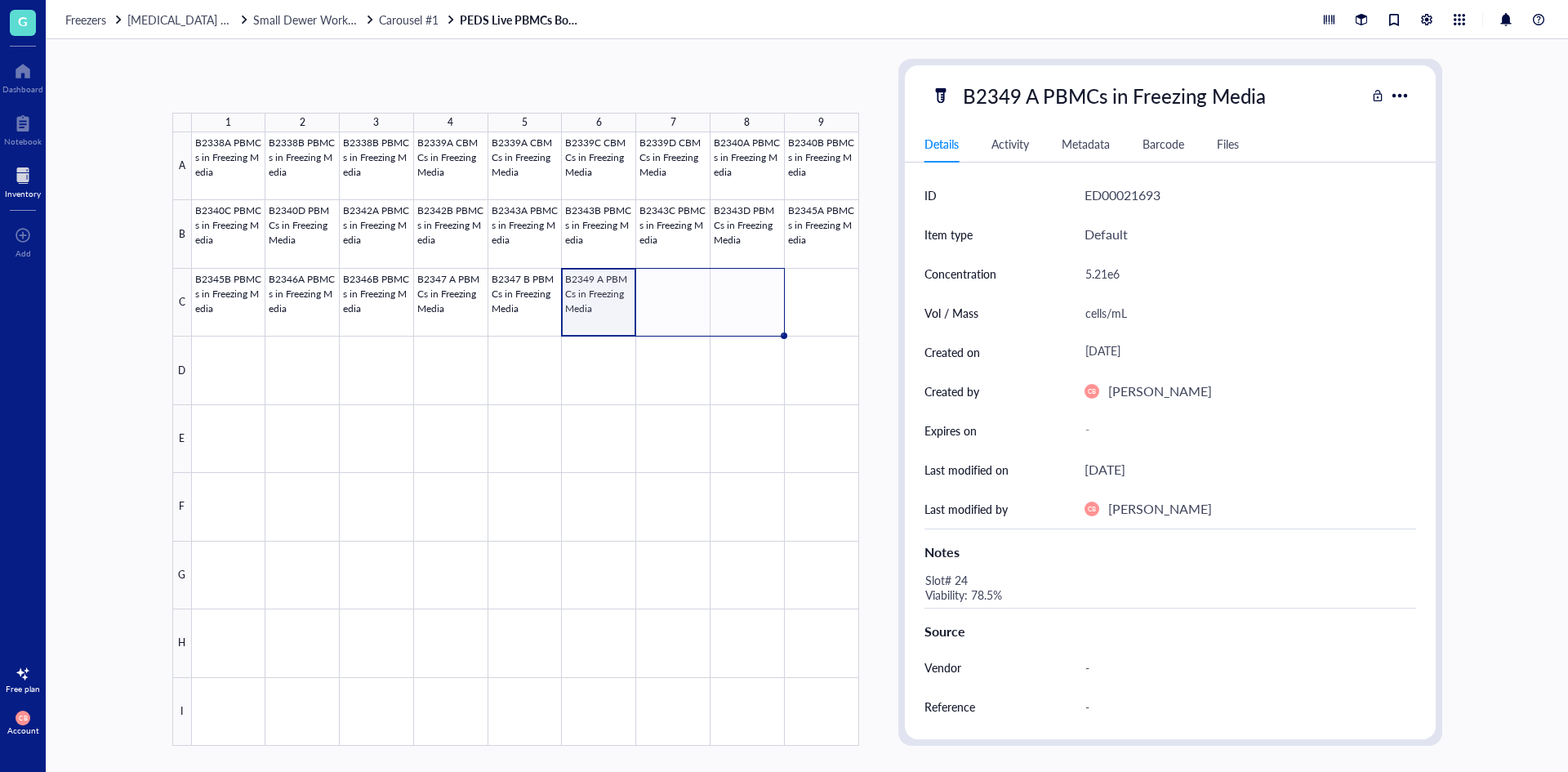
drag, startPoint x: 635, startPoint y: 335, endPoint x: 761, endPoint y: 326, distance: 126.3
click at [0, 0] on div "B2338A PBMCs in Freezing Media B2338B PBMCs in Freezing Media B2338B PBMCs in F…" at bounding box center [0, 0] width 0 height 0
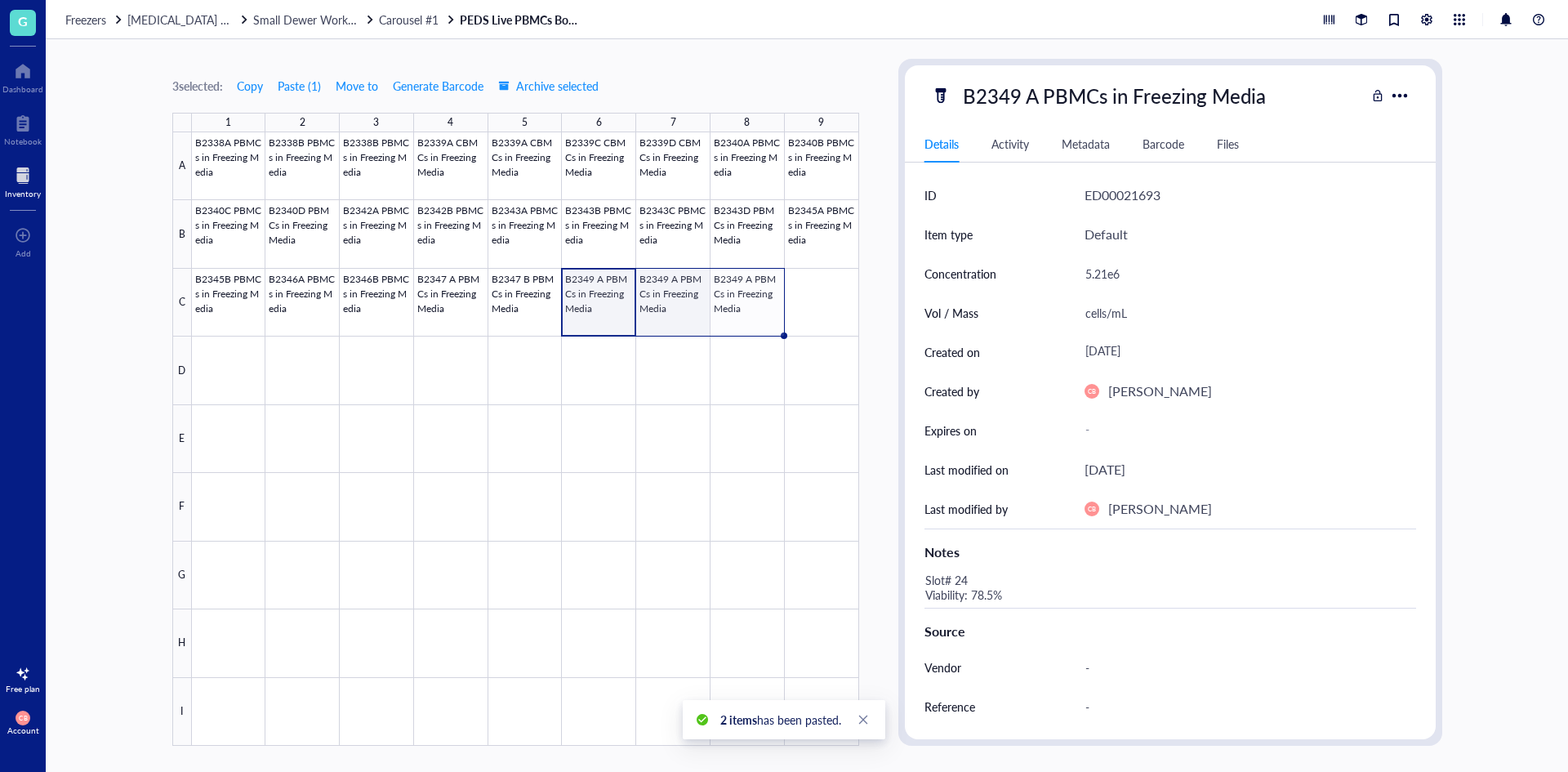
click at [698, 298] on div at bounding box center [526, 439] width 668 height 614
click at [1060, 72] on div "B2349 A PBMCs in Freezing Media Details Activity Metadata Barcode Files ID ED00…" at bounding box center [1170, 402] width 531 height 674
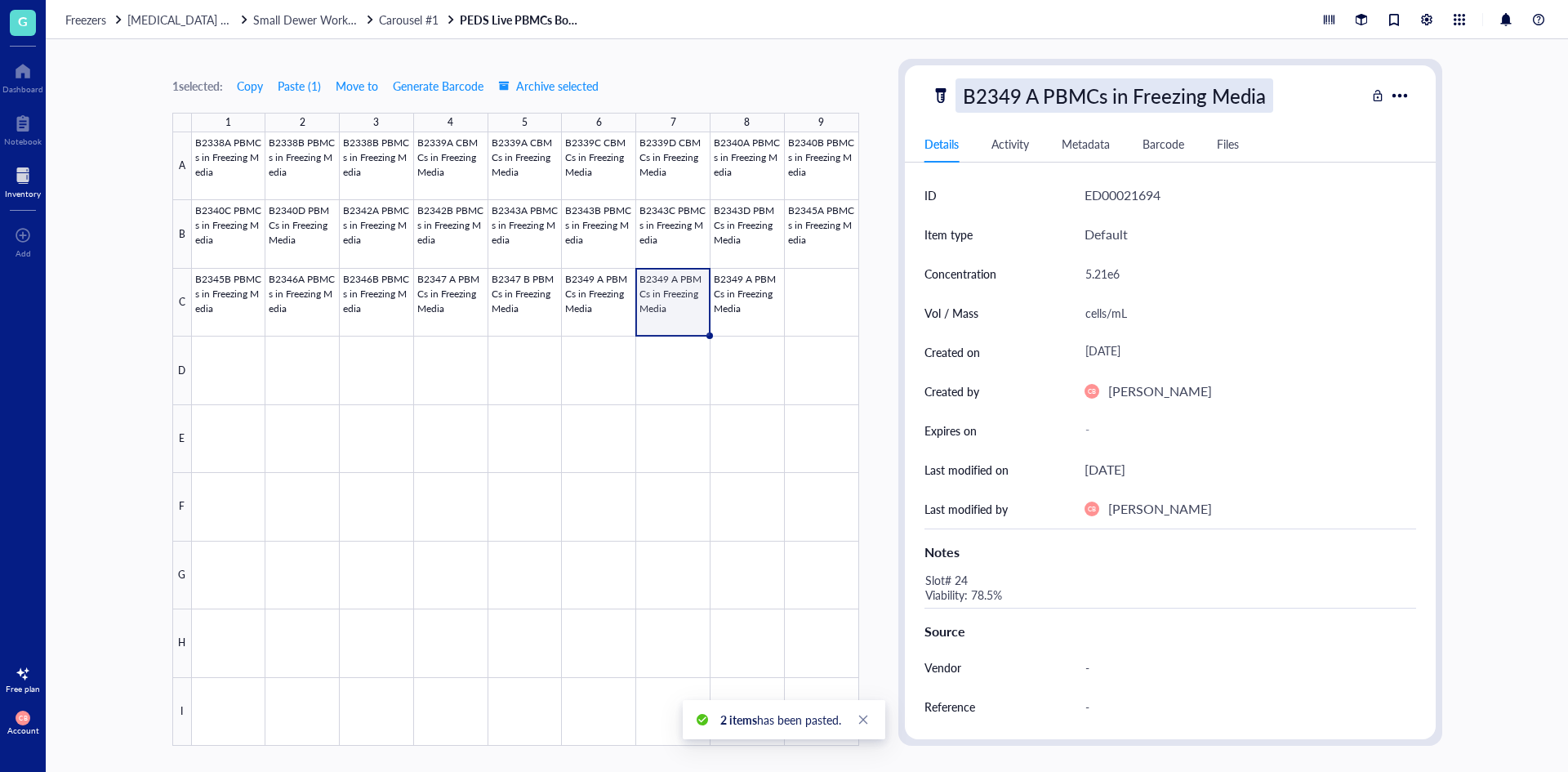
click at [1034, 91] on div "B2349 A PBMCs in Freezing Media" at bounding box center [1115, 95] width 318 height 34
click at [1036, 93] on input "B2349 A PBMCs in Freezing Media" at bounding box center [1145, 96] width 377 height 33
type input "B2349 B PBMCs in Freezing Media"
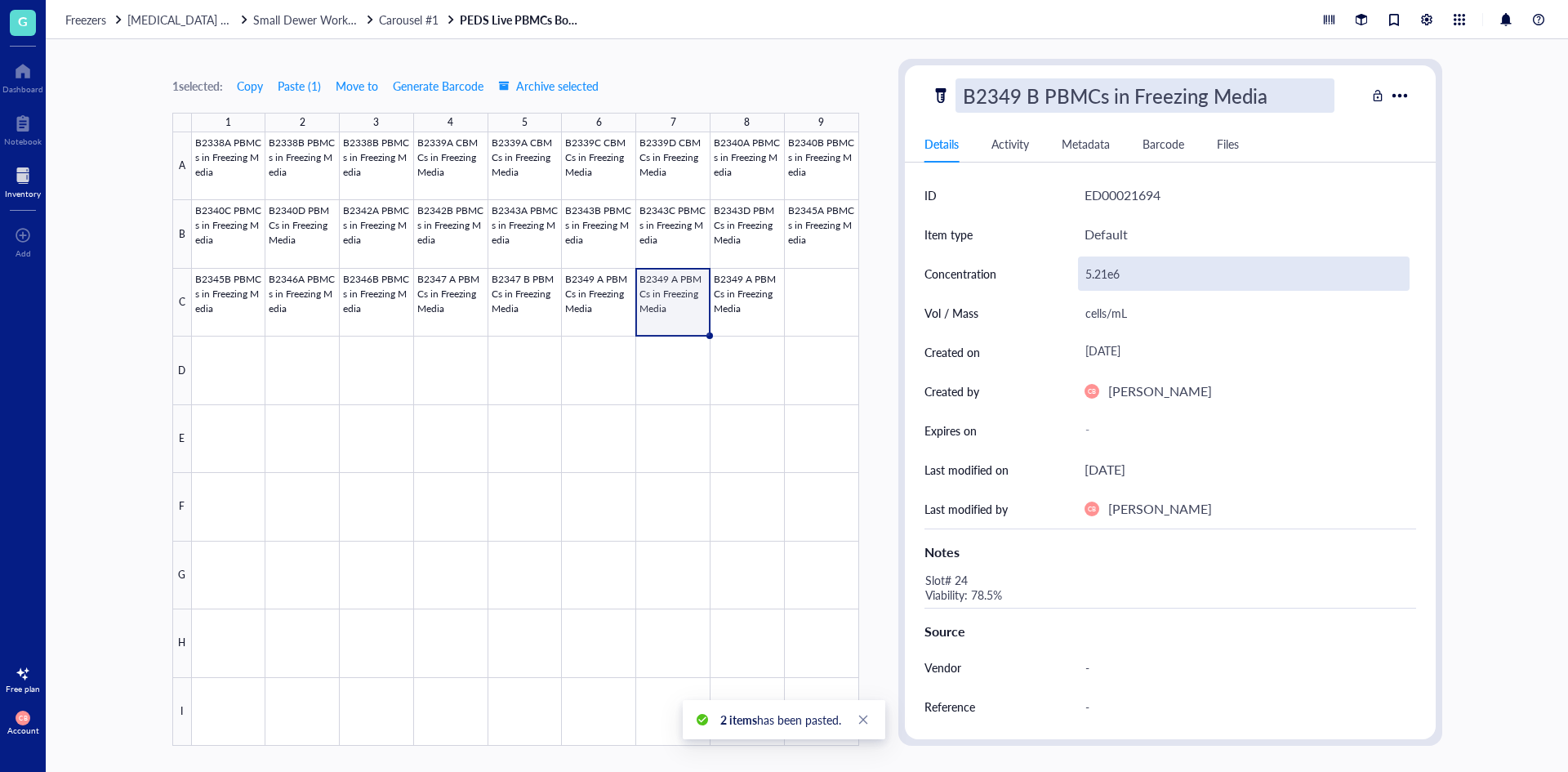
click at [1099, 265] on div "5.21e6" at bounding box center [1243, 273] width 332 height 34
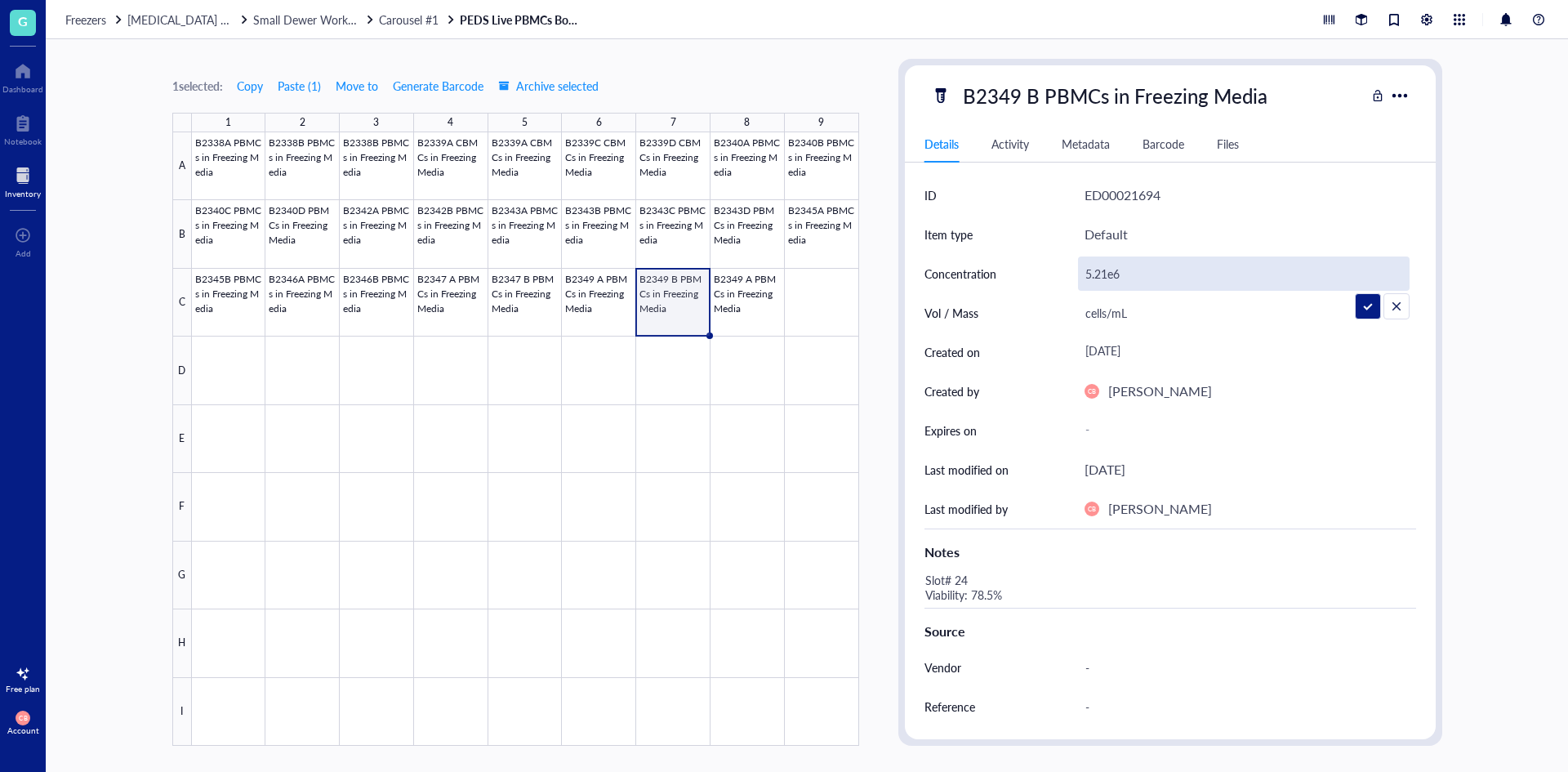
click at [1102, 266] on input "5.21e6" at bounding box center [1243, 274] width 330 height 33
type input "5.34e6"
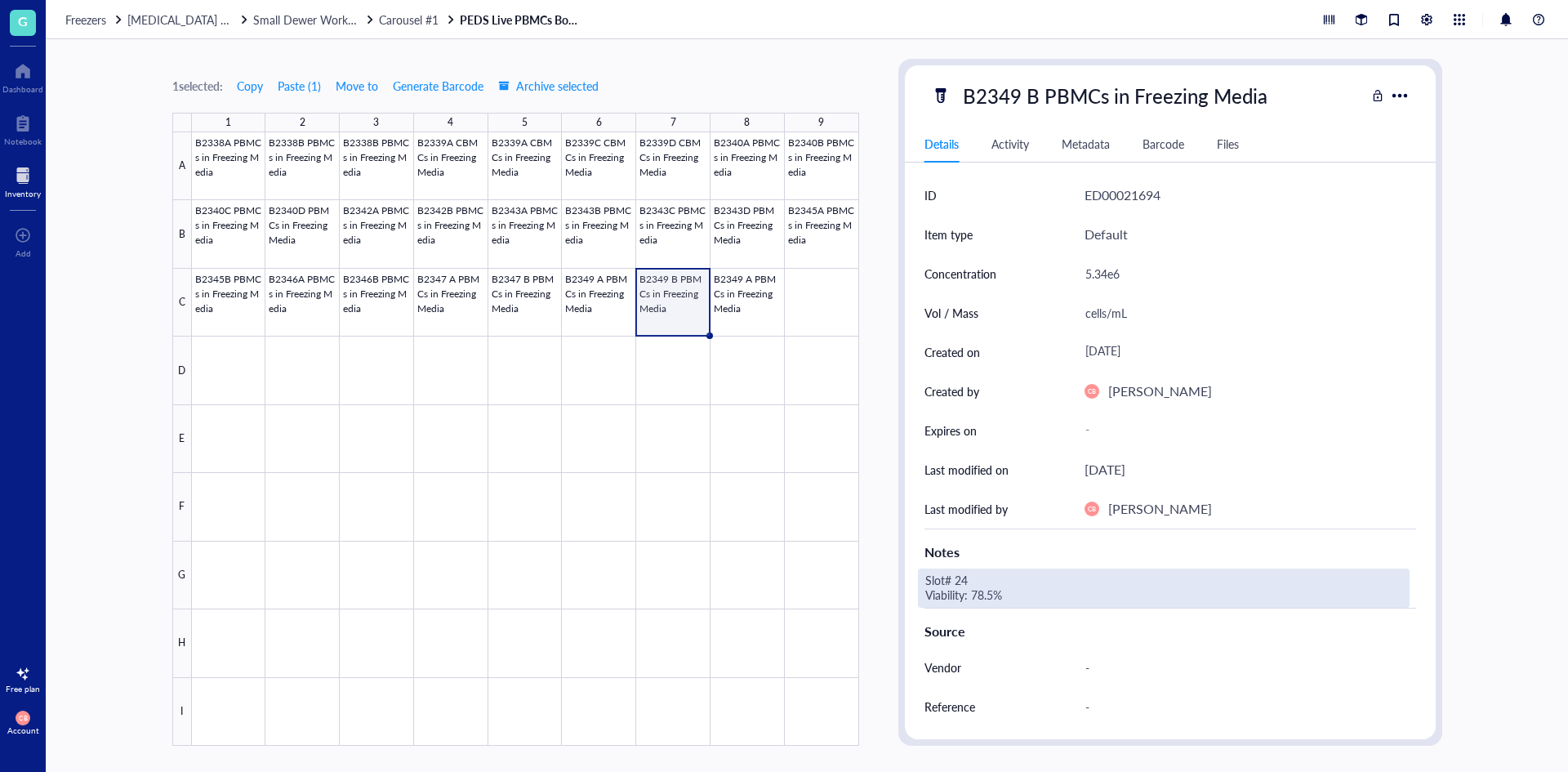
click at [983, 585] on div "Slot# 24 Viability: 78.5%" at bounding box center [1163, 588] width 492 height 40
click at [967, 581] on div "Slot# 24 Viability: 78.5%" at bounding box center [1163, 588] width 492 height 40
click at [967, 579] on textarea "Slot# 24 Viability: 78.5%" at bounding box center [1046, 588] width 255 height 36
click at [988, 594] on textarea "Slot# 25 Viability: 78.5%" at bounding box center [1046, 588] width 255 height 36
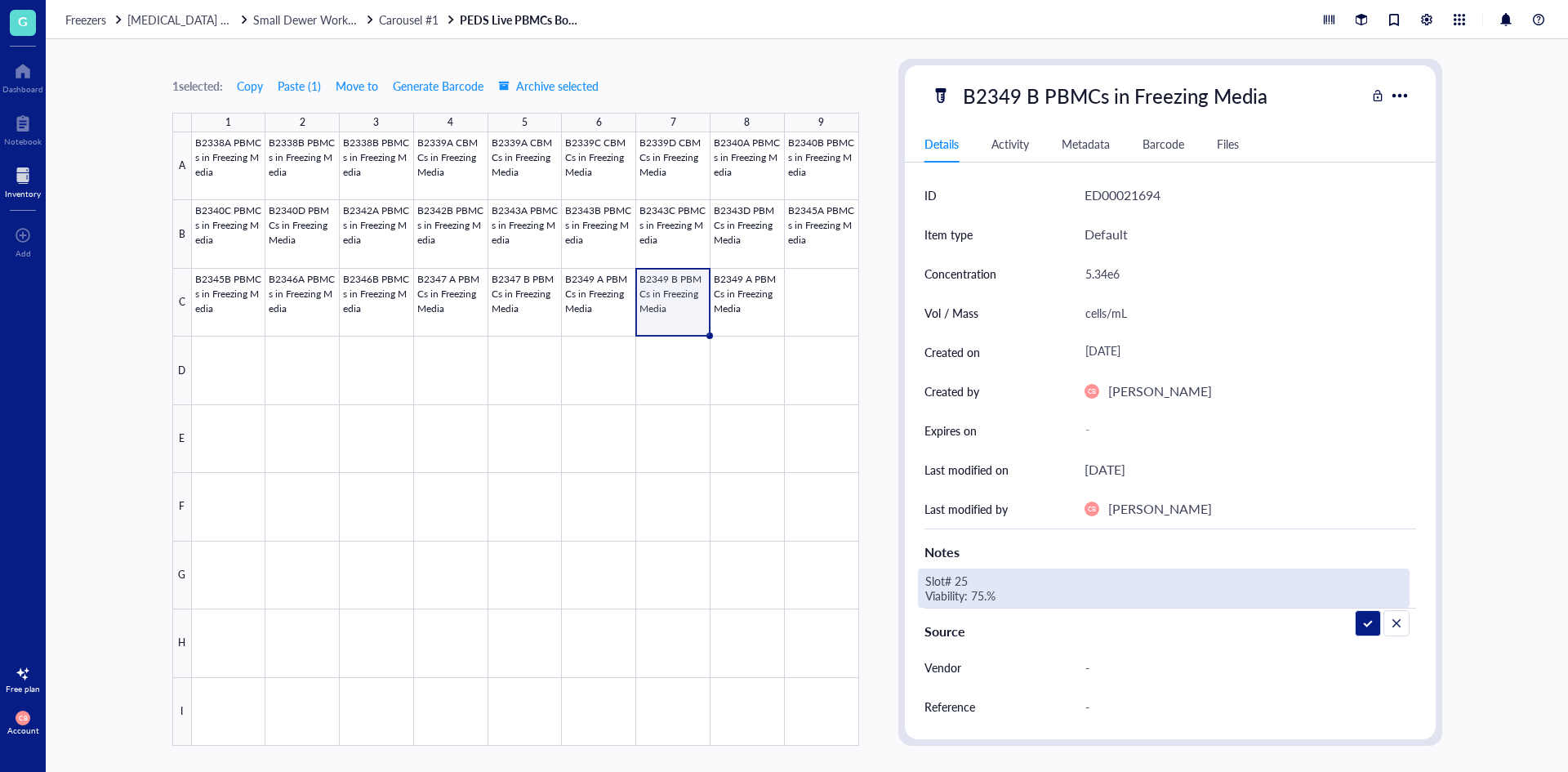
type textarea "Slot# 25 Viability: 75.2%"
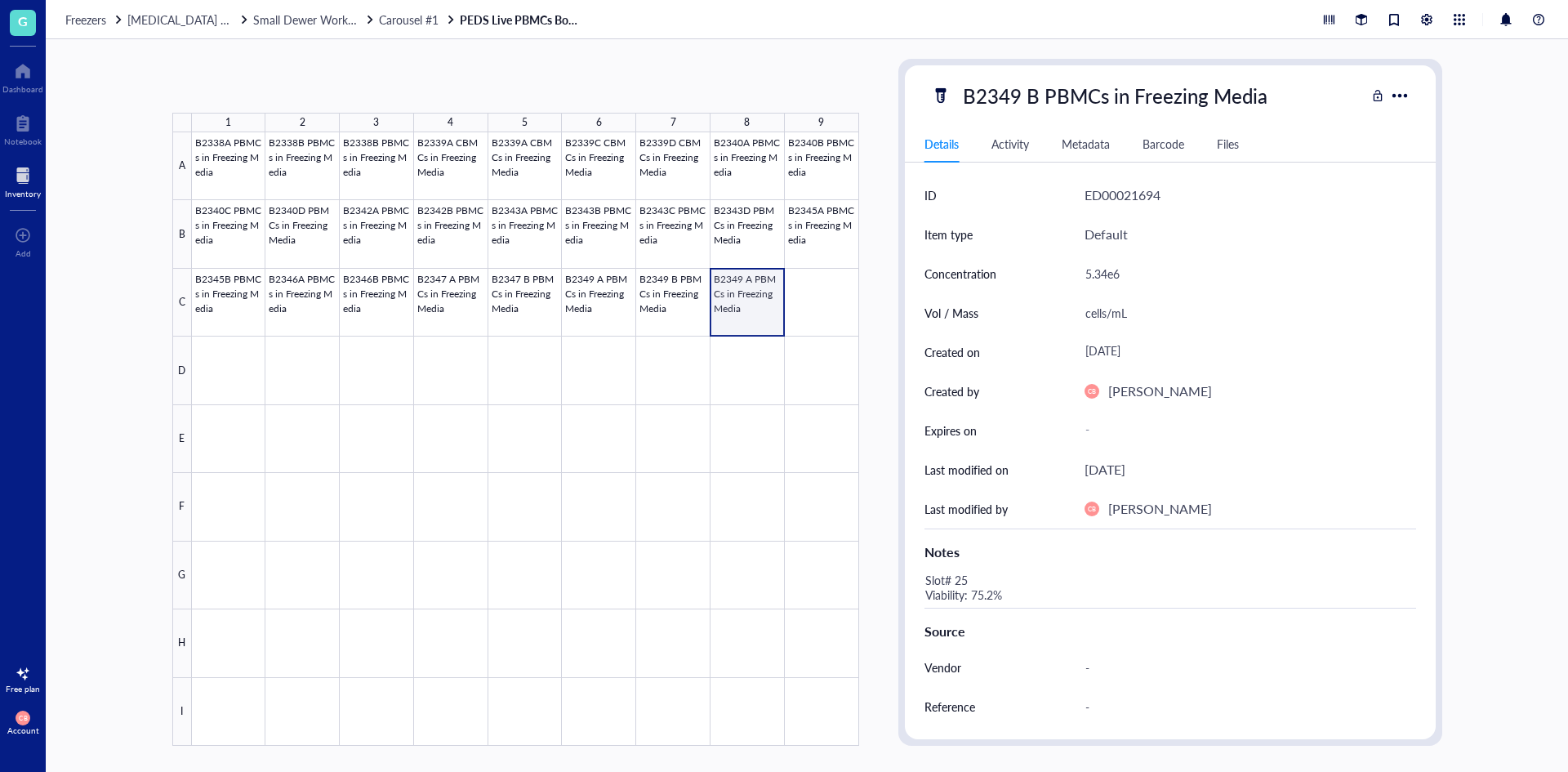
click at [752, 286] on div at bounding box center [526, 439] width 668 height 614
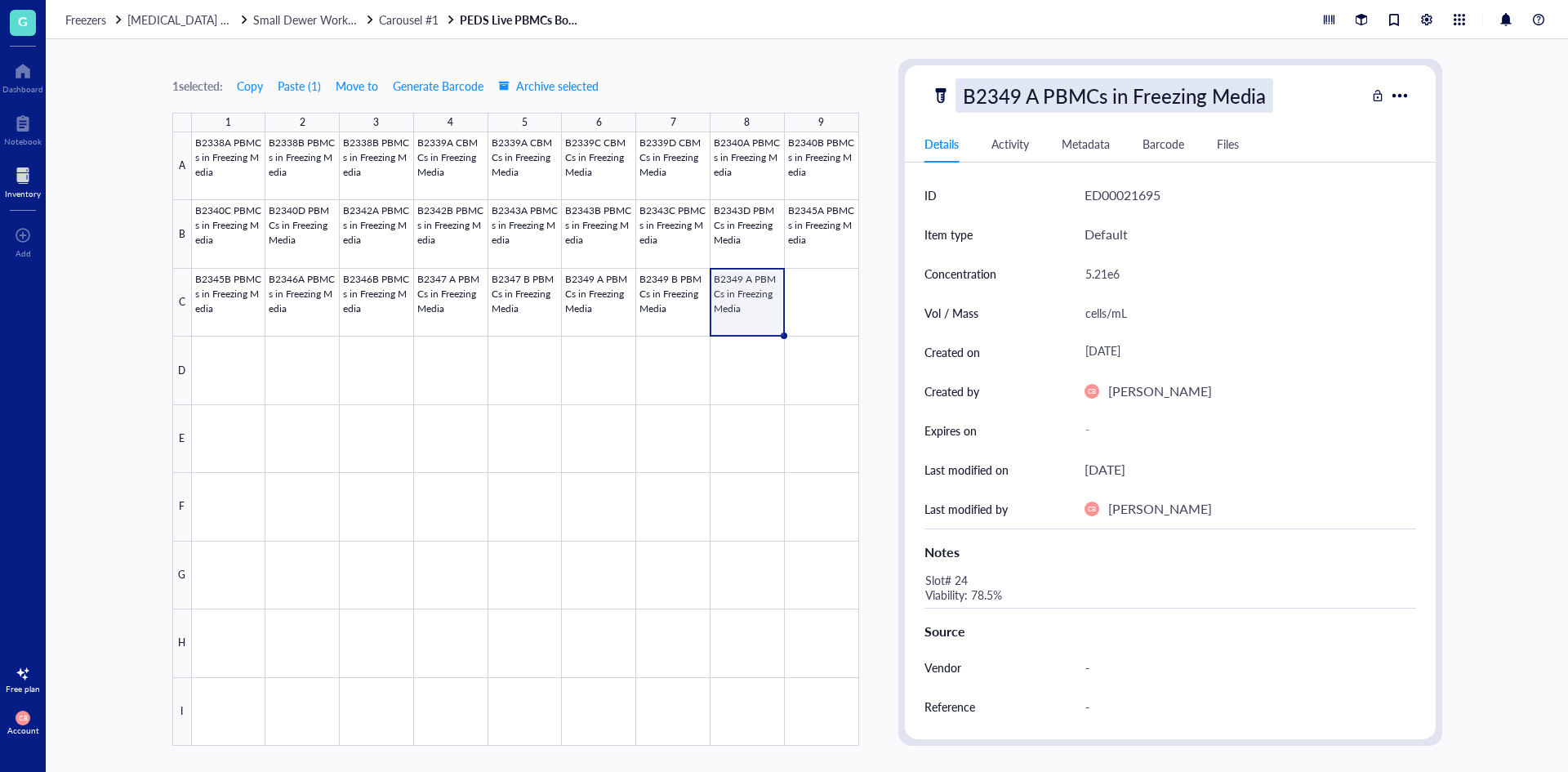
click at [1017, 99] on div "B2349 A PBMCs in Freezing Media" at bounding box center [1115, 95] width 318 height 34
drag, startPoint x: 1005, startPoint y: 96, endPoint x: 1014, endPoint y: 93, distance: 9.5
click at [1014, 93] on input "B2349 A PBMCs in Freezing Media" at bounding box center [1145, 96] width 377 height 33
drag, startPoint x: 1020, startPoint y: 93, endPoint x: 1001, endPoint y: 93, distance: 19.0
click at [1001, 93] on input "B2349 A PBMCs in Freezing Media" at bounding box center [1145, 96] width 377 height 33
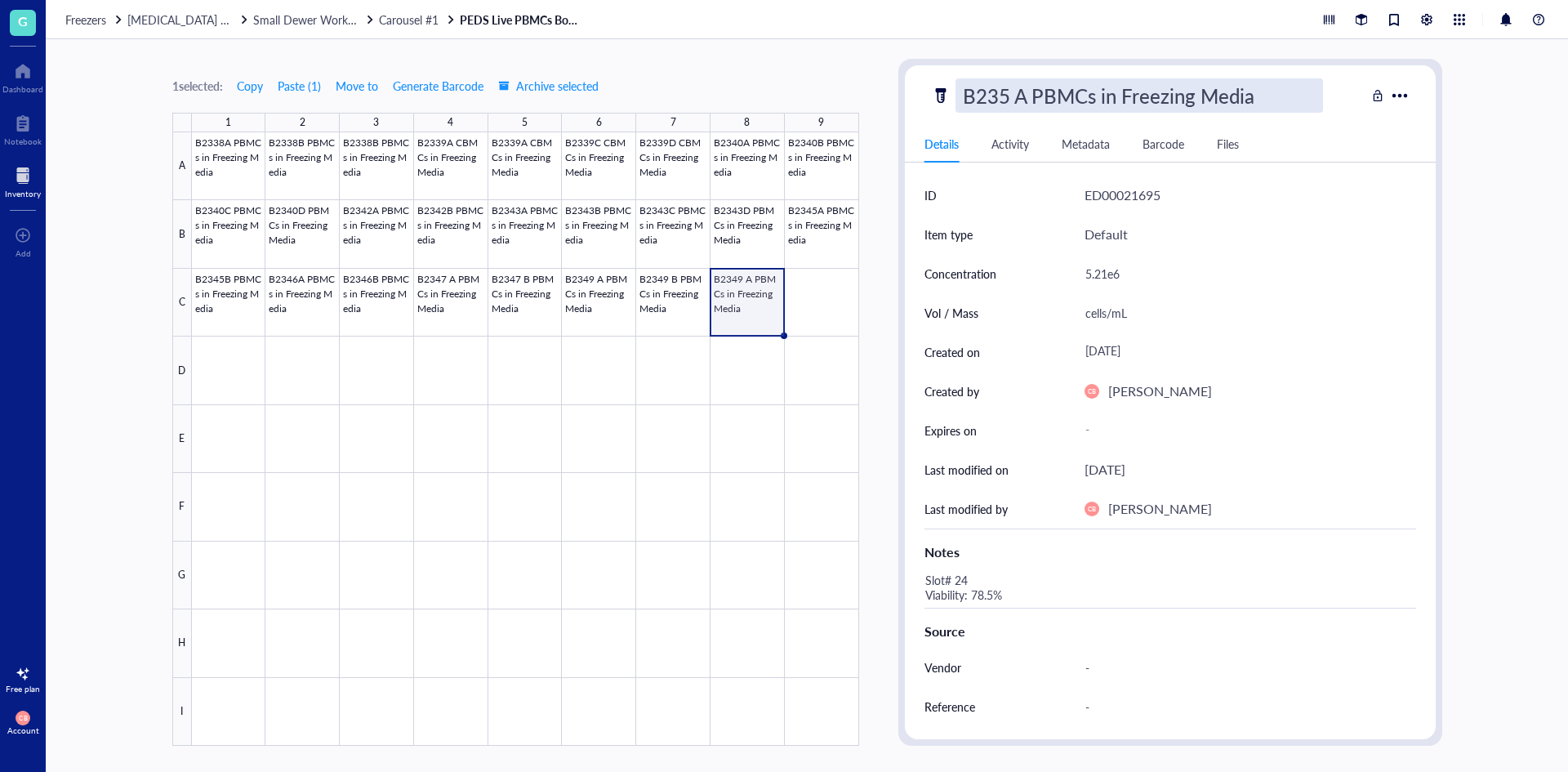
type input "B2350 A PBMCs in Freezing Media"
click at [1181, 268] on div "5.21e6" at bounding box center [1243, 273] width 332 height 34
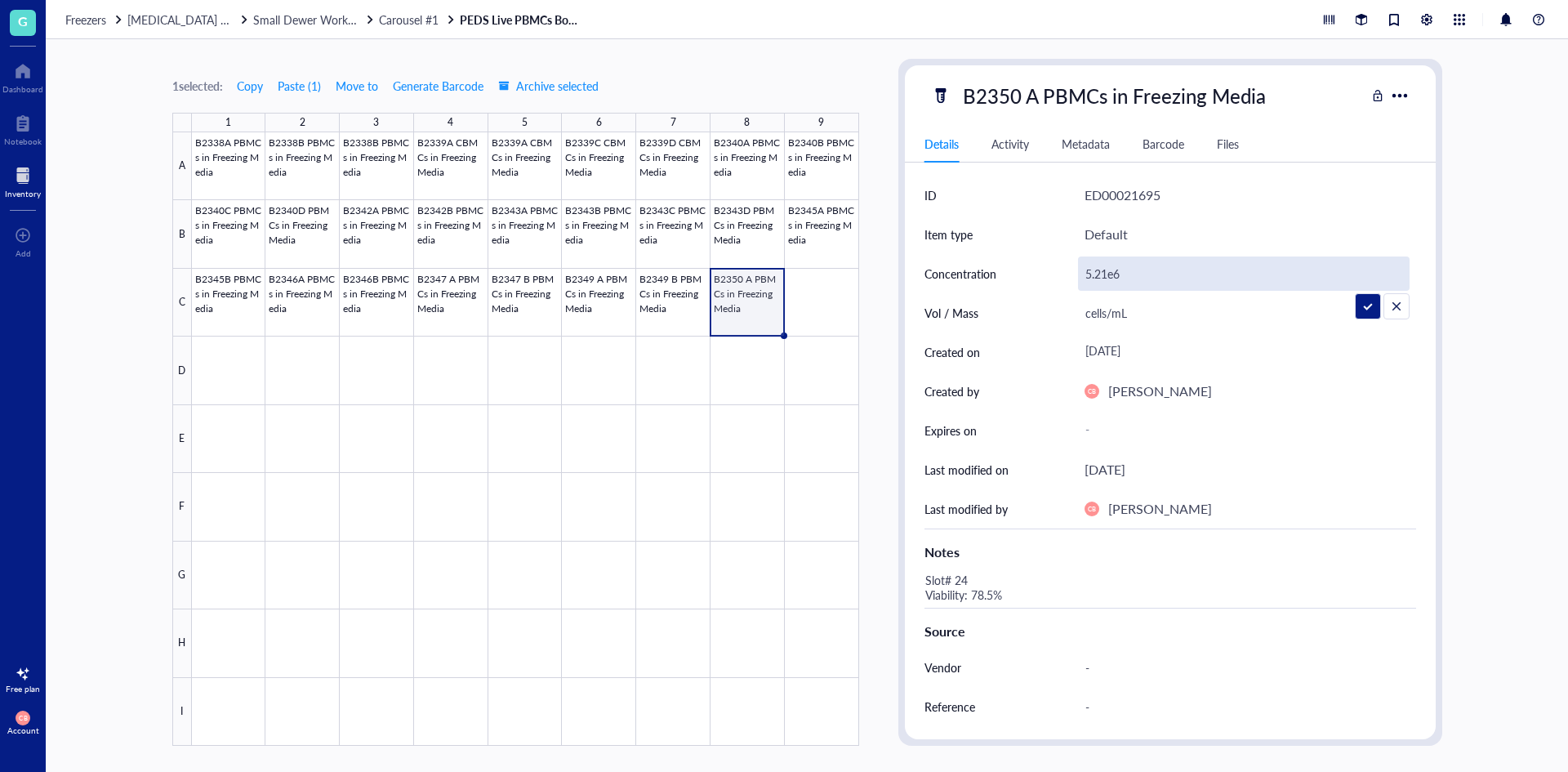
click at [1181, 268] on input "5.21e6" at bounding box center [1243, 274] width 330 height 33
type input "1.19e6"
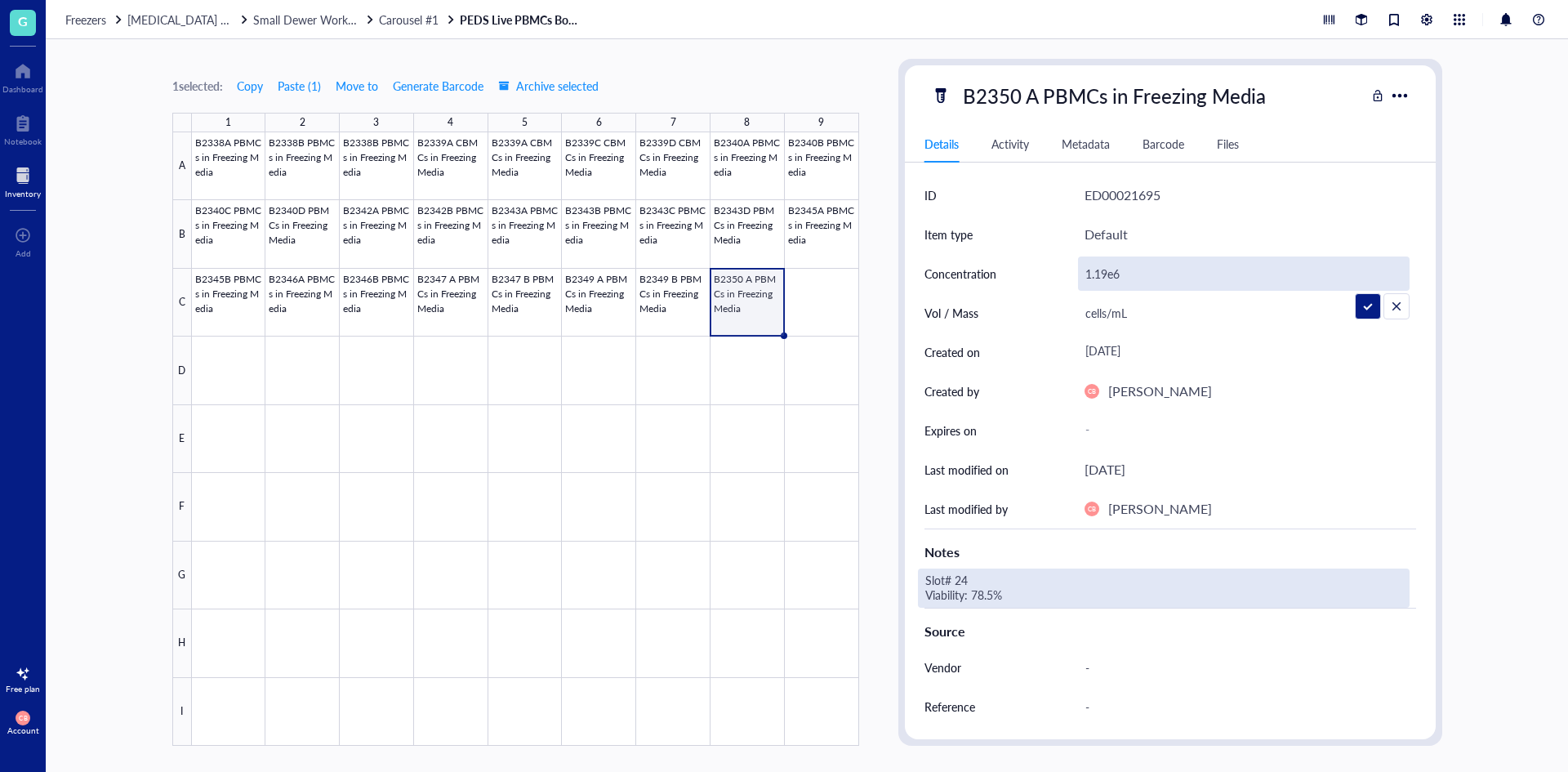
click at [1003, 593] on div "Slot# 24 Viability: 78.5%" at bounding box center [1163, 588] width 492 height 40
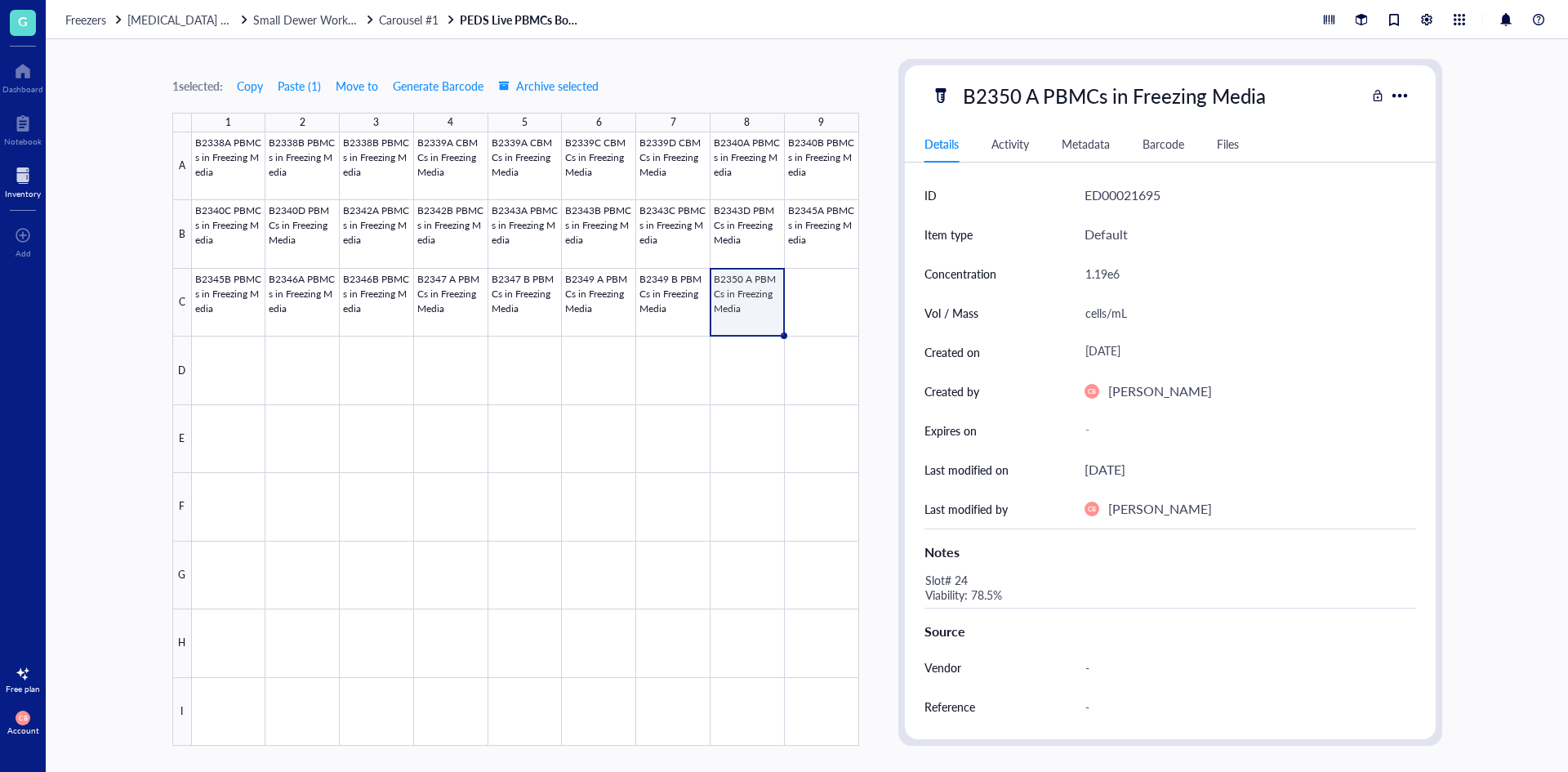
click at [968, 582] on div "Slot# 24 Viability: 78.5%" at bounding box center [1163, 588] width 492 height 40
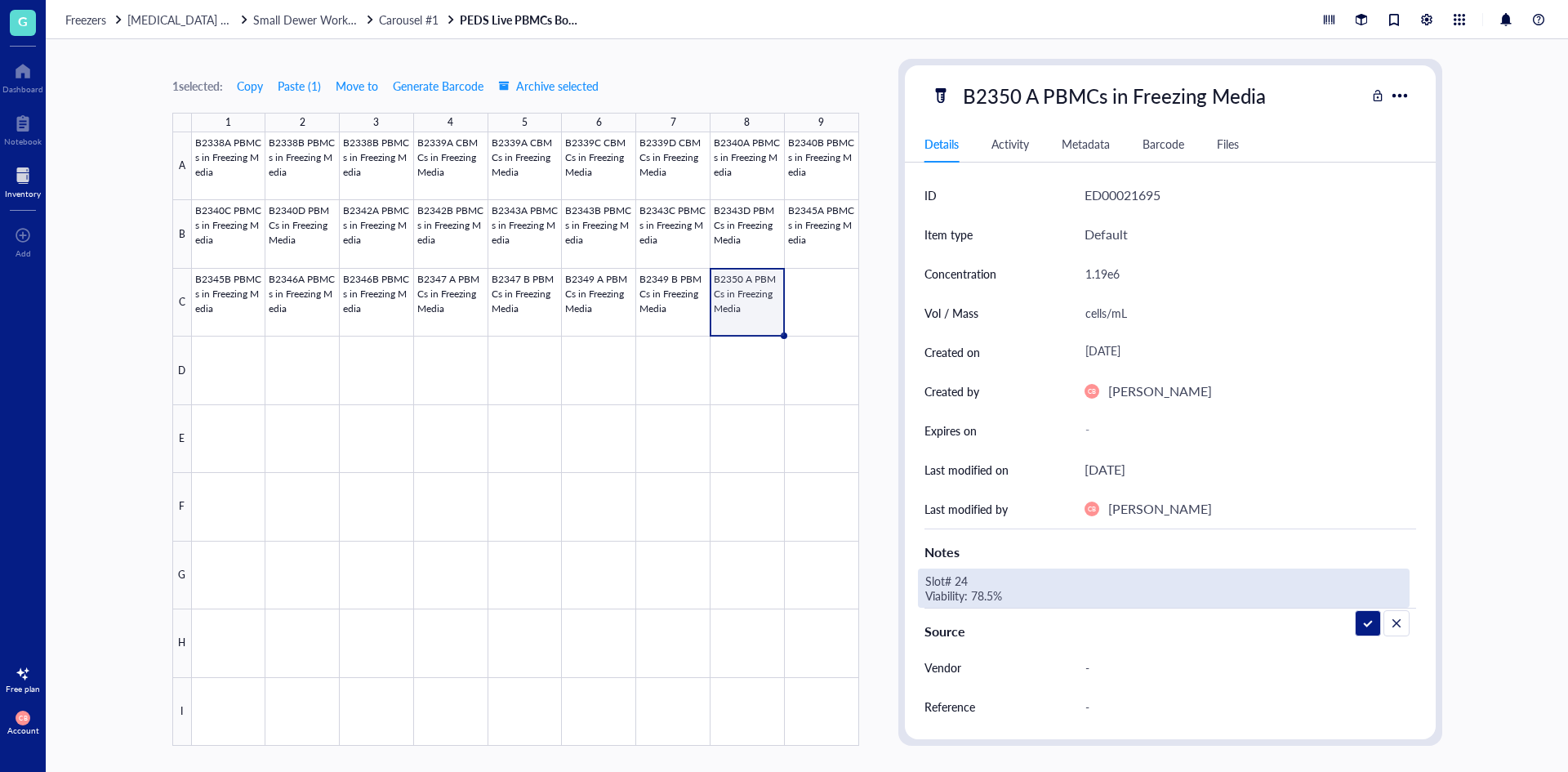
click at [964, 582] on textarea "Slot# 24 Viability: 78.5%" at bounding box center [1046, 588] width 255 height 36
click at [986, 586] on textarea "Slot# 26 Viability: 78.5%" at bounding box center [1046, 588] width 255 height 36
click at [982, 589] on textarea "Slot# 26 Viability: 78.5%" at bounding box center [1046, 588] width 255 height 36
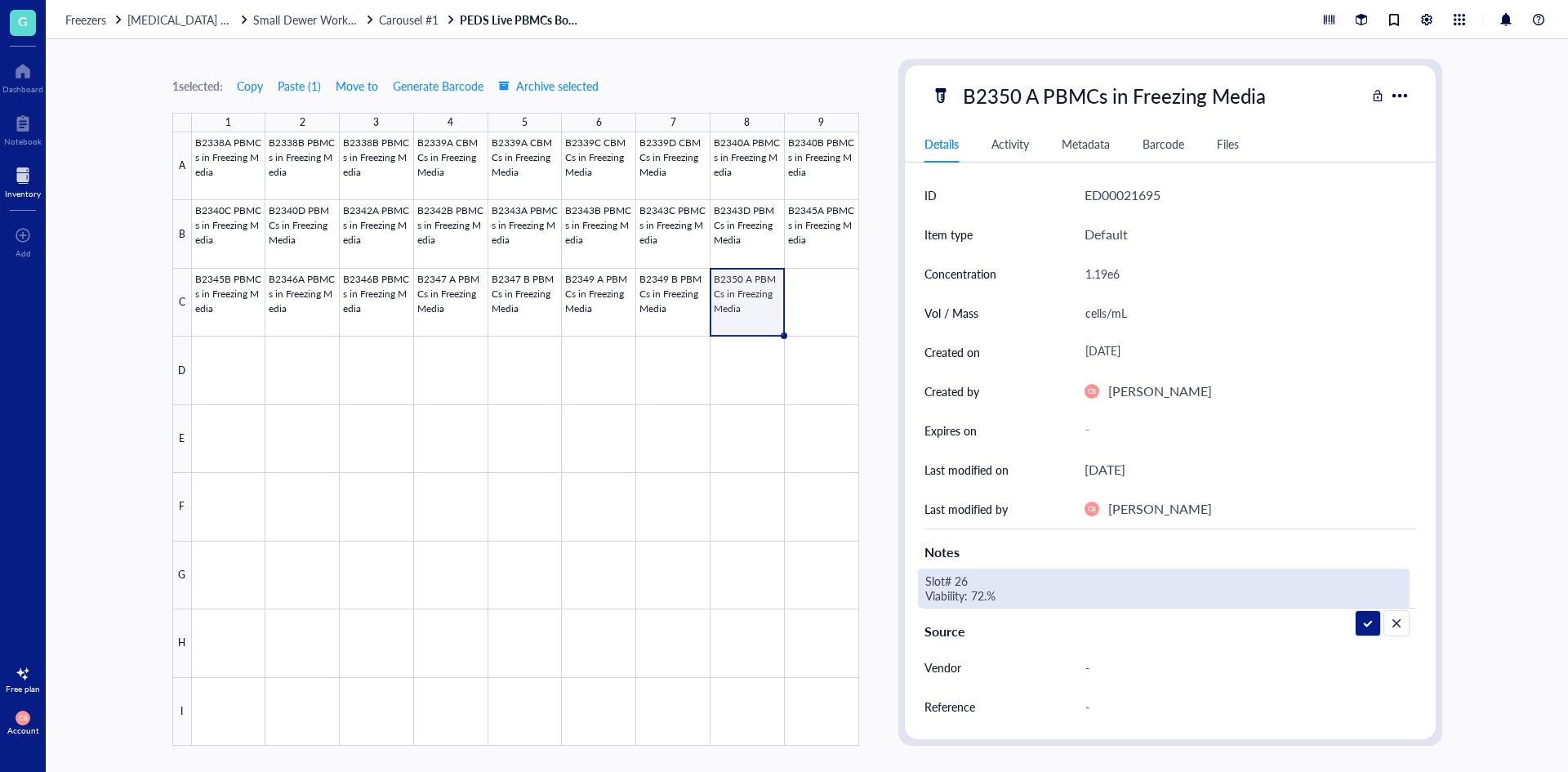
type textarea "Slot# 26 Viability: 72.1%"
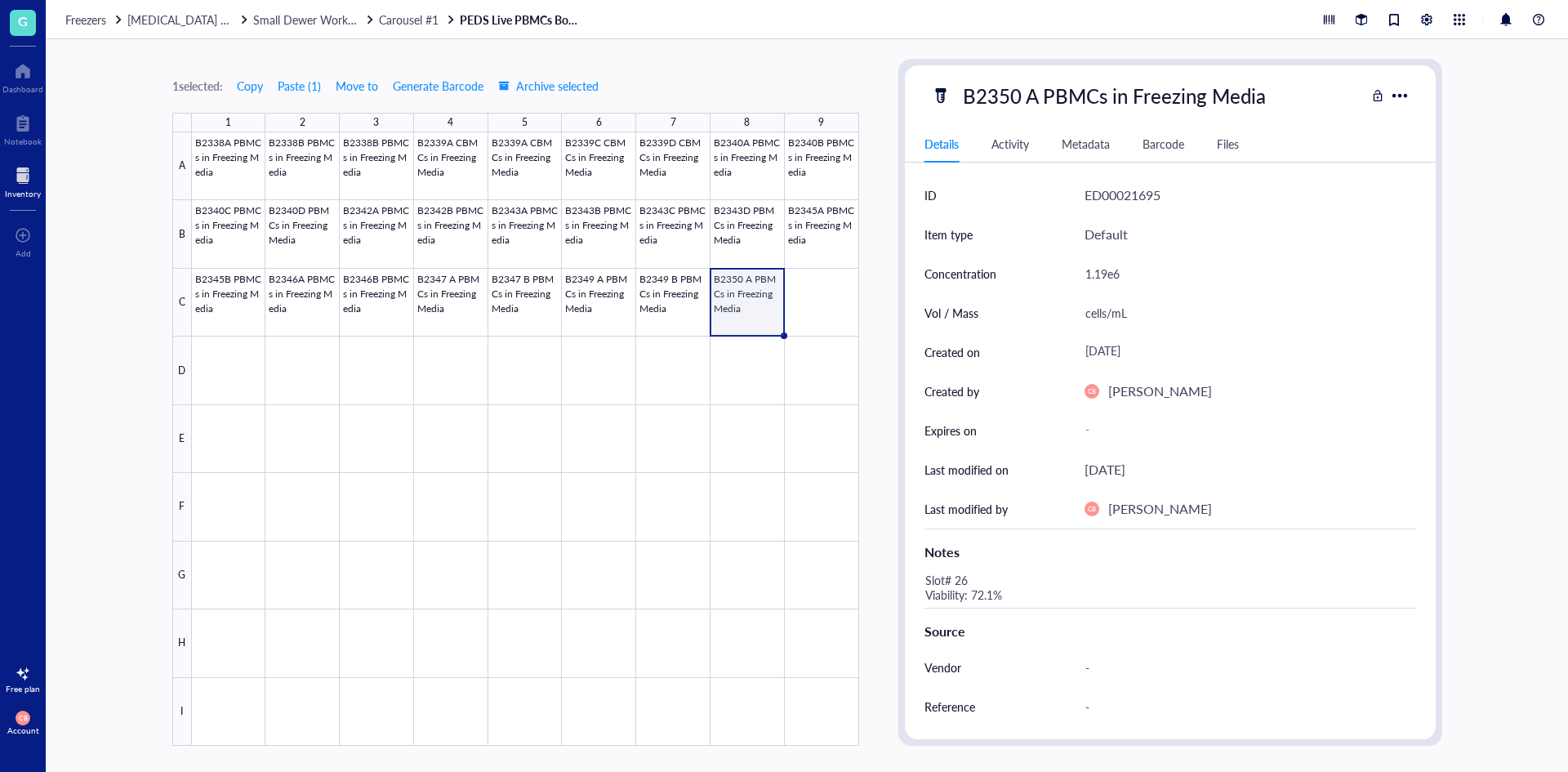
click at [762, 288] on div at bounding box center [526, 439] width 668 height 614
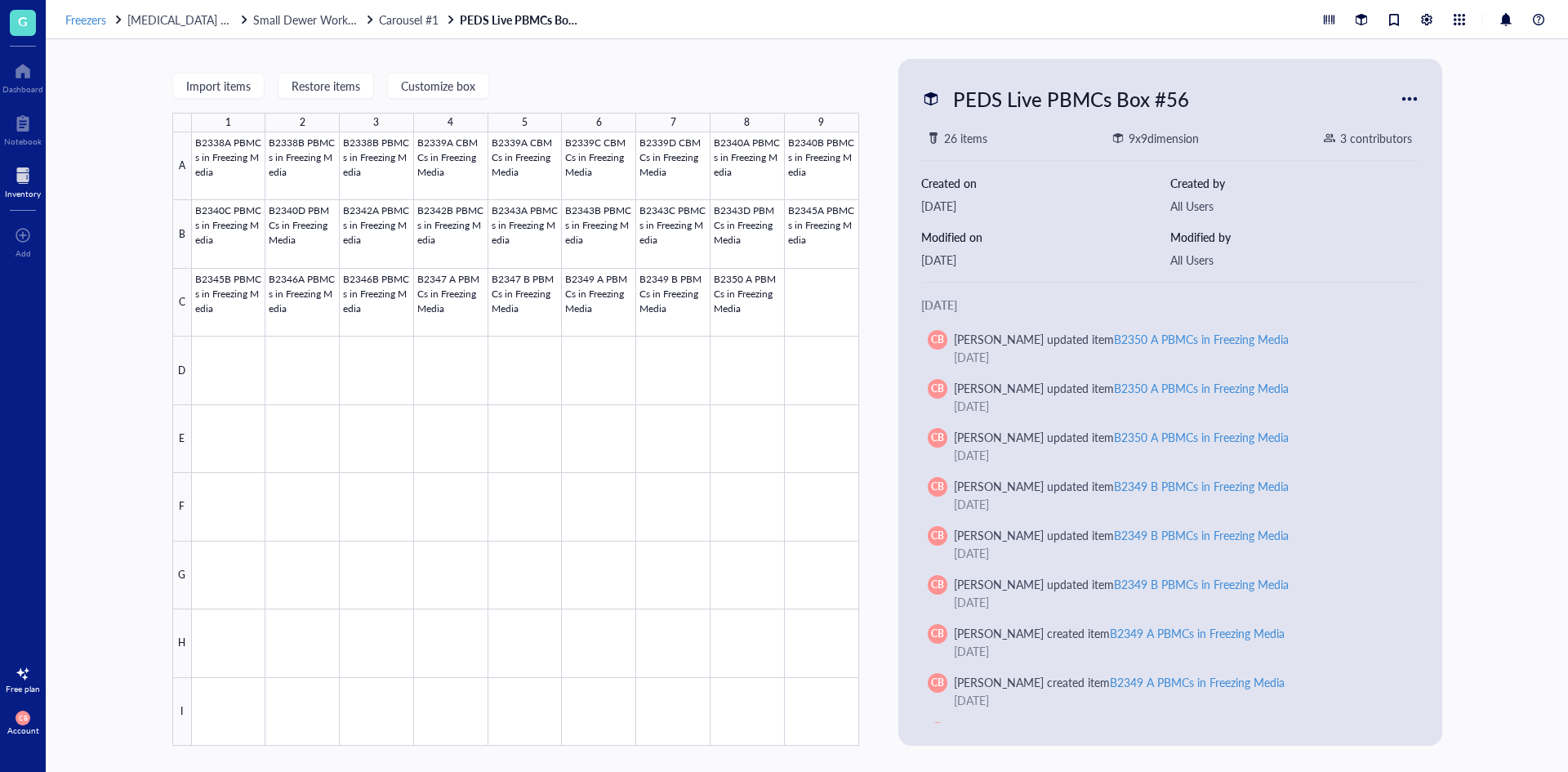
click at [77, 21] on span "Freezers" at bounding box center [86, 19] width 40 height 17
